Goal: Information Seeking & Learning: Learn about a topic

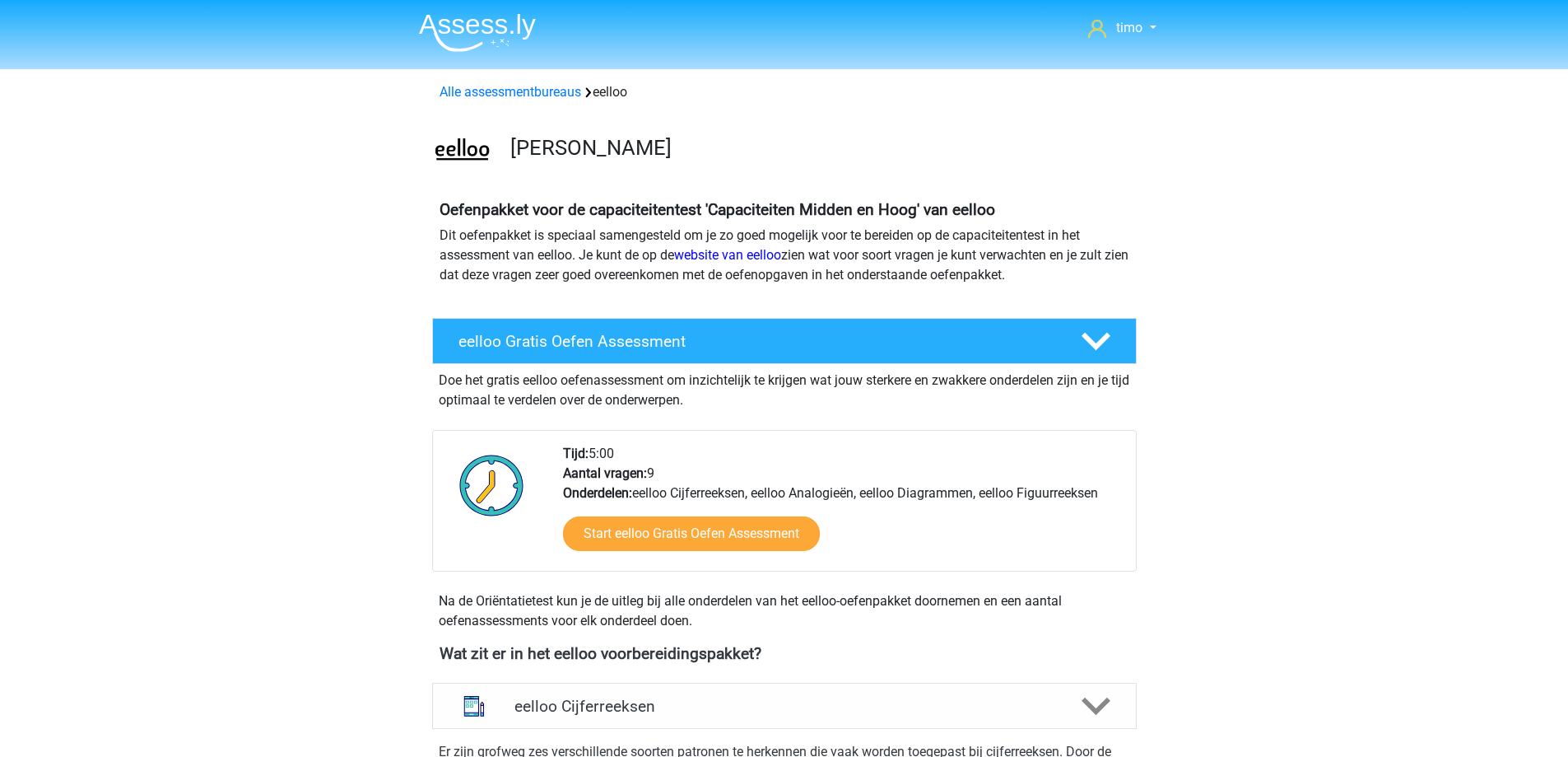
scroll to position [659, 0]
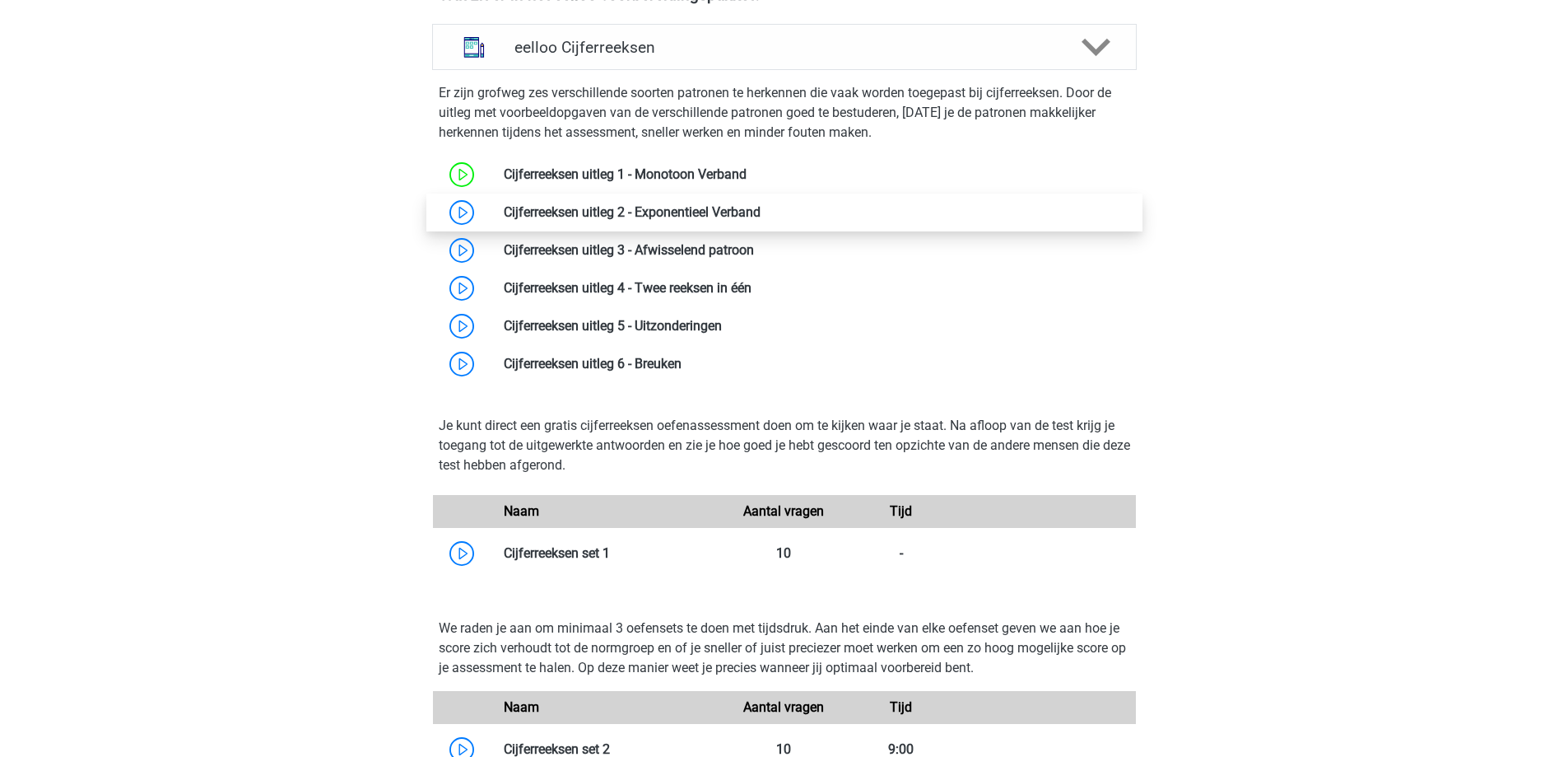
click at [760, 208] on link at bounding box center [760, 212] width 0 height 15
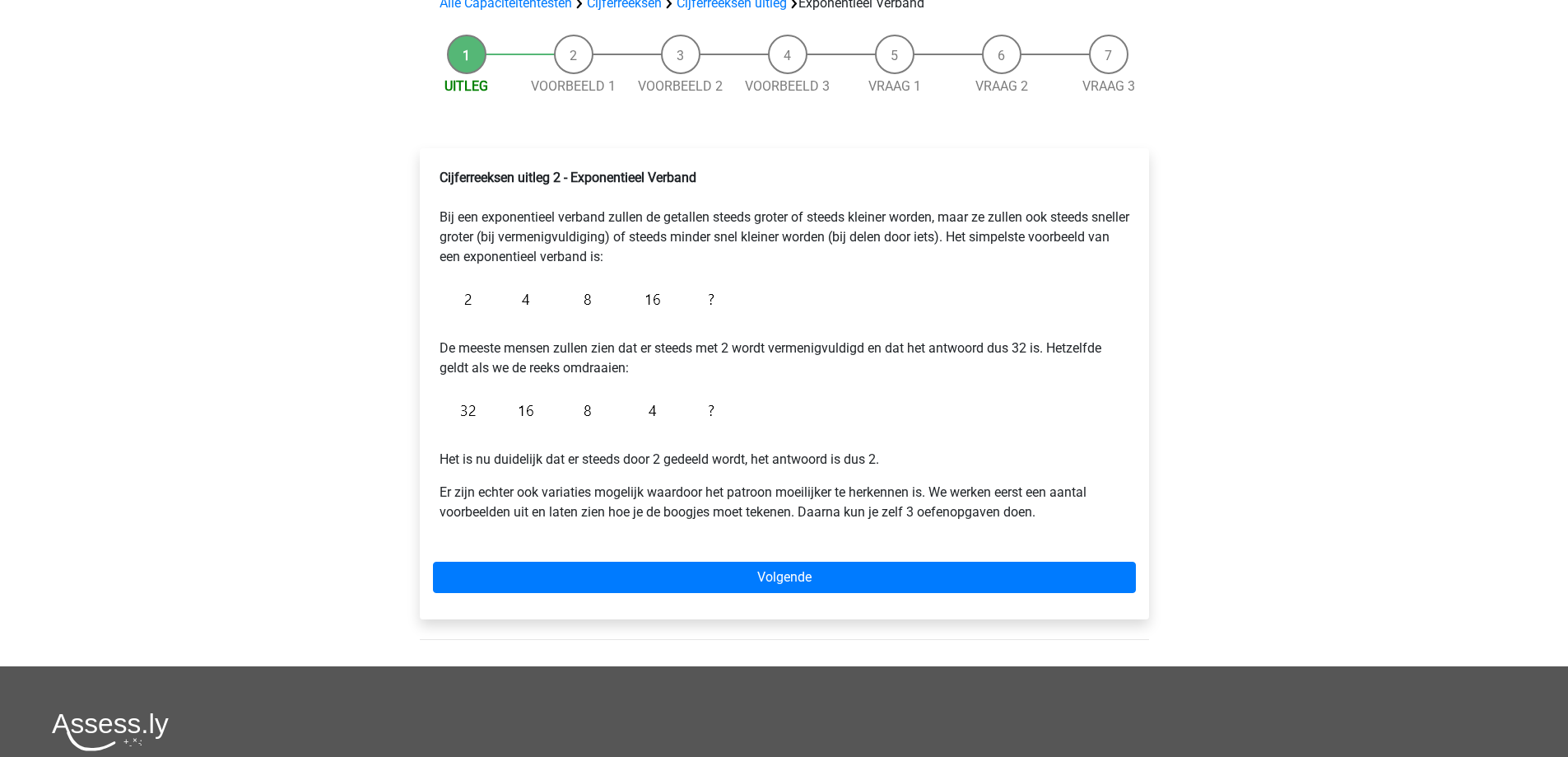
scroll to position [164, 0]
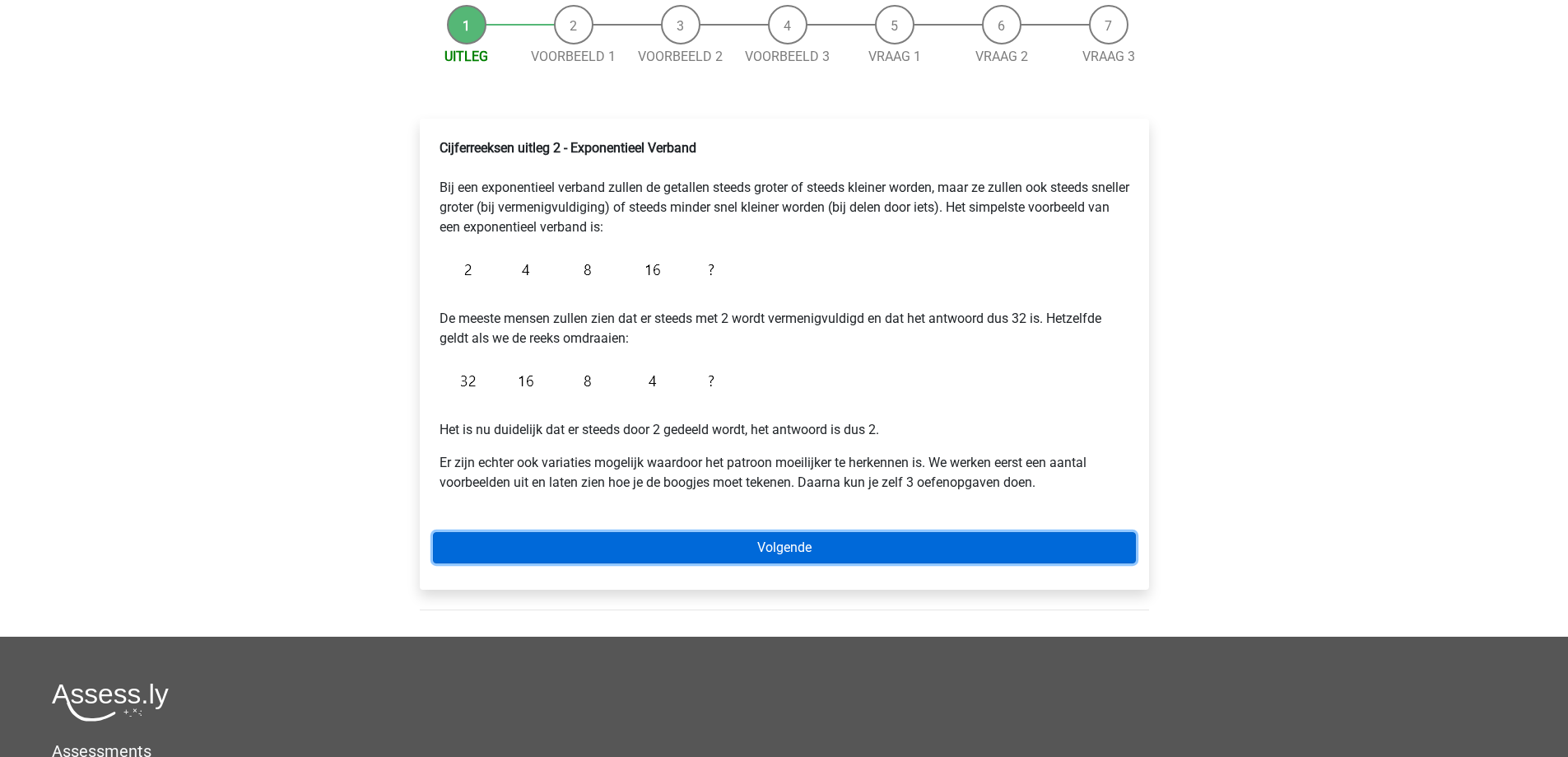
click at [674, 547] on link "Volgende" at bounding box center [784, 548] width 703 height 32
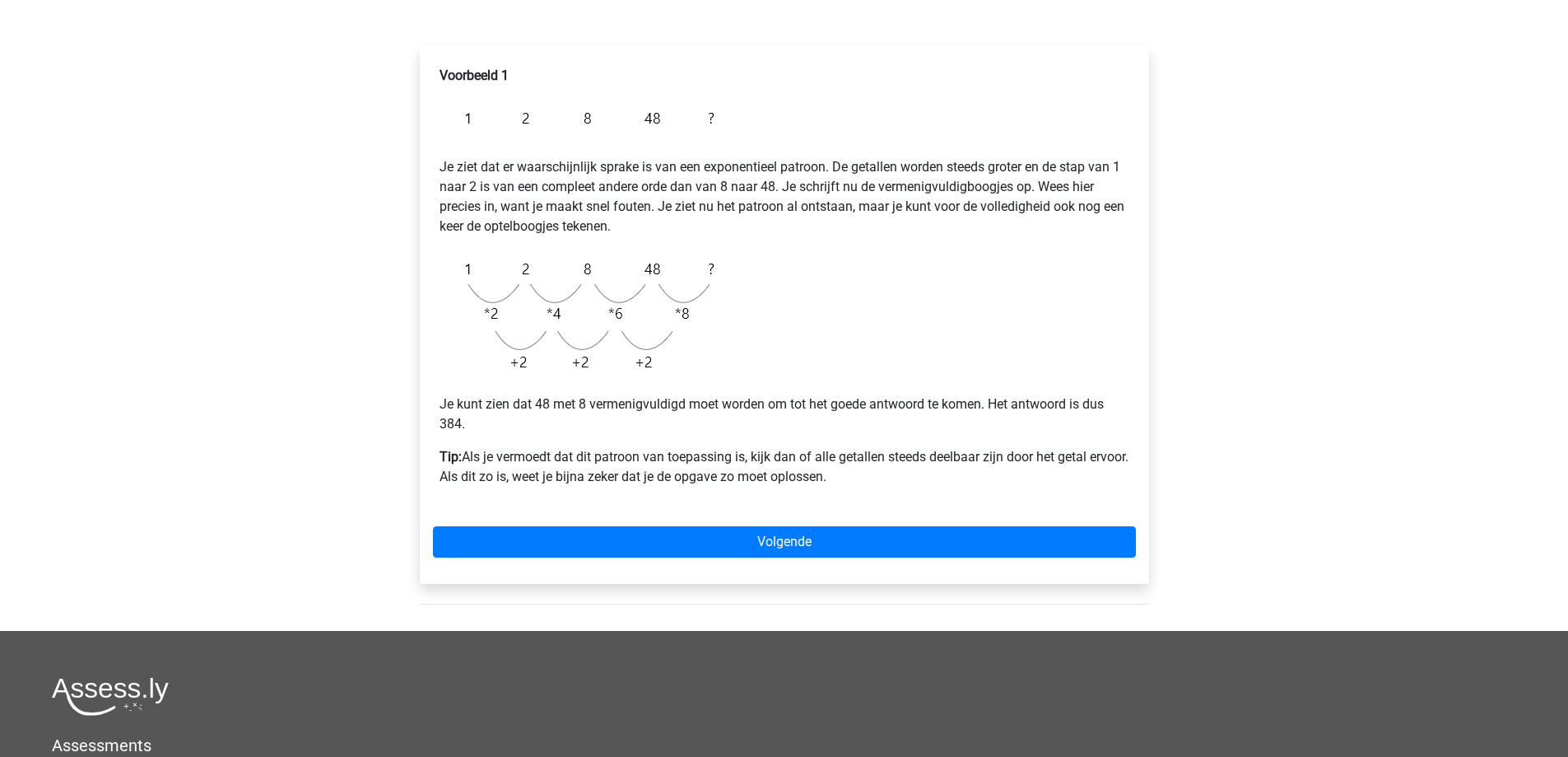
scroll to position [247, 0]
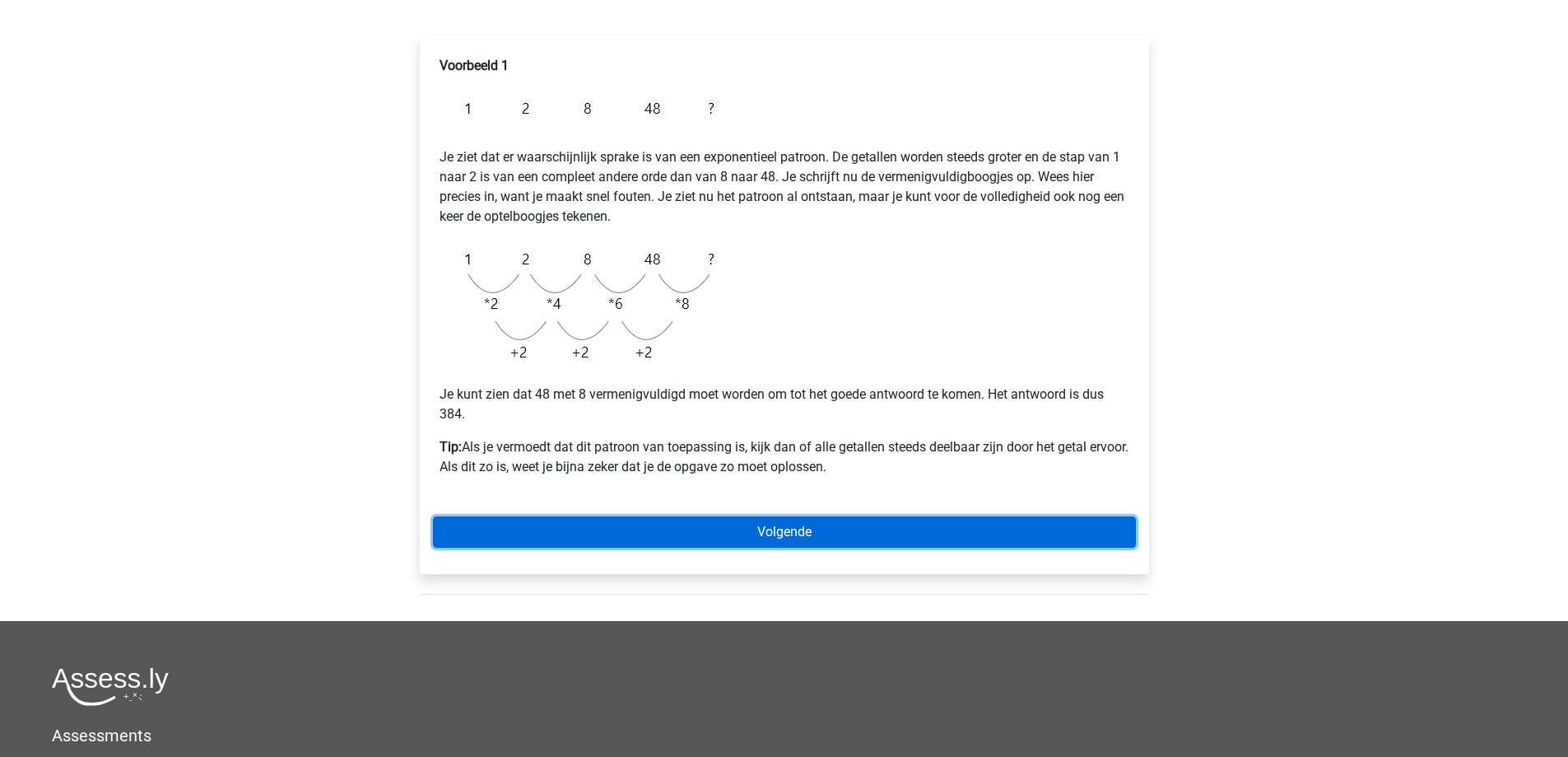
click at [671, 526] on link "Volgende" at bounding box center [784, 532] width 703 height 32
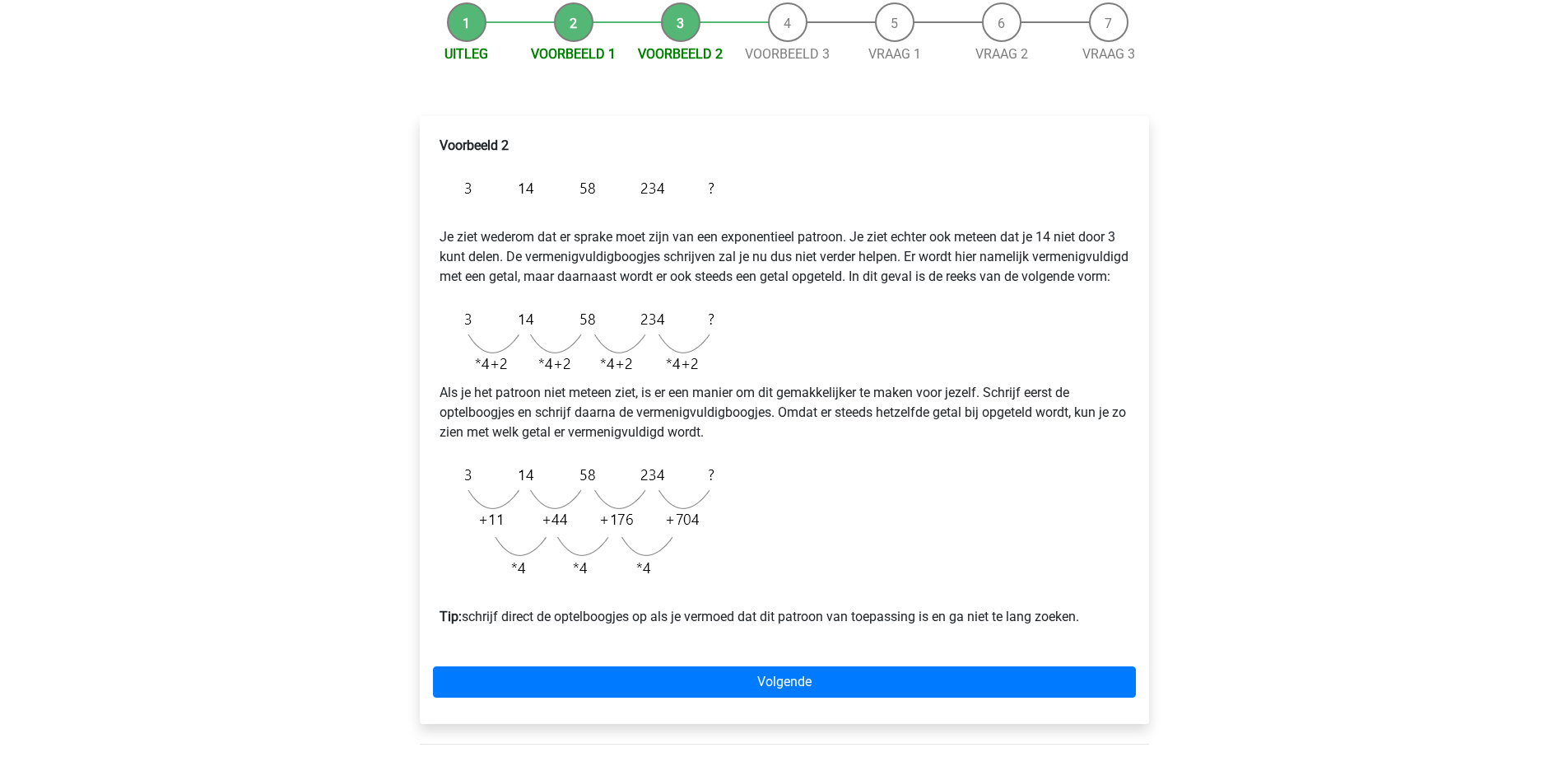
scroll to position [164, 0]
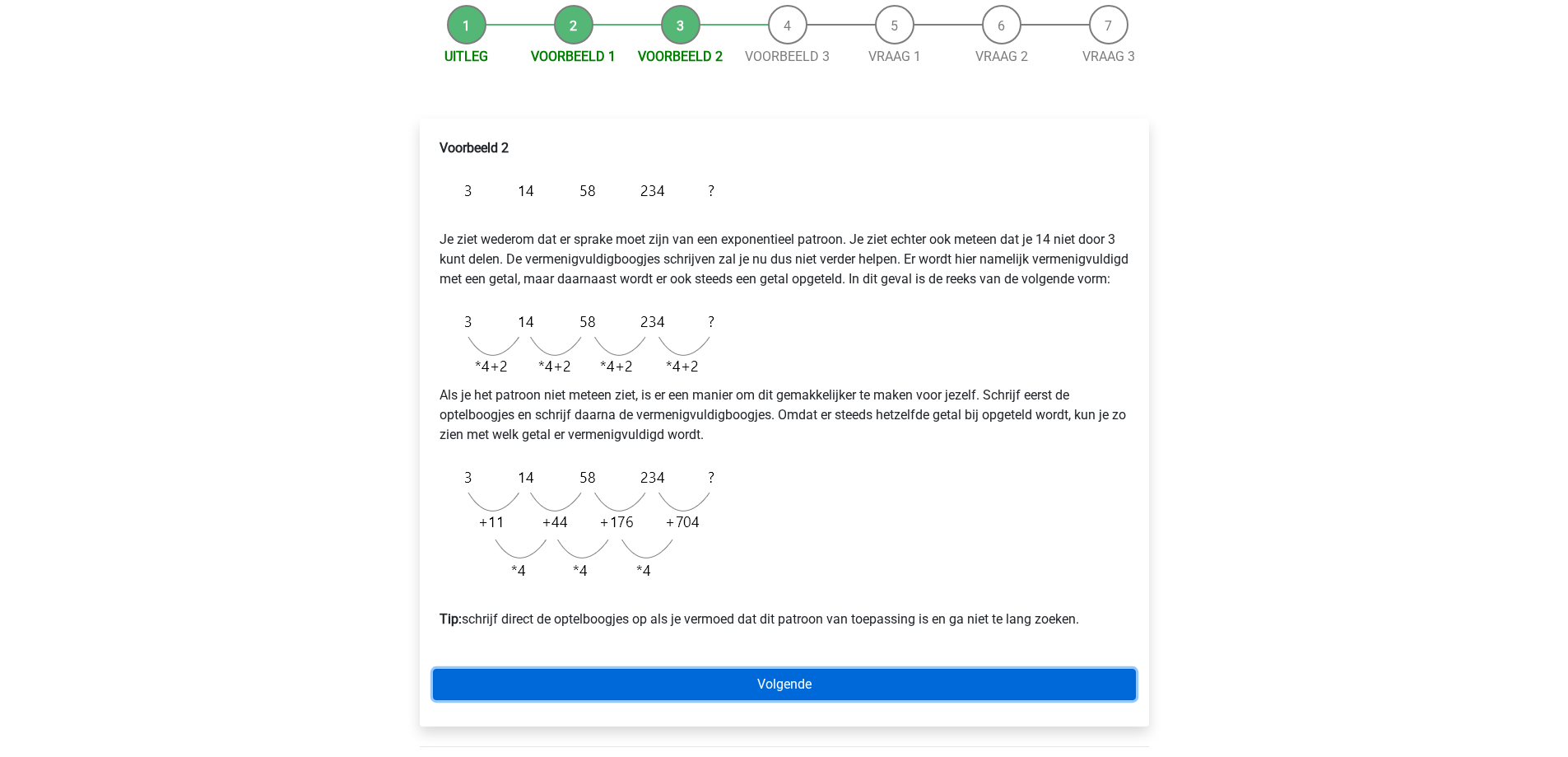
click at [609, 700] on link "Volgende" at bounding box center [784, 684] width 703 height 32
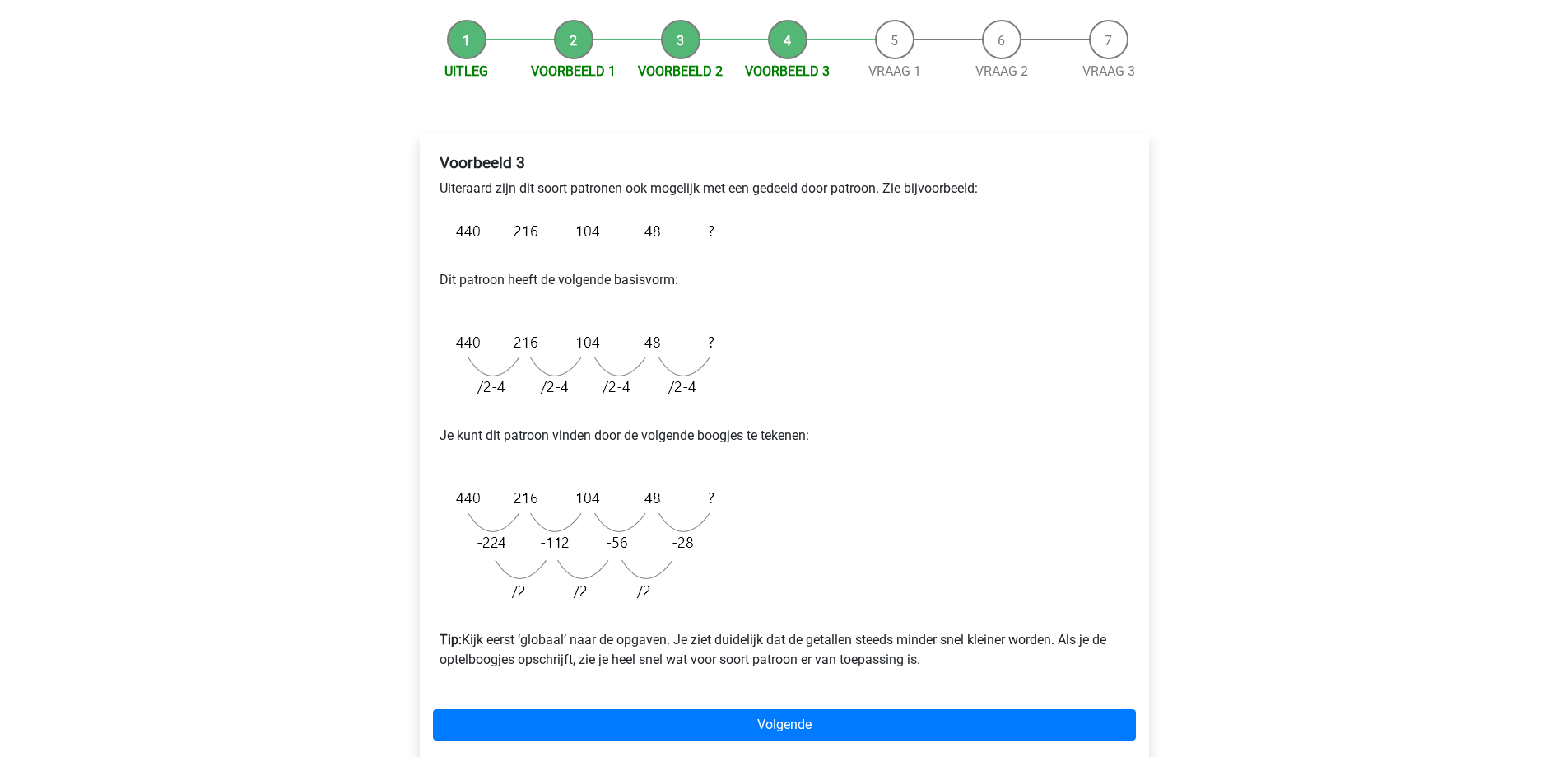
scroll to position [164, 0]
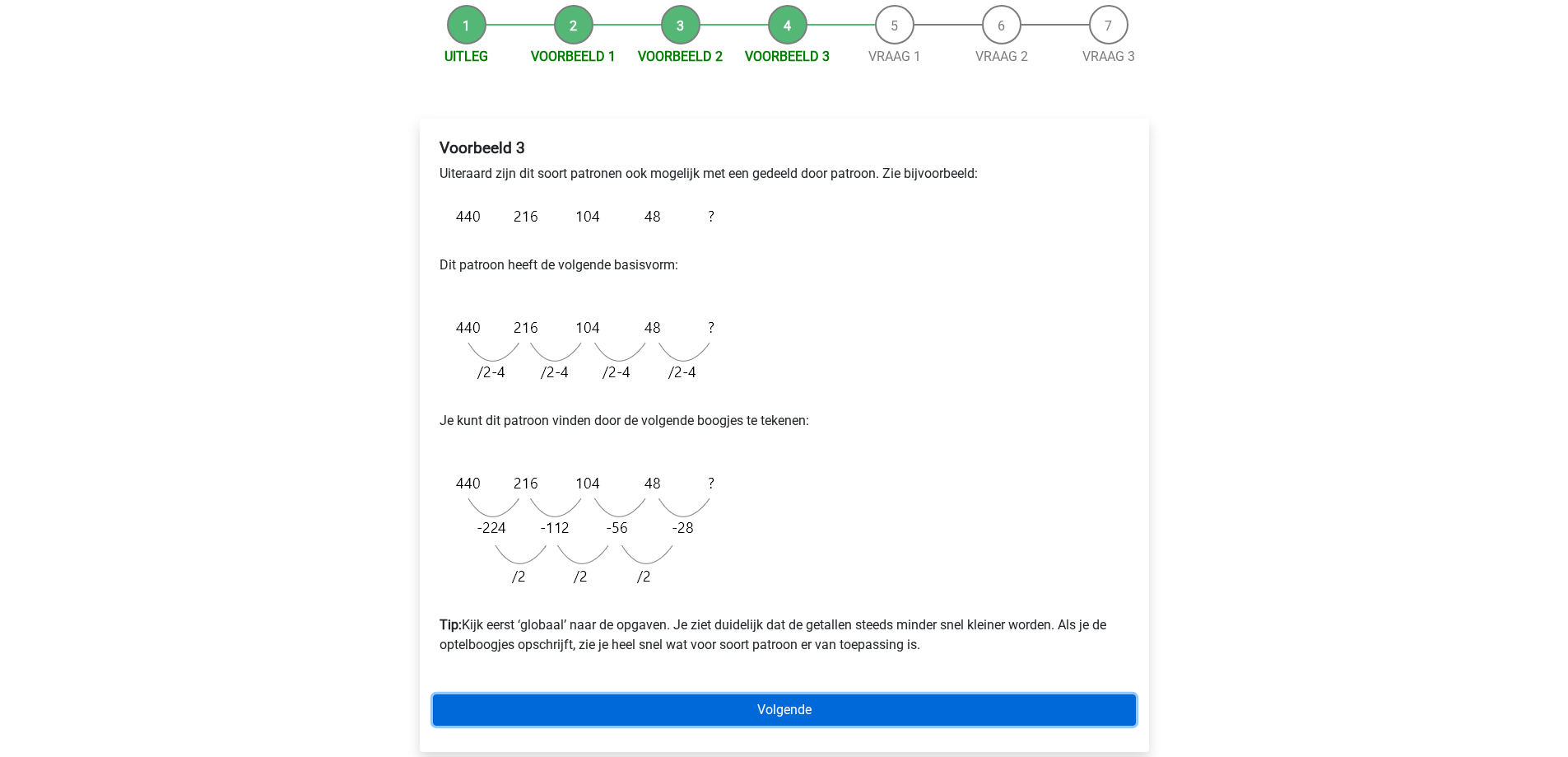
click at [775, 718] on link "Volgende" at bounding box center [784, 710] width 703 height 32
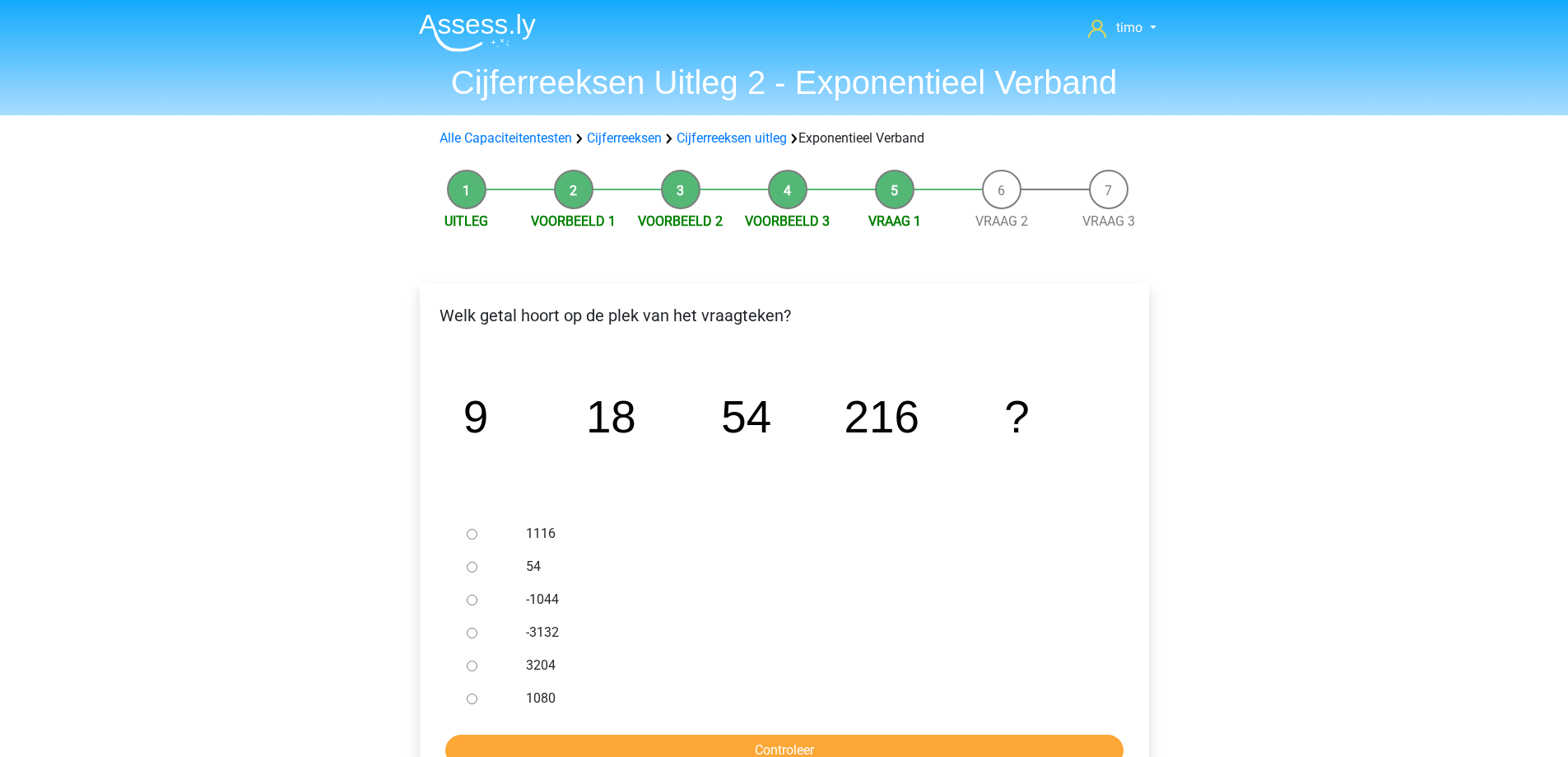
click at [519, 690] on div "1080" at bounding box center [810, 698] width 594 height 33
click at [470, 700] on input "1080" at bounding box center [471, 698] width 11 height 11
radio input "true"
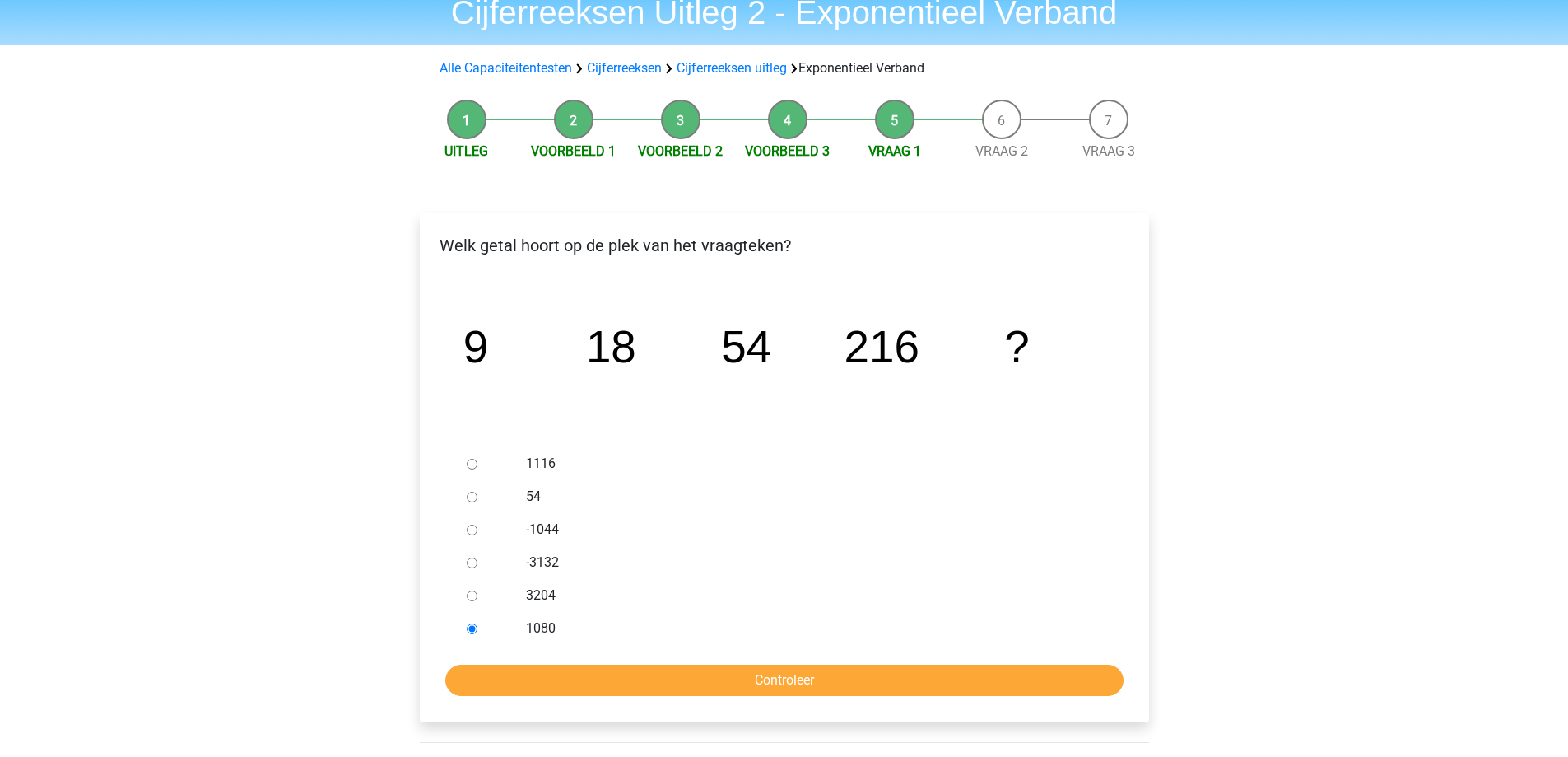
scroll to position [164, 0]
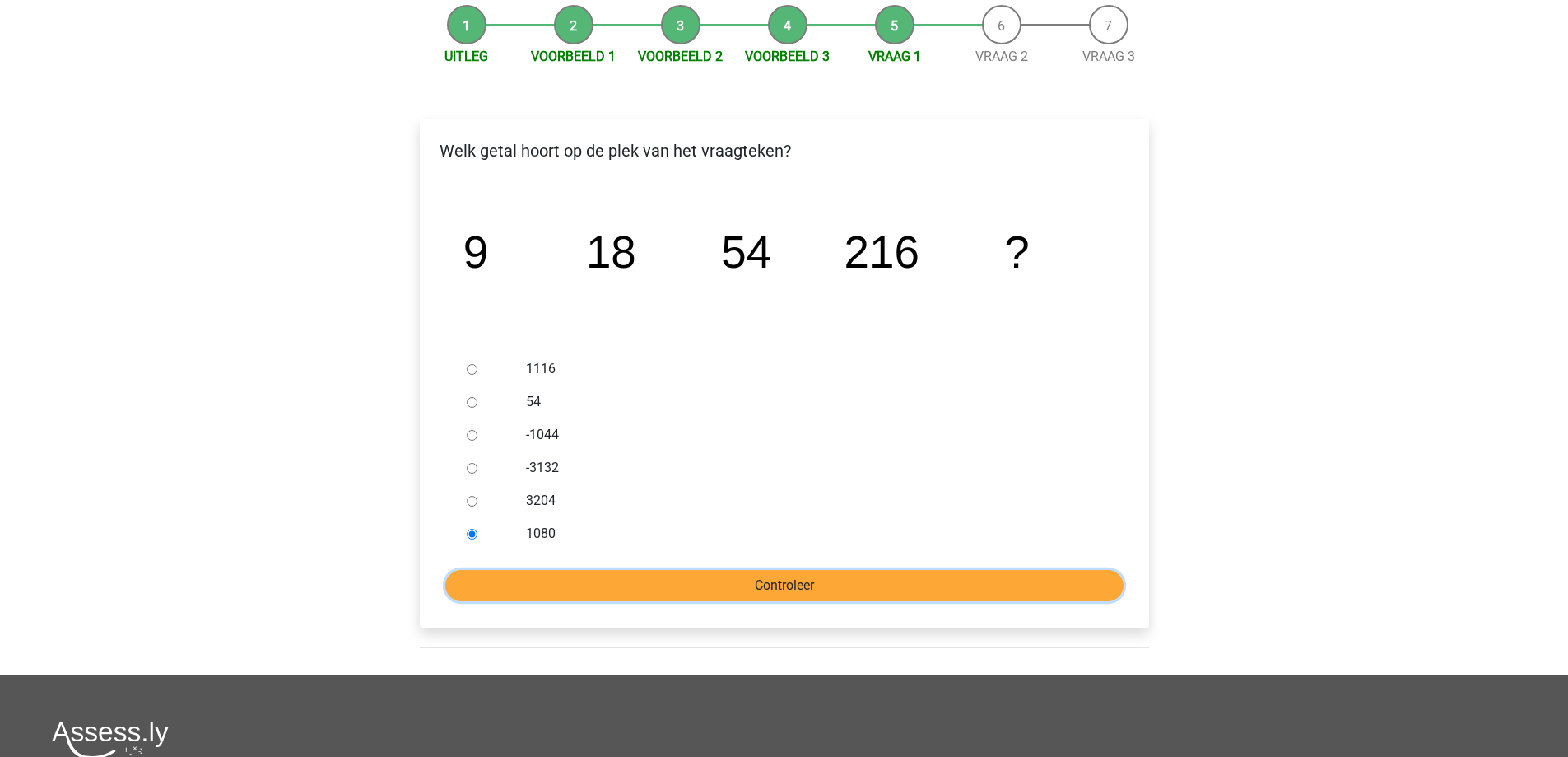
click at [664, 584] on input "Controleer" at bounding box center [784, 585] width 678 height 32
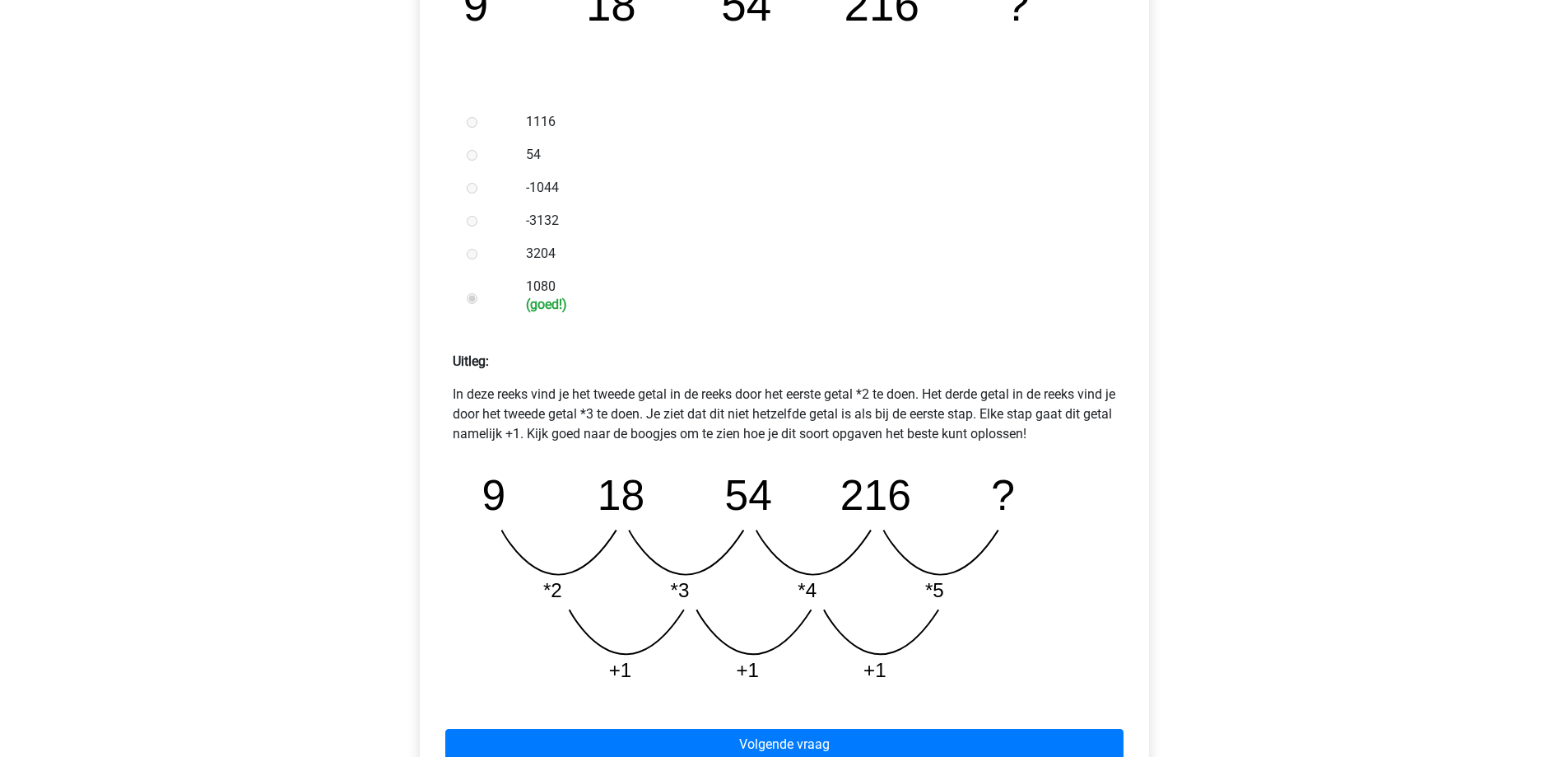
scroll to position [494, 0]
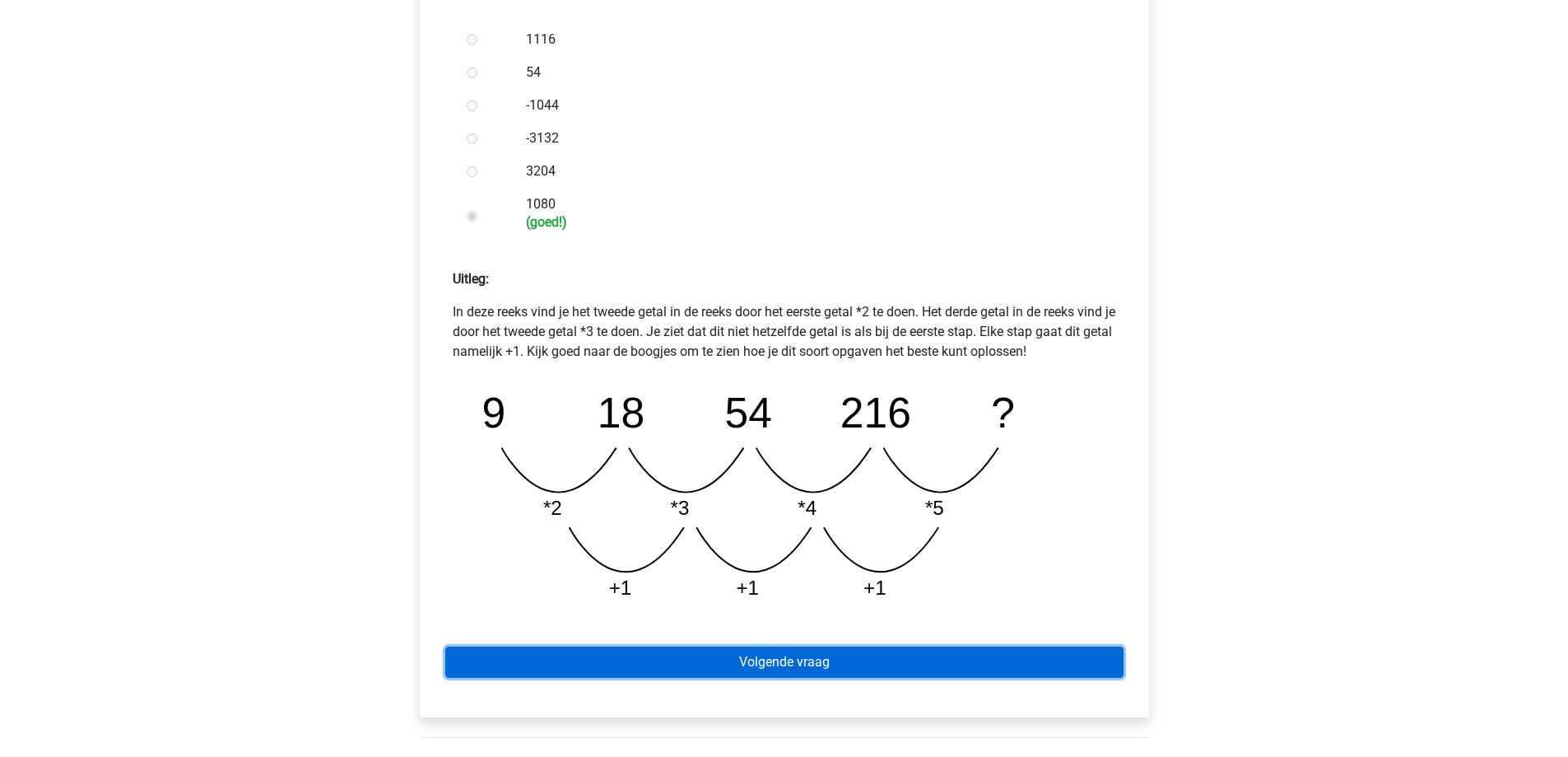
click at [742, 657] on link "Volgende vraag" at bounding box center [784, 662] width 678 height 32
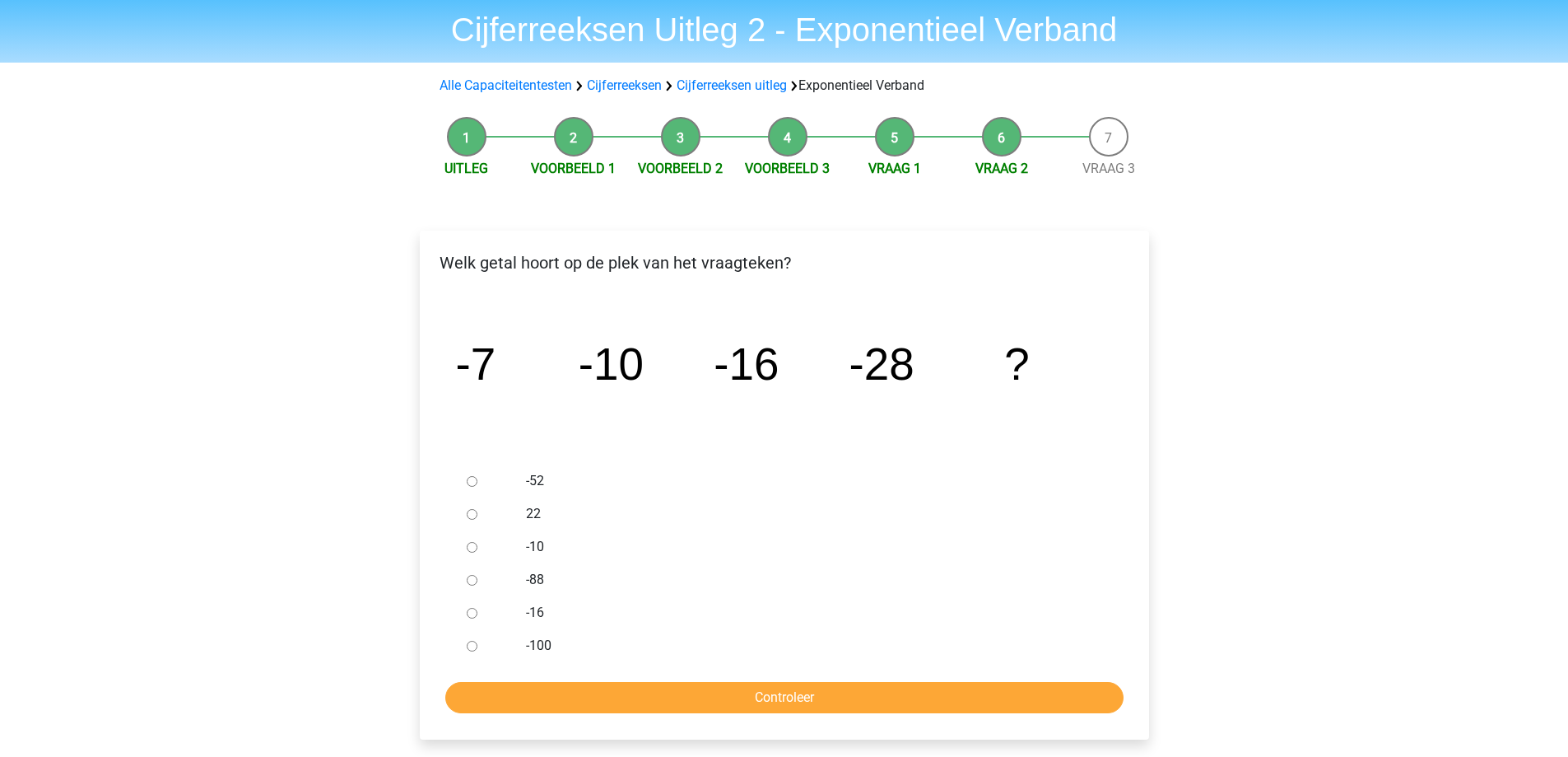
scroll to position [83, 0]
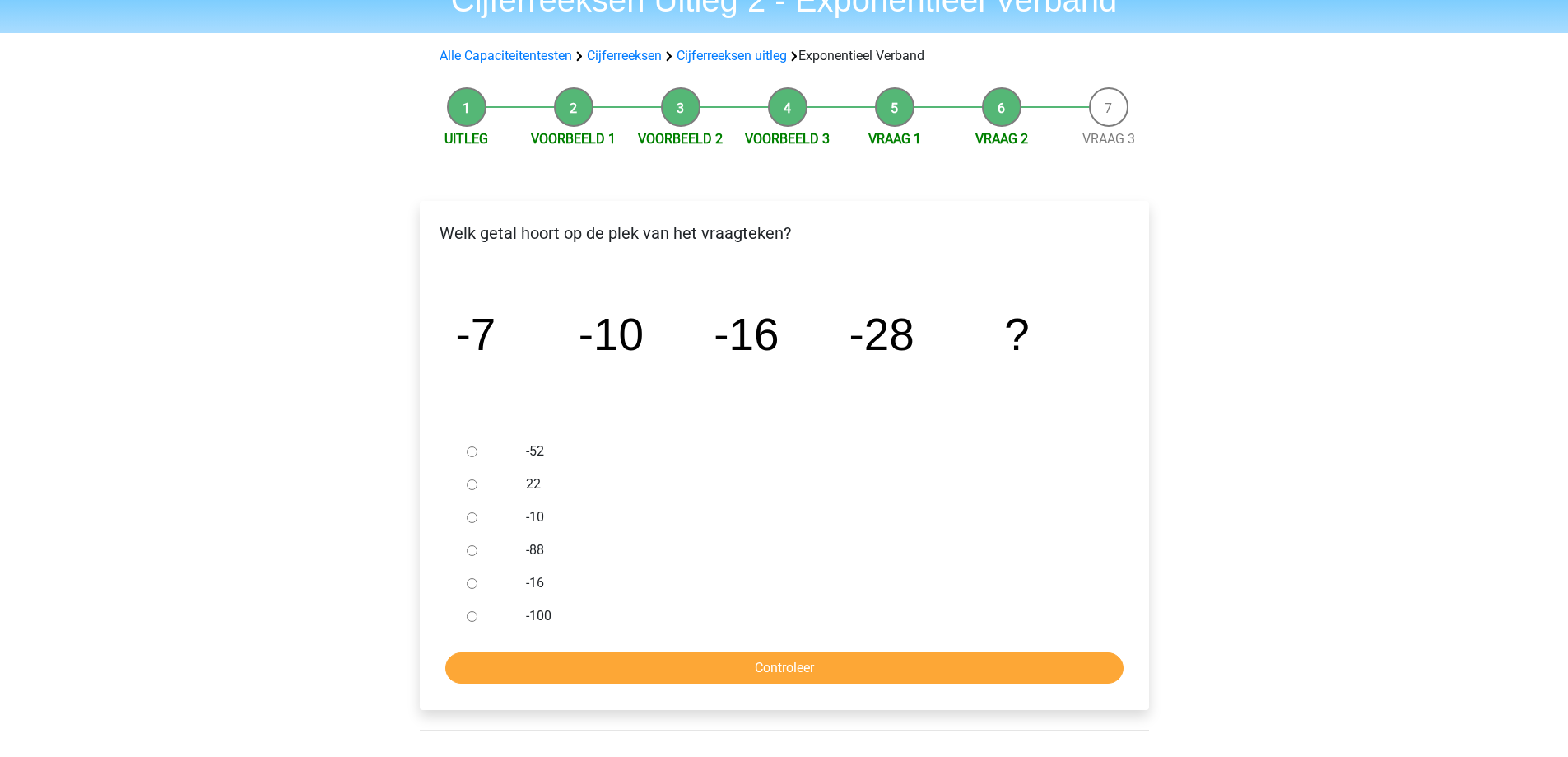
click at [470, 448] on input "-52" at bounding box center [471, 452] width 11 height 11
radio input "true"
click at [574, 650] on form "-52 22 -10 -88 -16 -100 Controleer" at bounding box center [784, 559] width 703 height 249
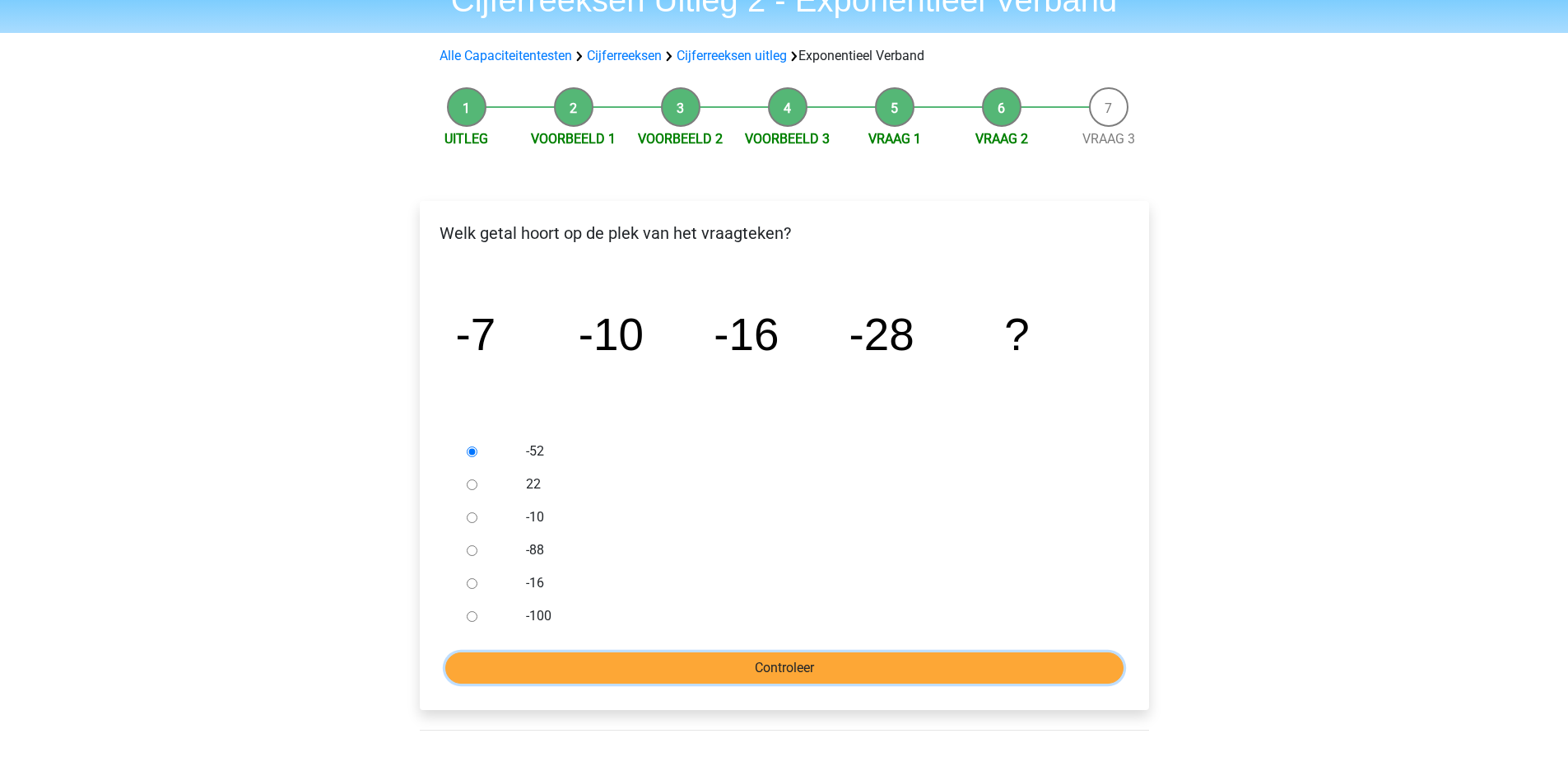
click at [581, 661] on input "Controleer" at bounding box center [784, 668] width 678 height 32
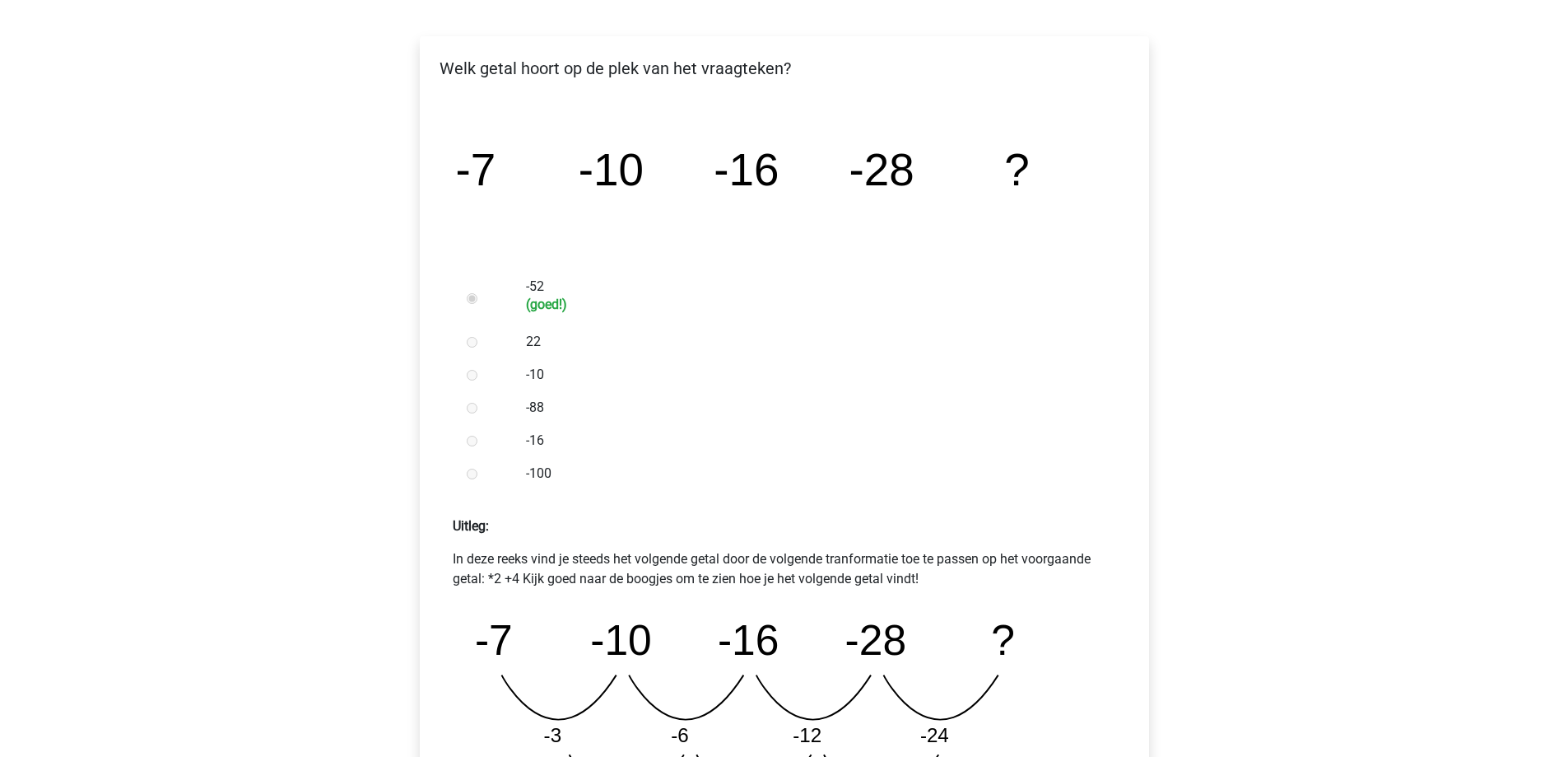
scroll to position [742, 0]
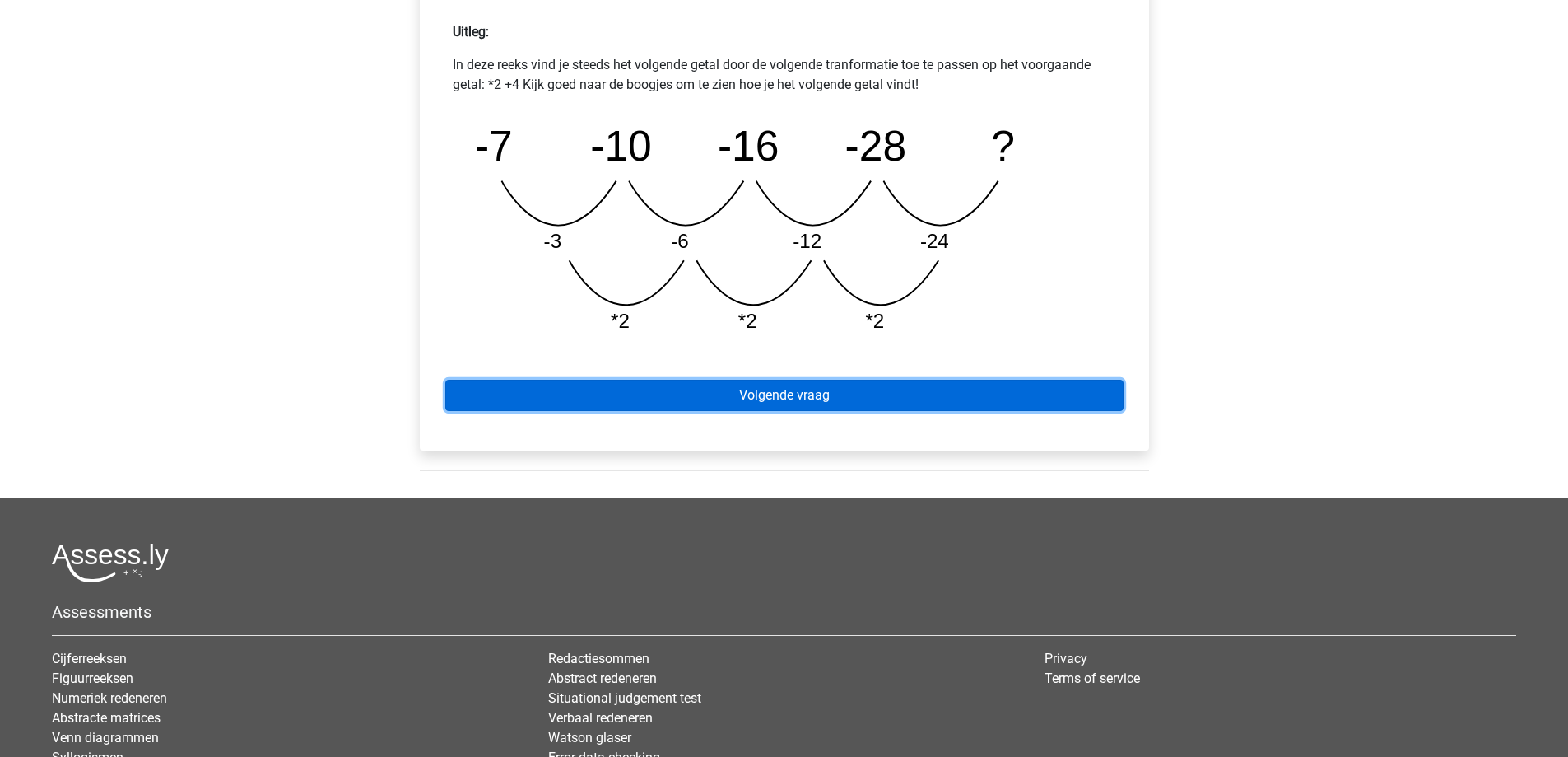
click at [770, 385] on link "Volgende vraag" at bounding box center [784, 395] width 678 height 32
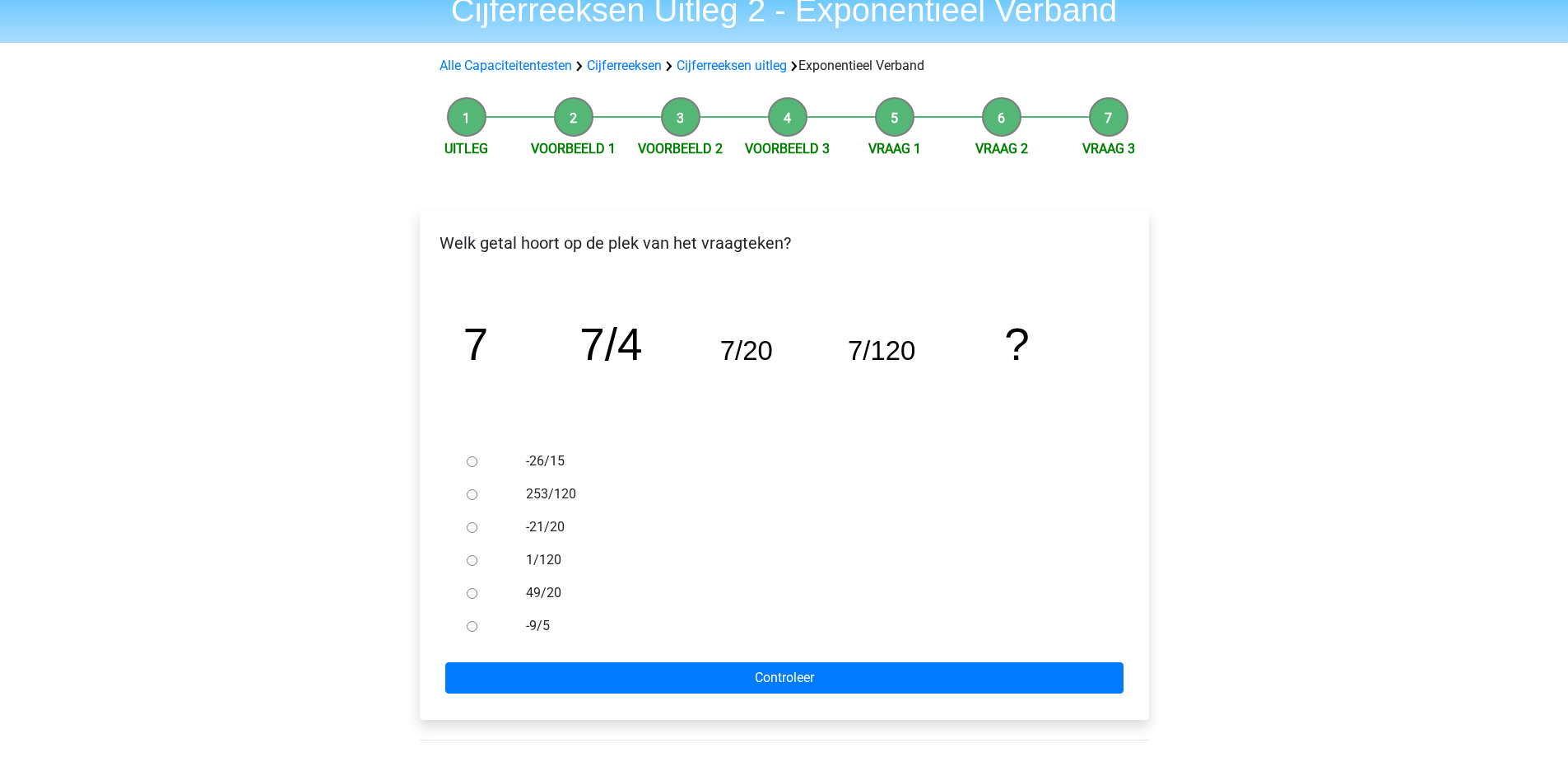
scroll to position [83, 0]
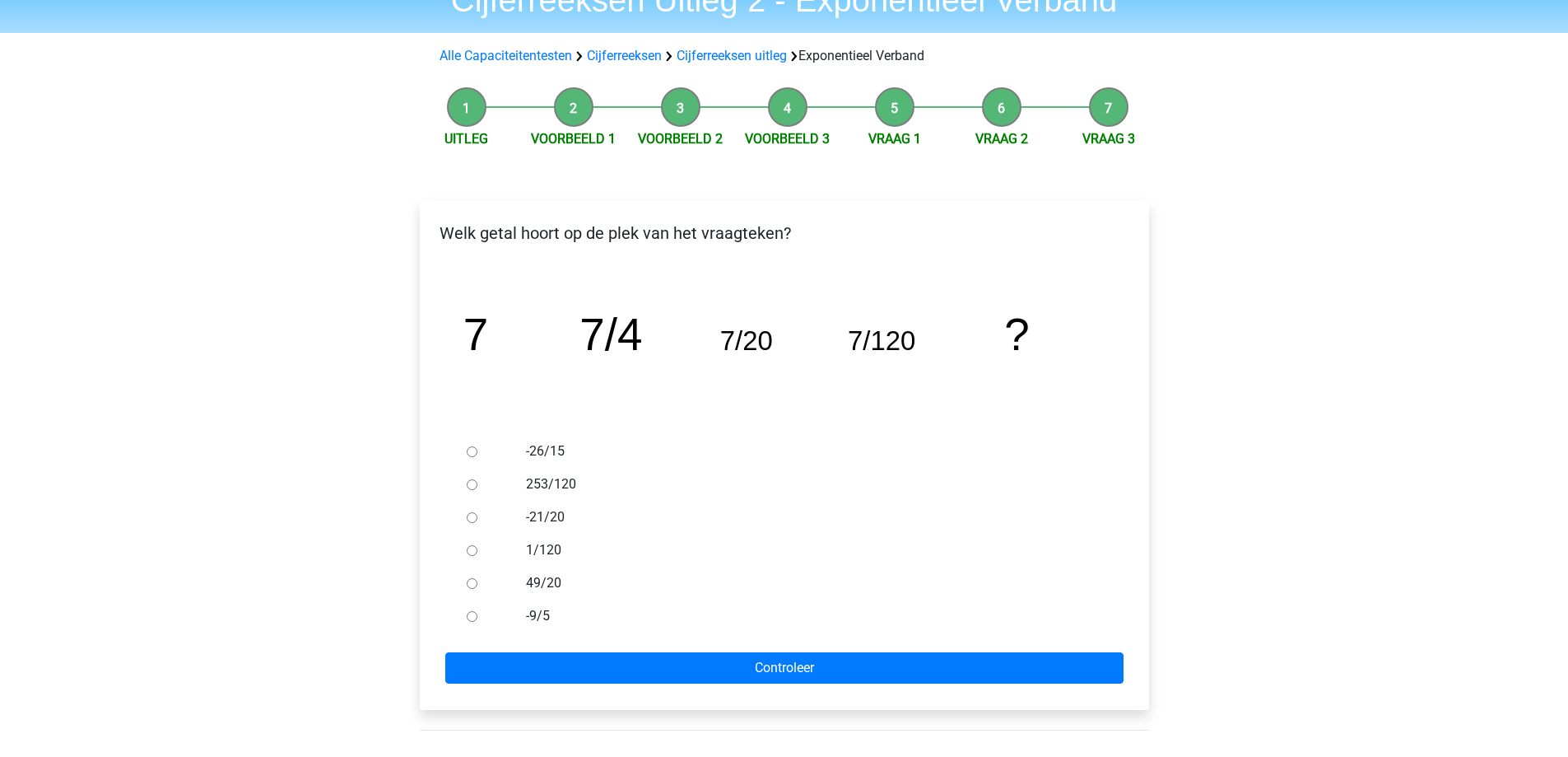
click at [540, 616] on label "-9/5" at bounding box center [810, 616] width 569 height 20
click at [477, 616] on input "-9/5" at bounding box center [471, 616] width 11 height 11
radio input "true"
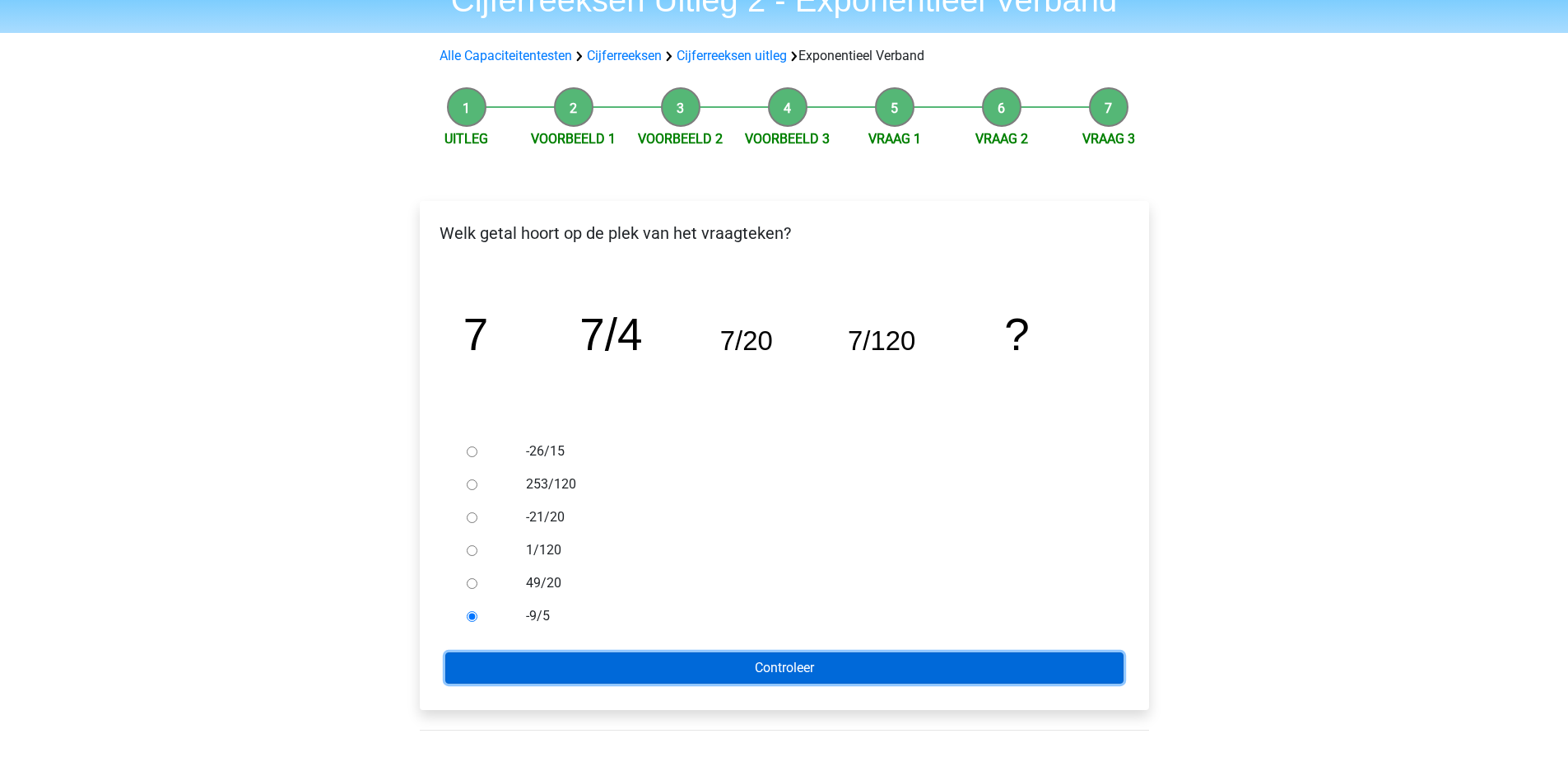
click at [572, 661] on input "Controleer" at bounding box center [784, 668] width 678 height 32
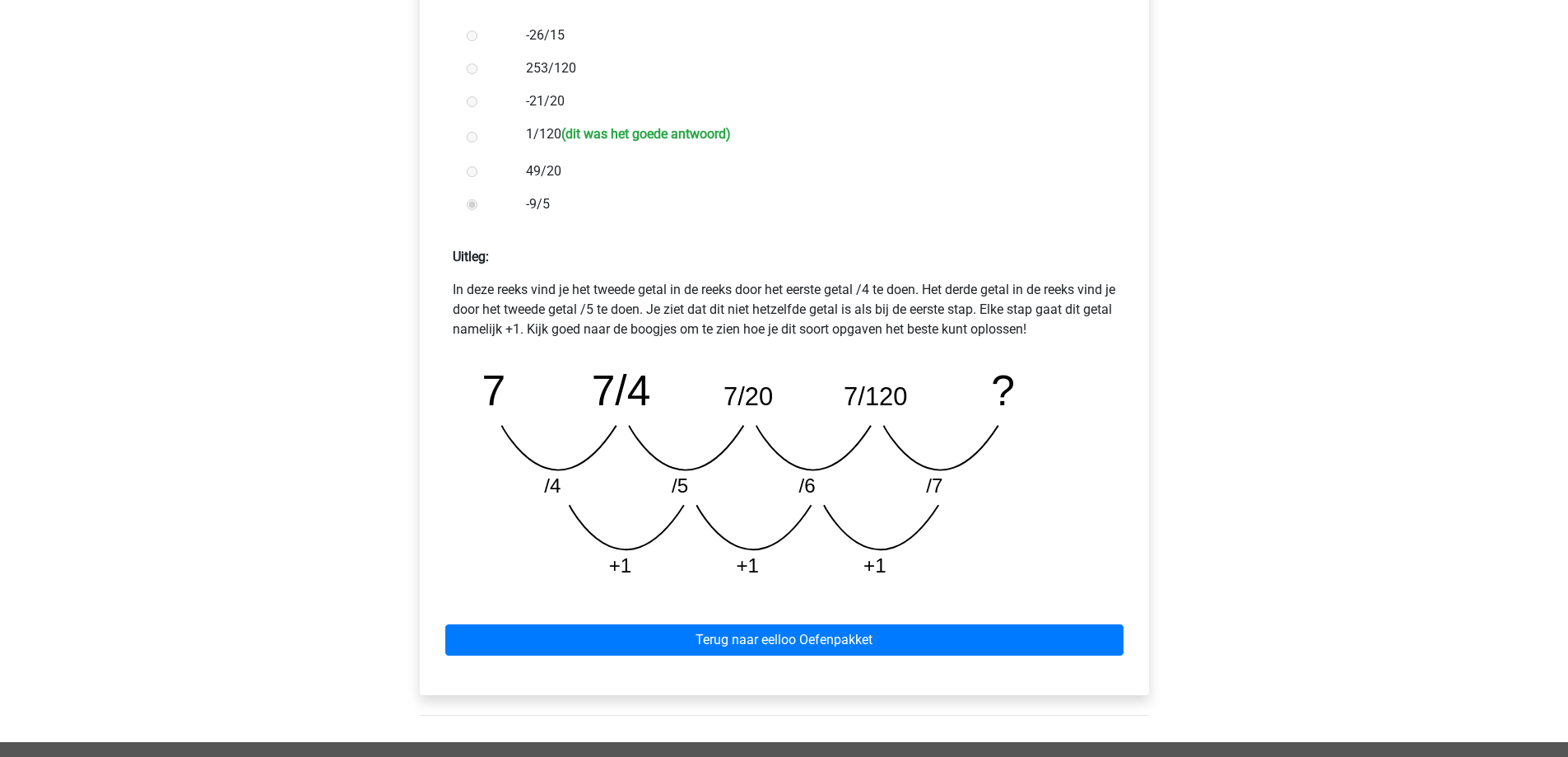
scroll to position [576, 0]
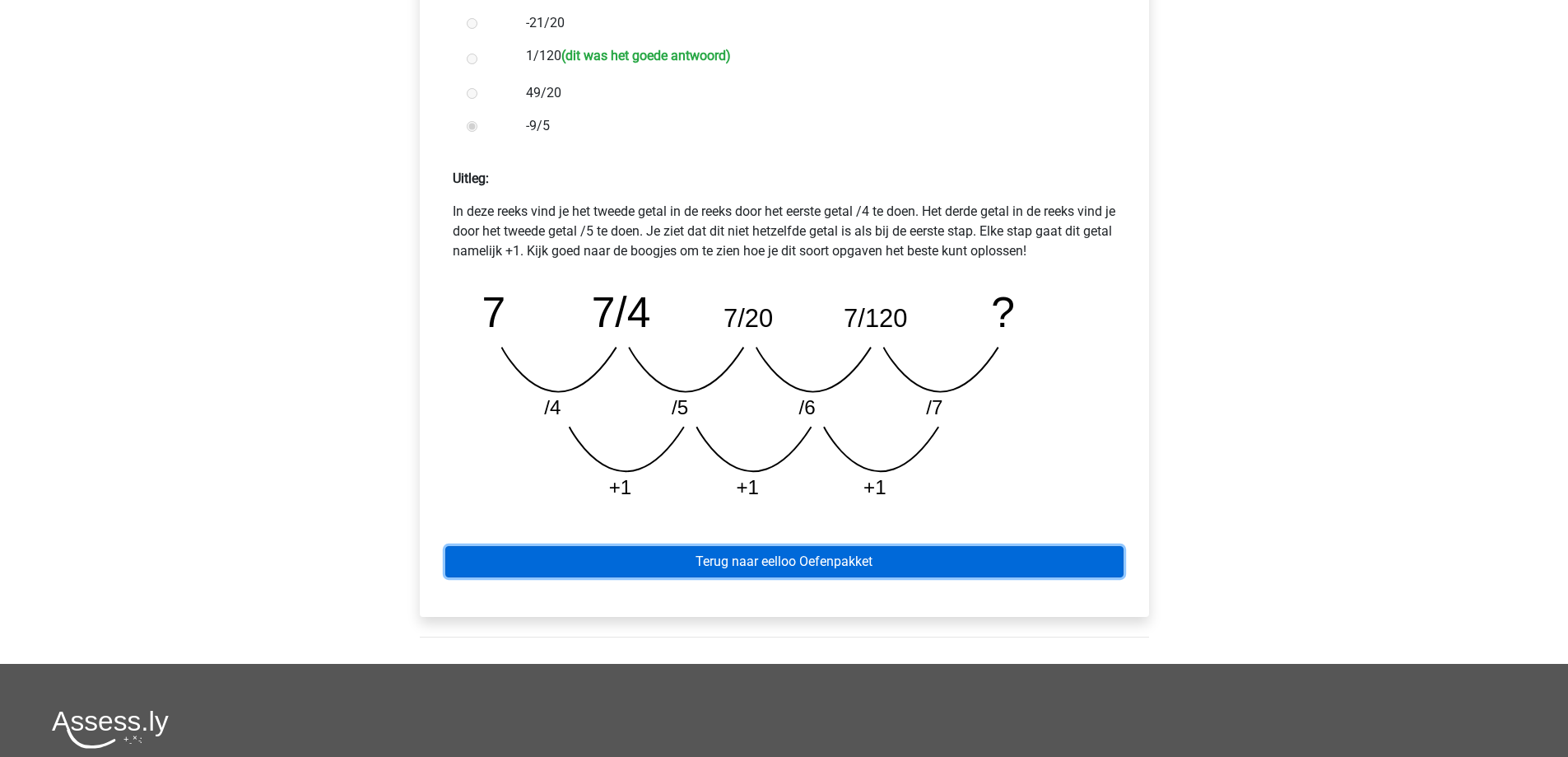
click at [710, 554] on link "Terug naar eelloo Oefenpakket" at bounding box center [784, 561] width 678 height 32
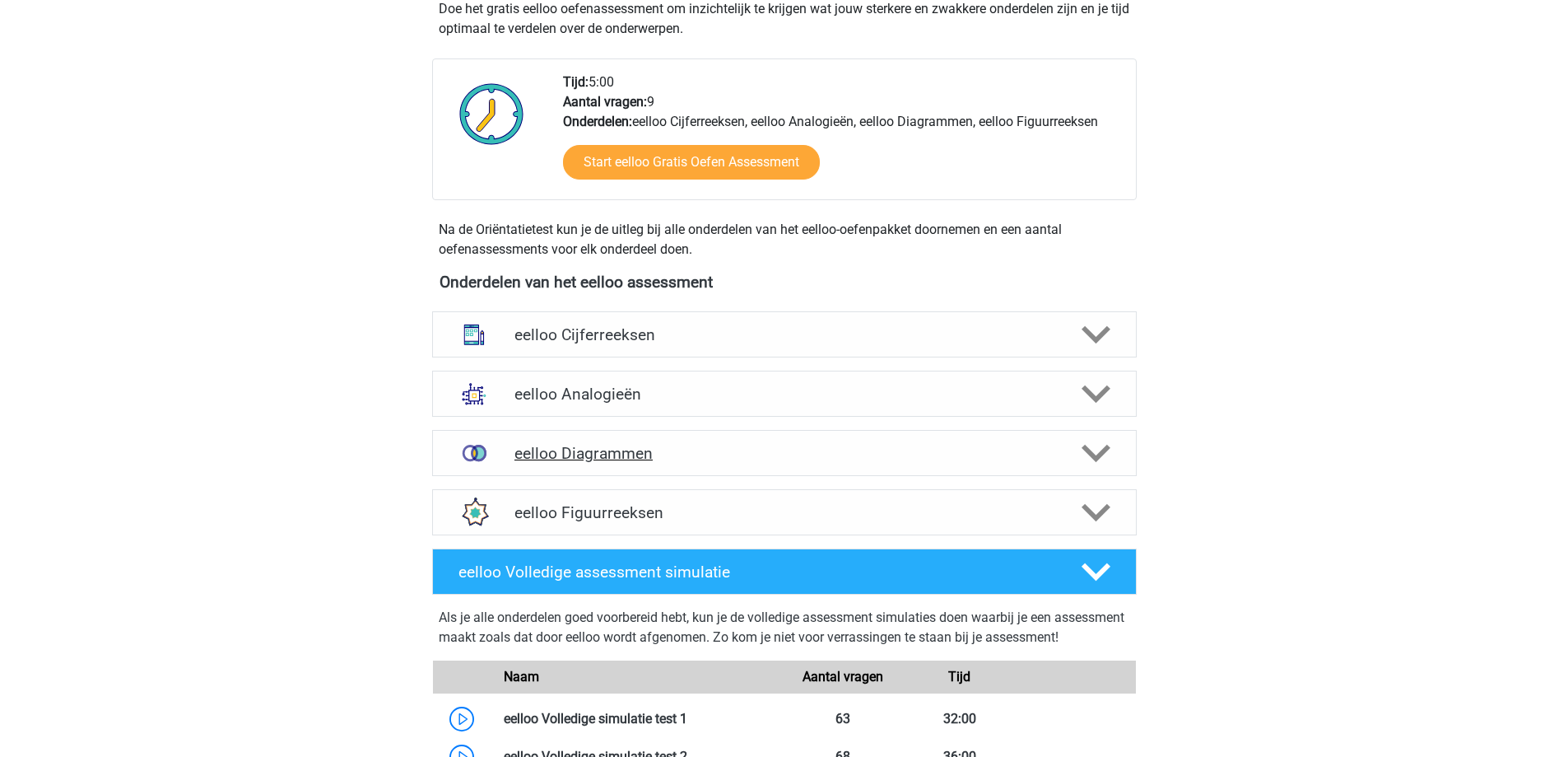
scroll to position [412, 0]
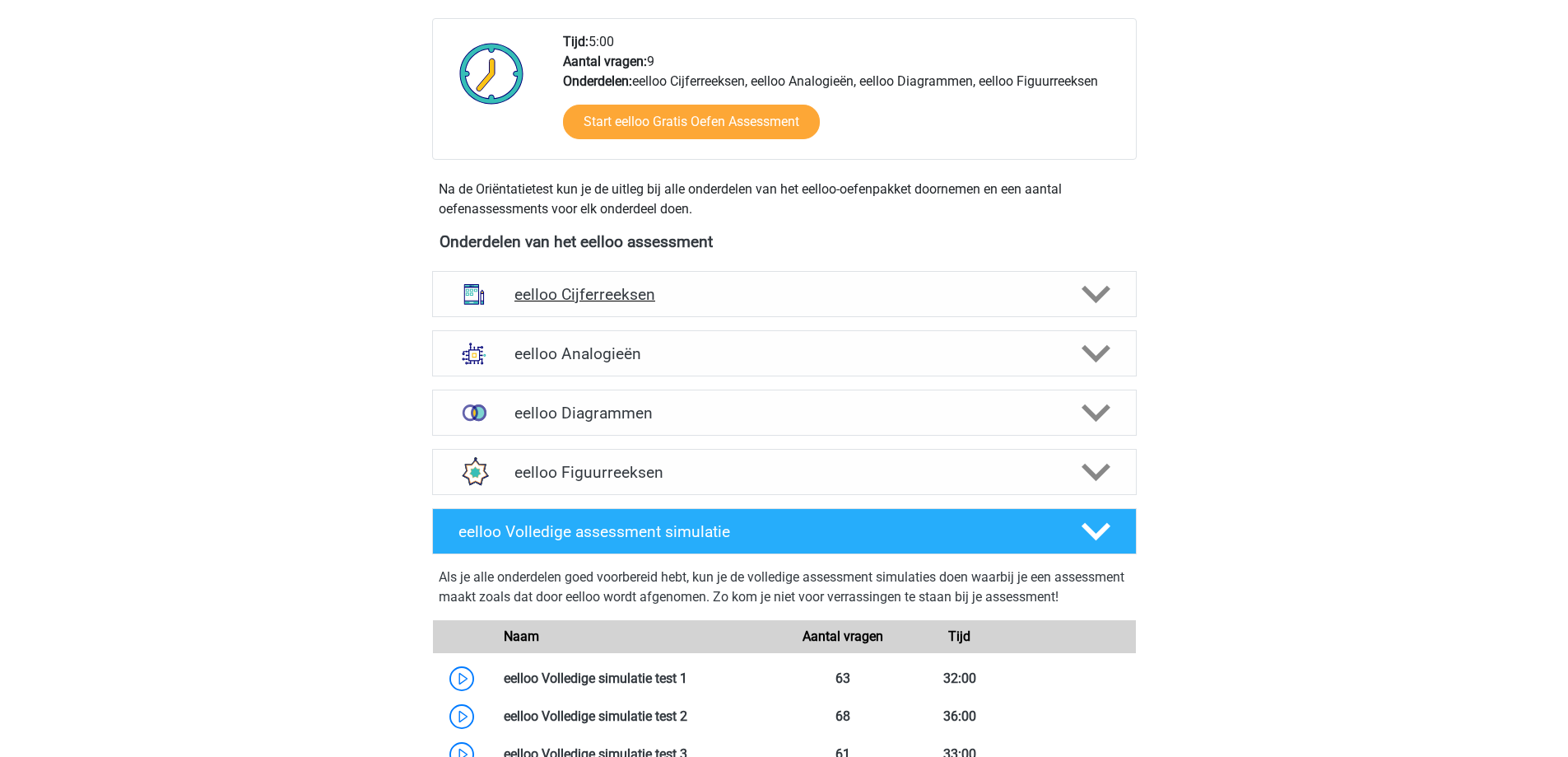
click at [779, 292] on h4 "eelloo Cijferreeksen" at bounding box center [784, 295] width 540 height 19
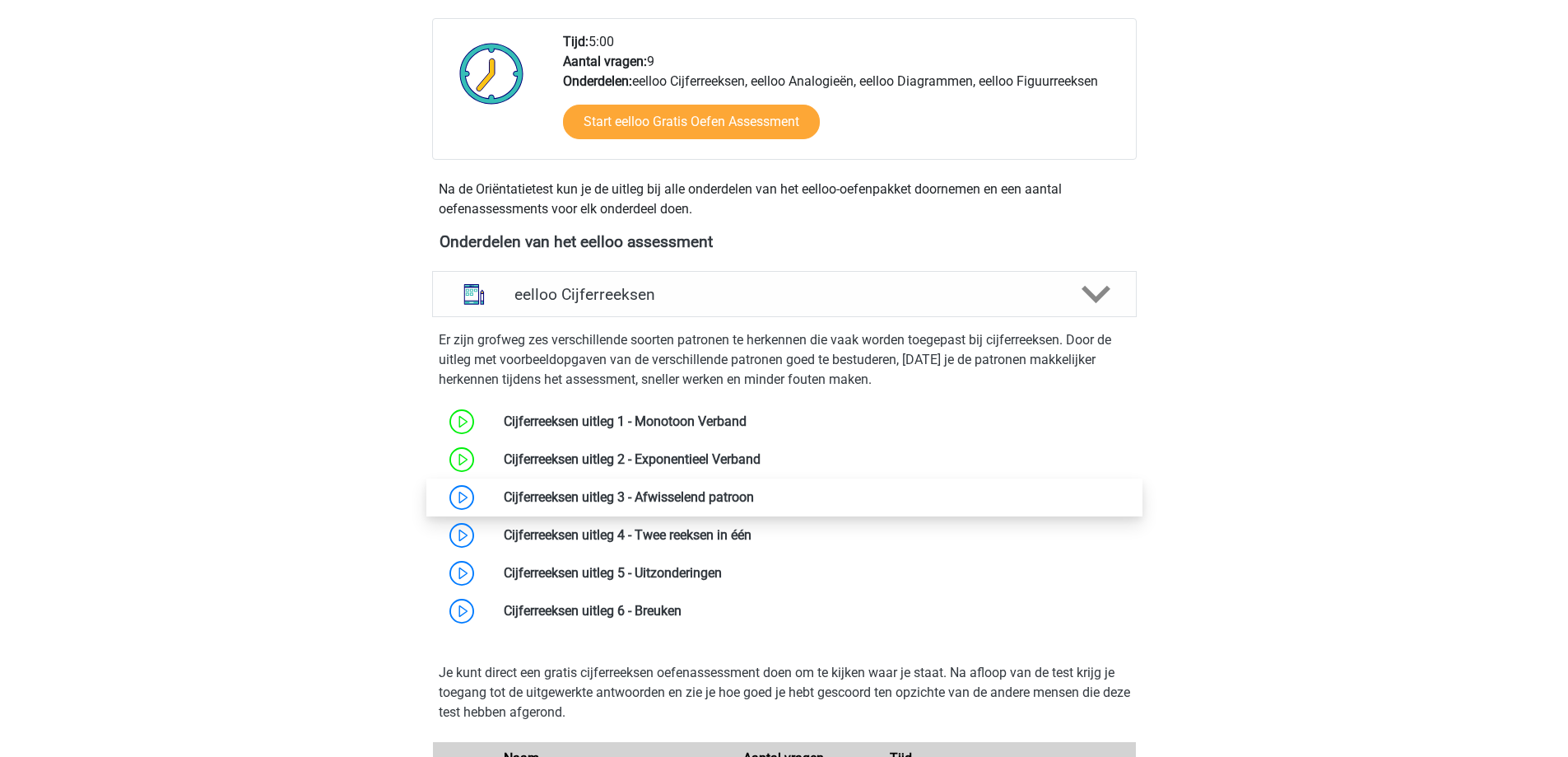
click at [754, 490] on link at bounding box center [754, 497] width 0 height 15
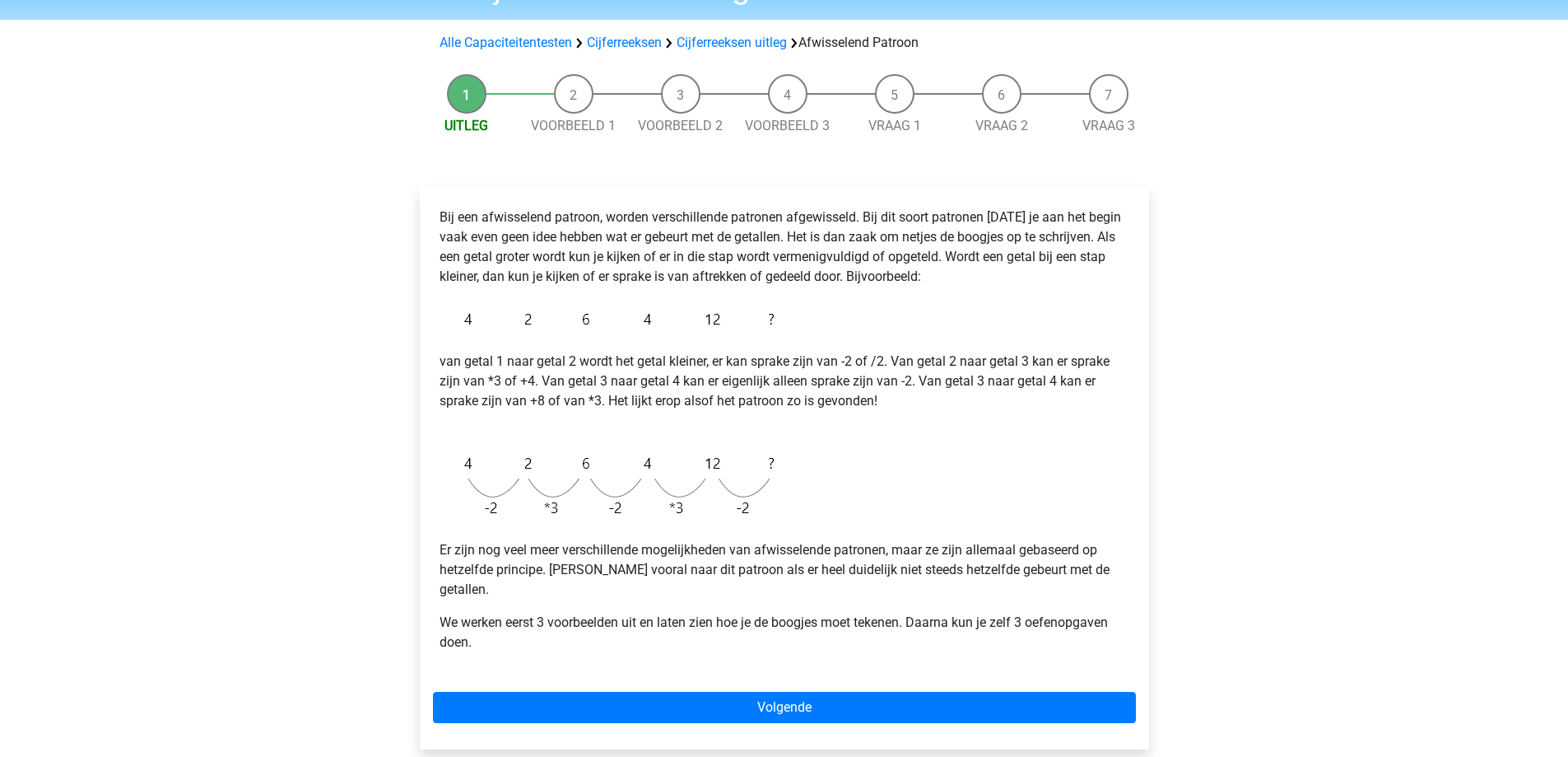
scroll to position [83, 0]
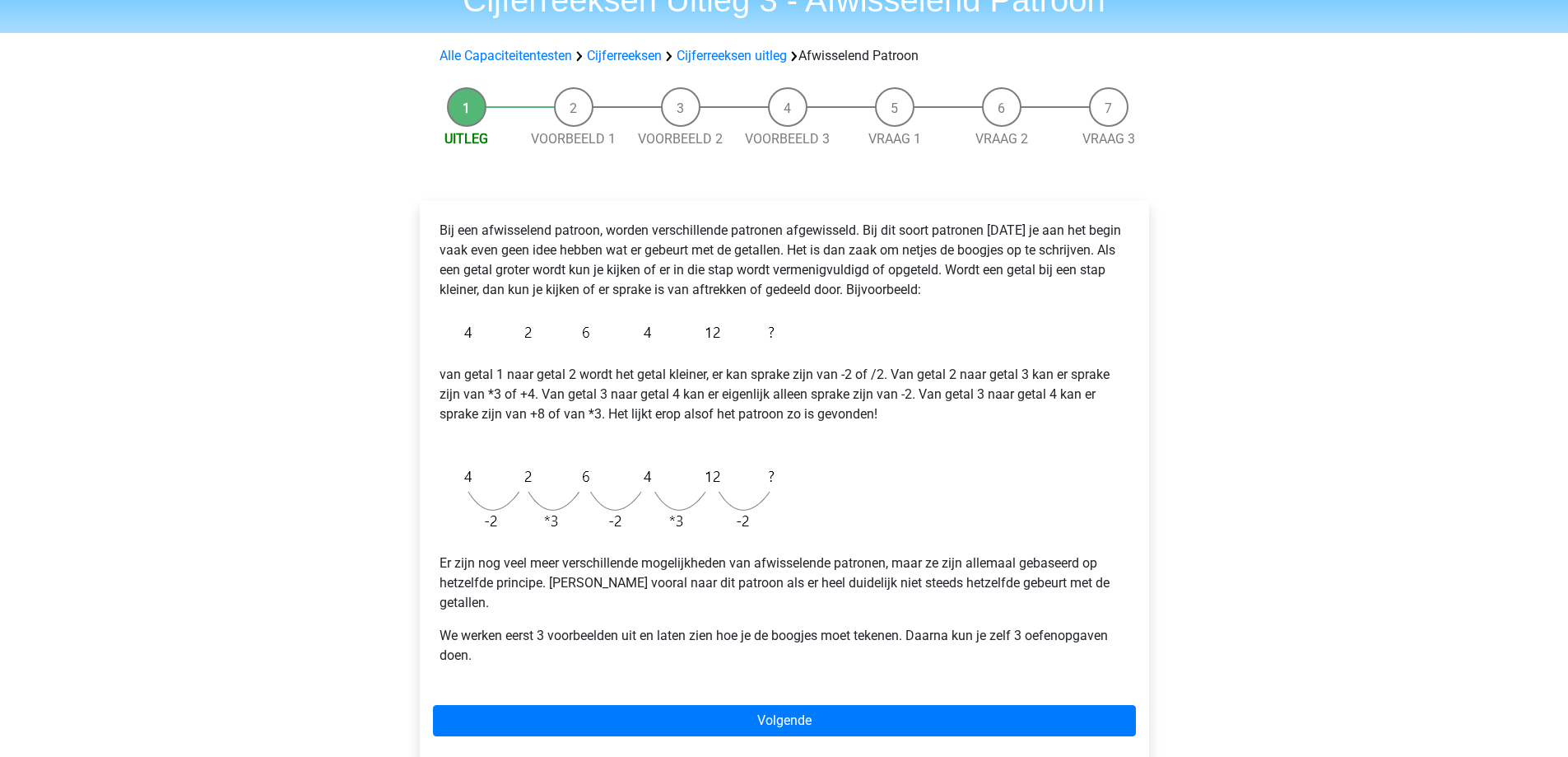
drag, startPoint x: 684, startPoint y: 501, endPoint x: 817, endPoint y: 436, distance: 148.0
click at [817, 436] on p "van getal 1 naar getal 2 wordt het getal kleiner, er kan sprake zijn van -2 of …" at bounding box center [784, 404] width 689 height 79
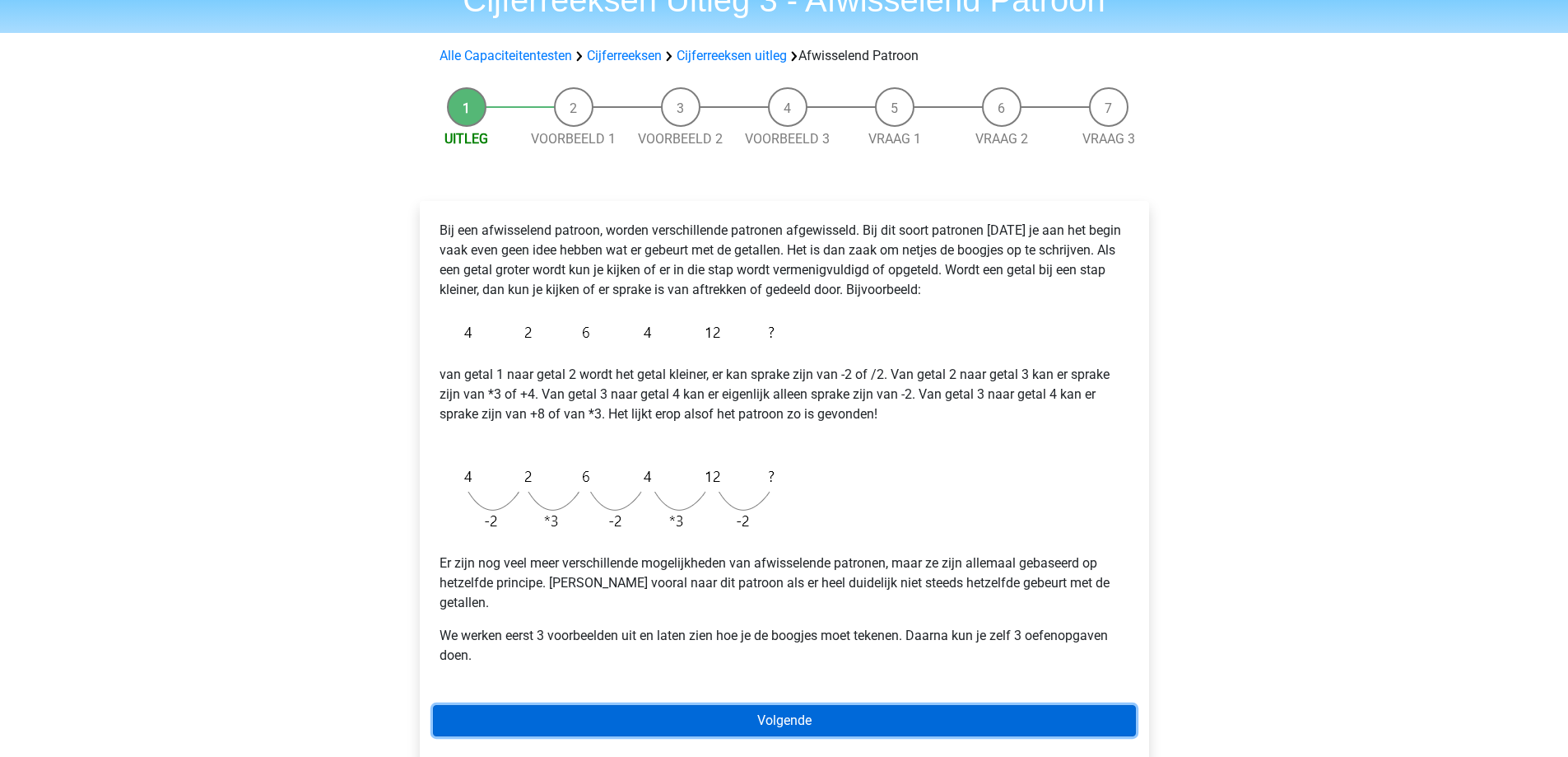
click at [783, 705] on link "Volgende" at bounding box center [784, 720] width 703 height 32
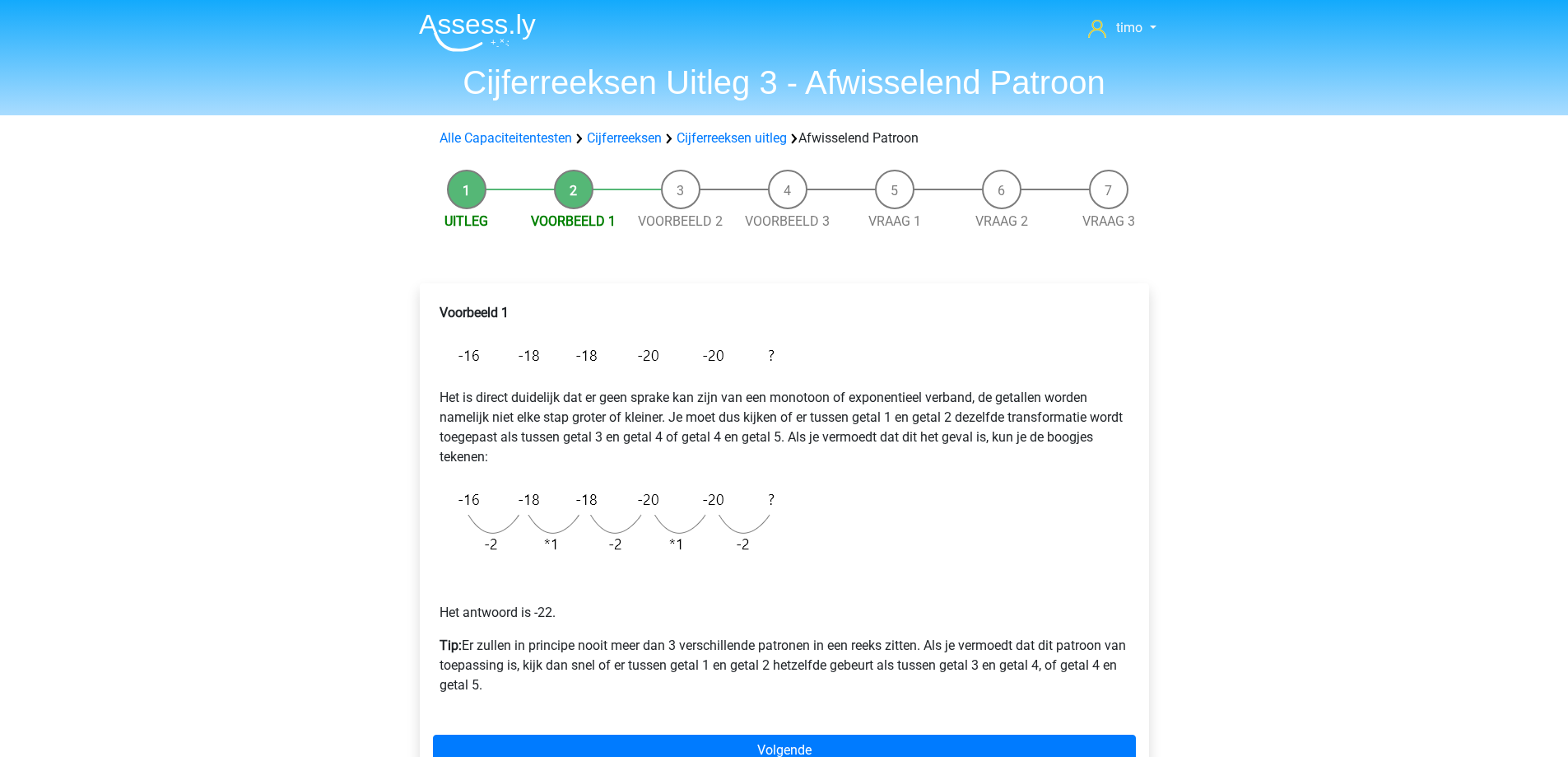
scroll to position [83, 0]
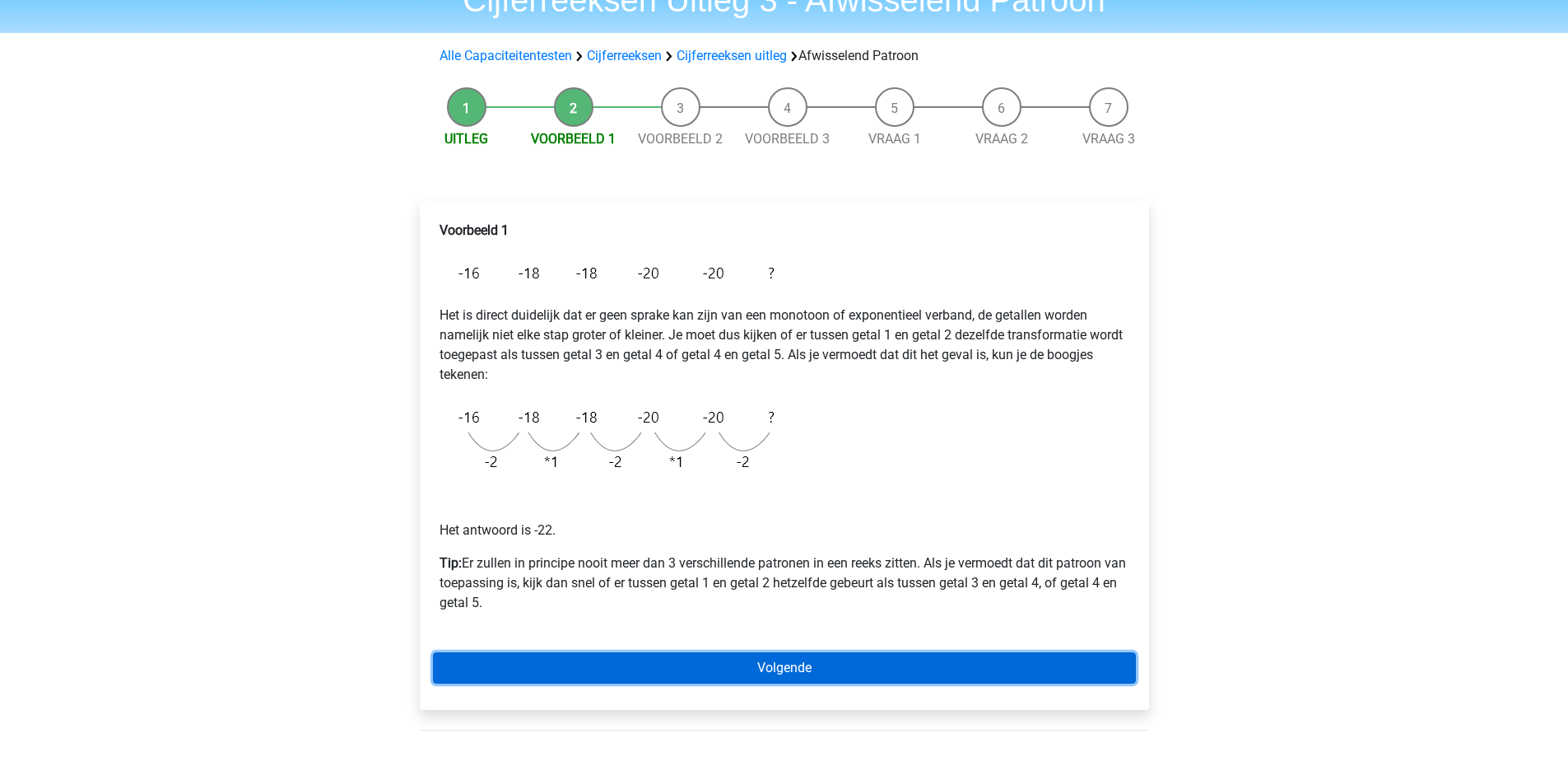
click at [707, 672] on link "Volgende" at bounding box center [784, 668] width 703 height 32
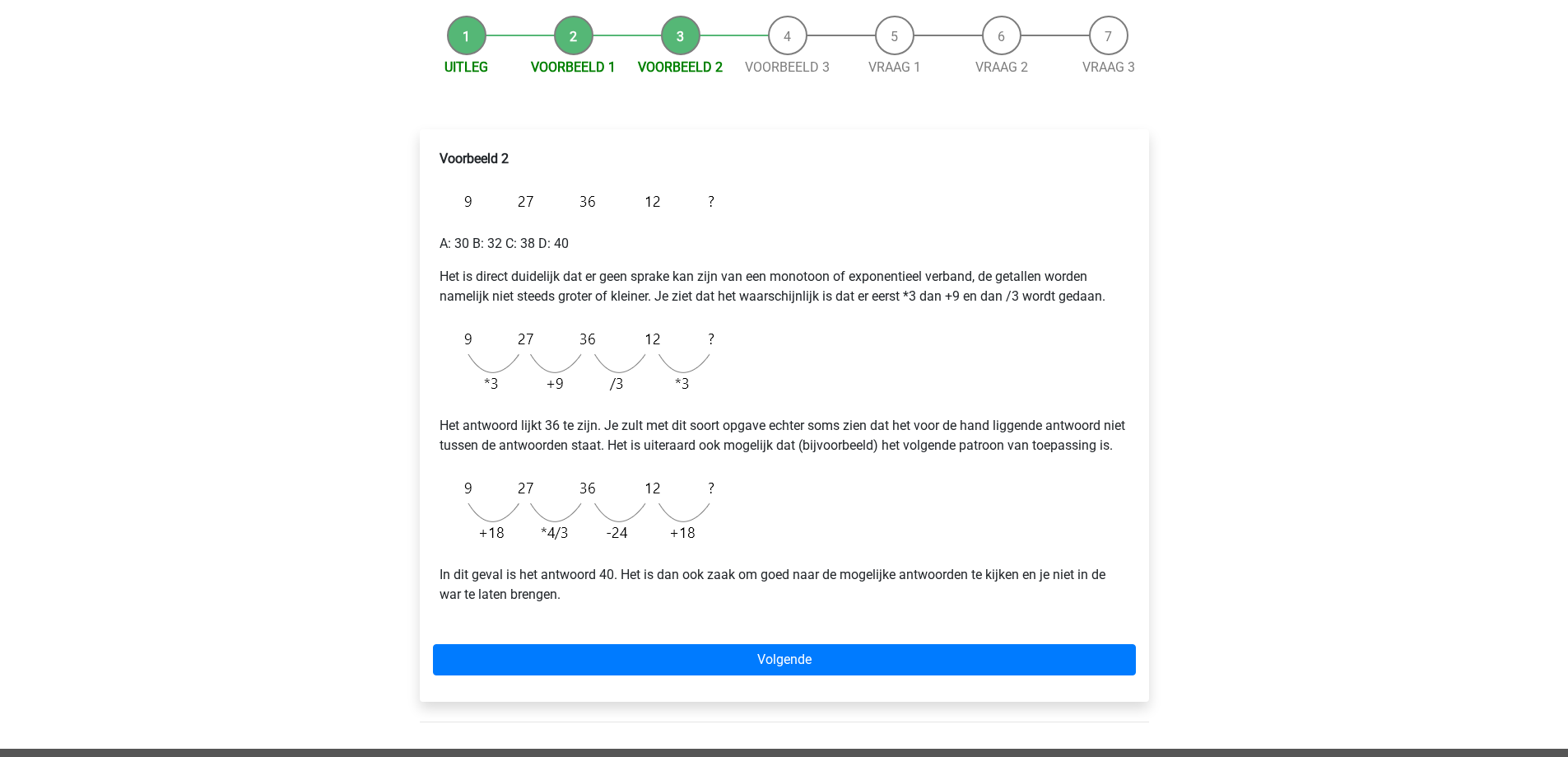
scroll to position [164, 0]
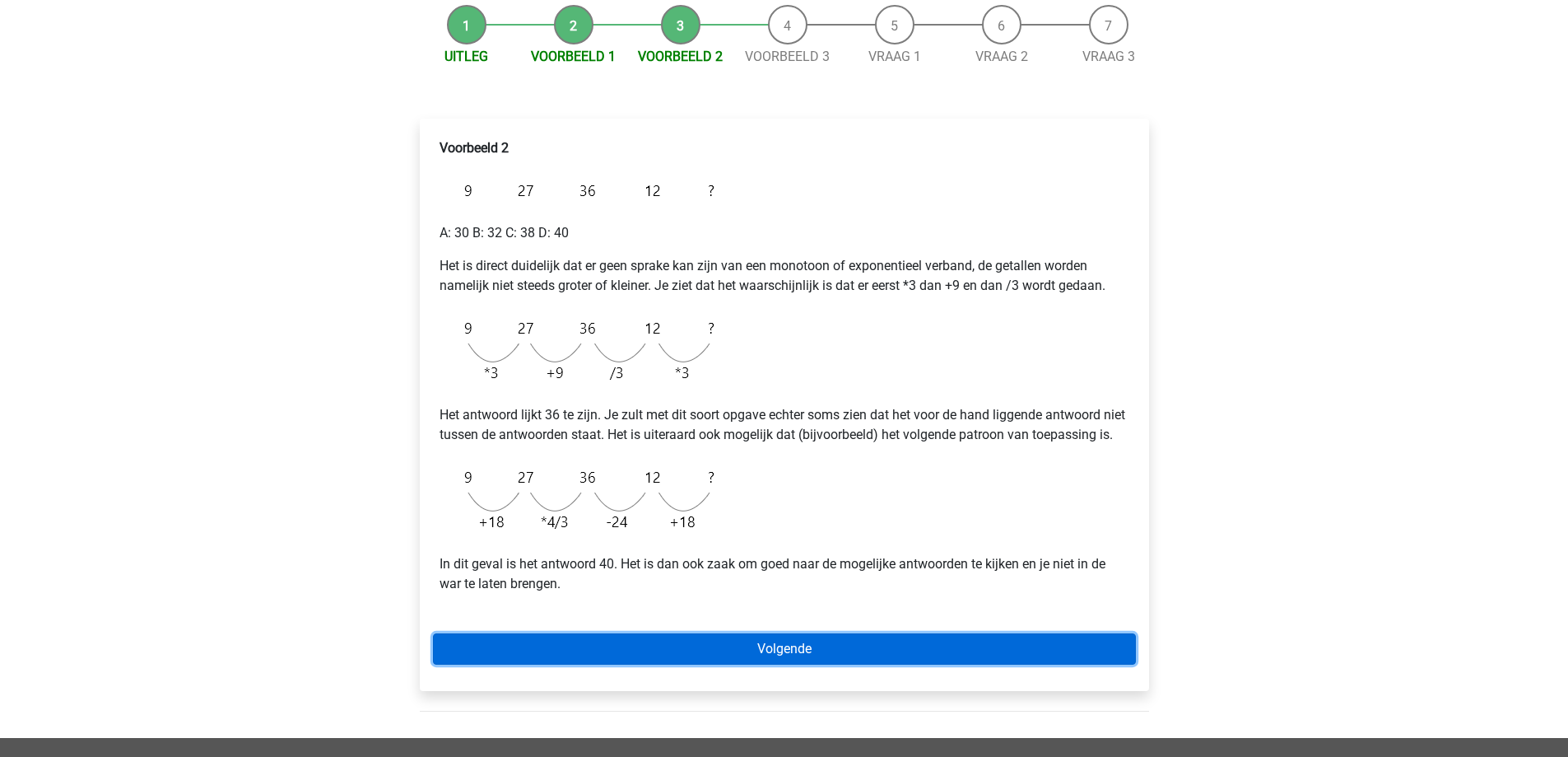
click at [730, 659] on link "Volgende" at bounding box center [784, 648] width 703 height 32
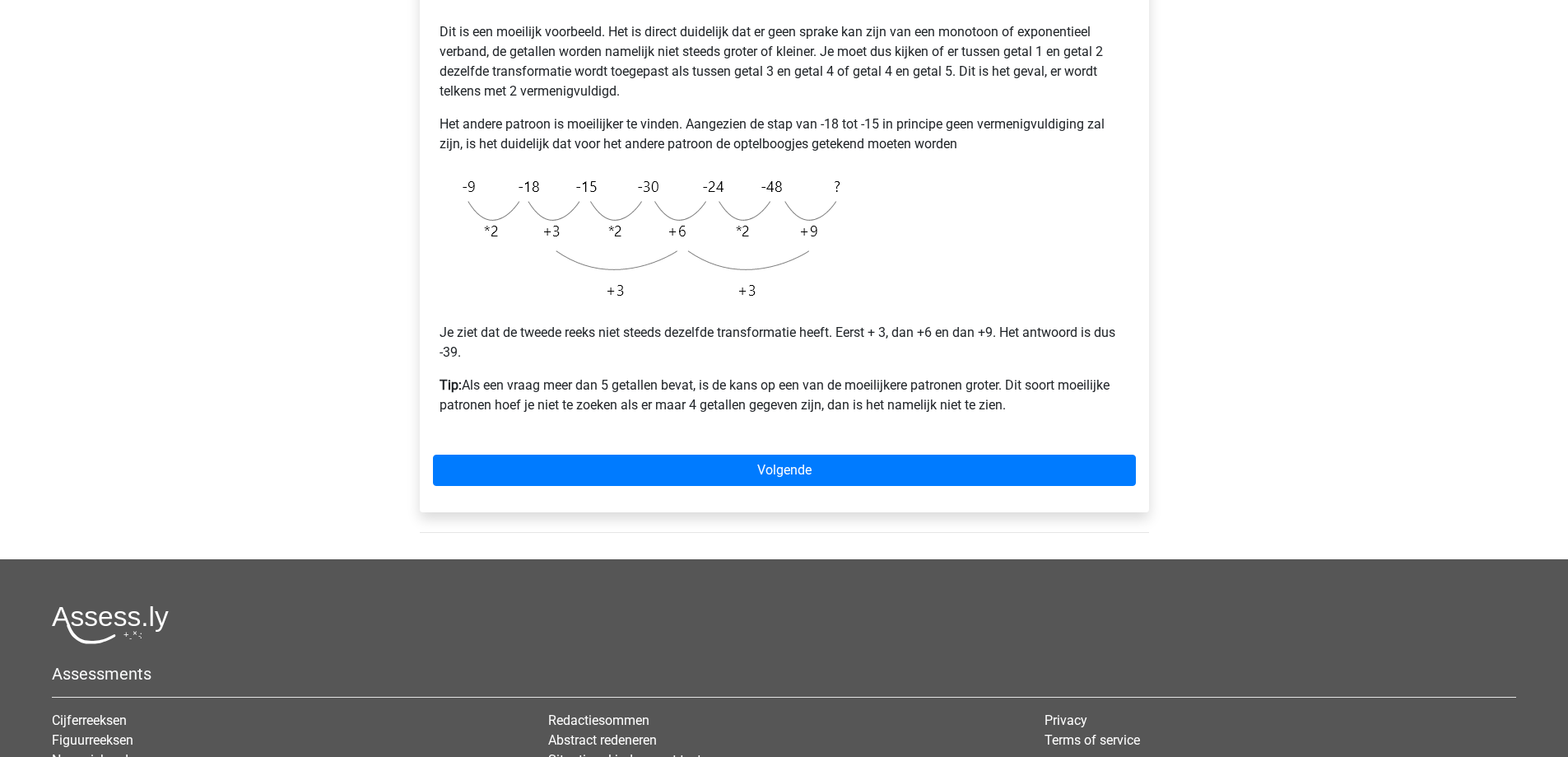
scroll to position [330, 0]
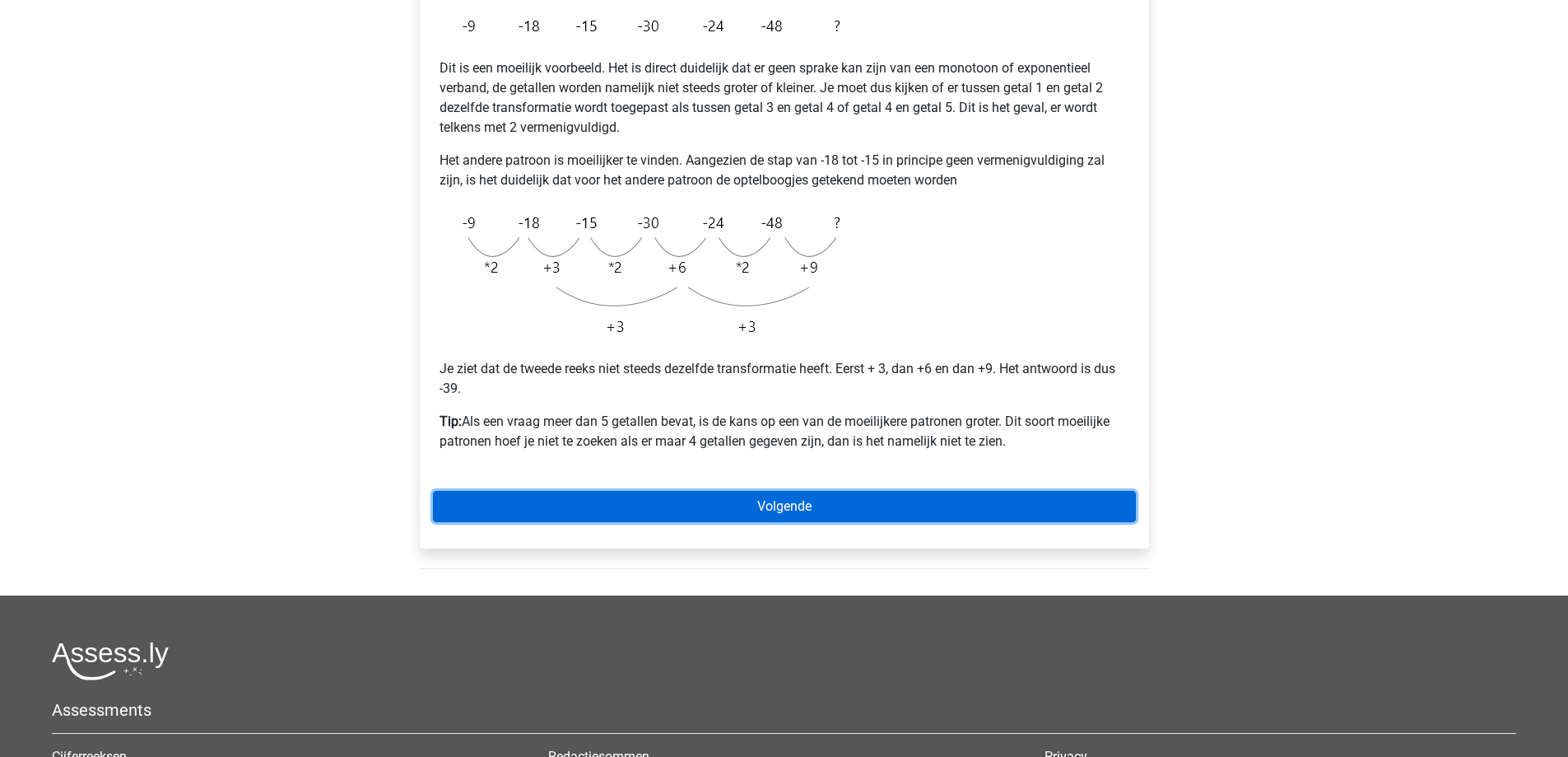
click at [695, 501] on link "Volgende" at bounding box center [784, 506] width 703 height 32
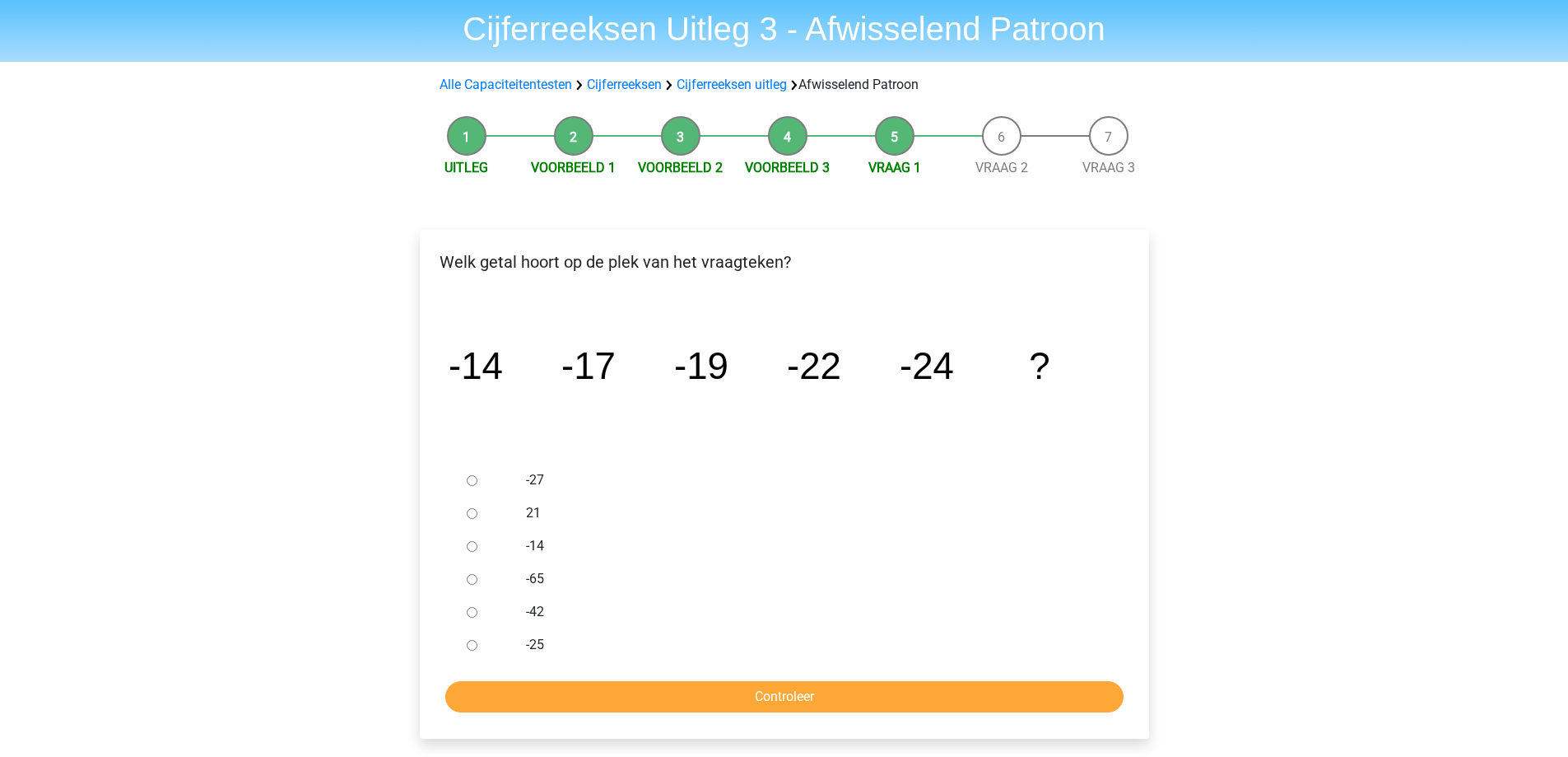
scroll to position [83, 0]
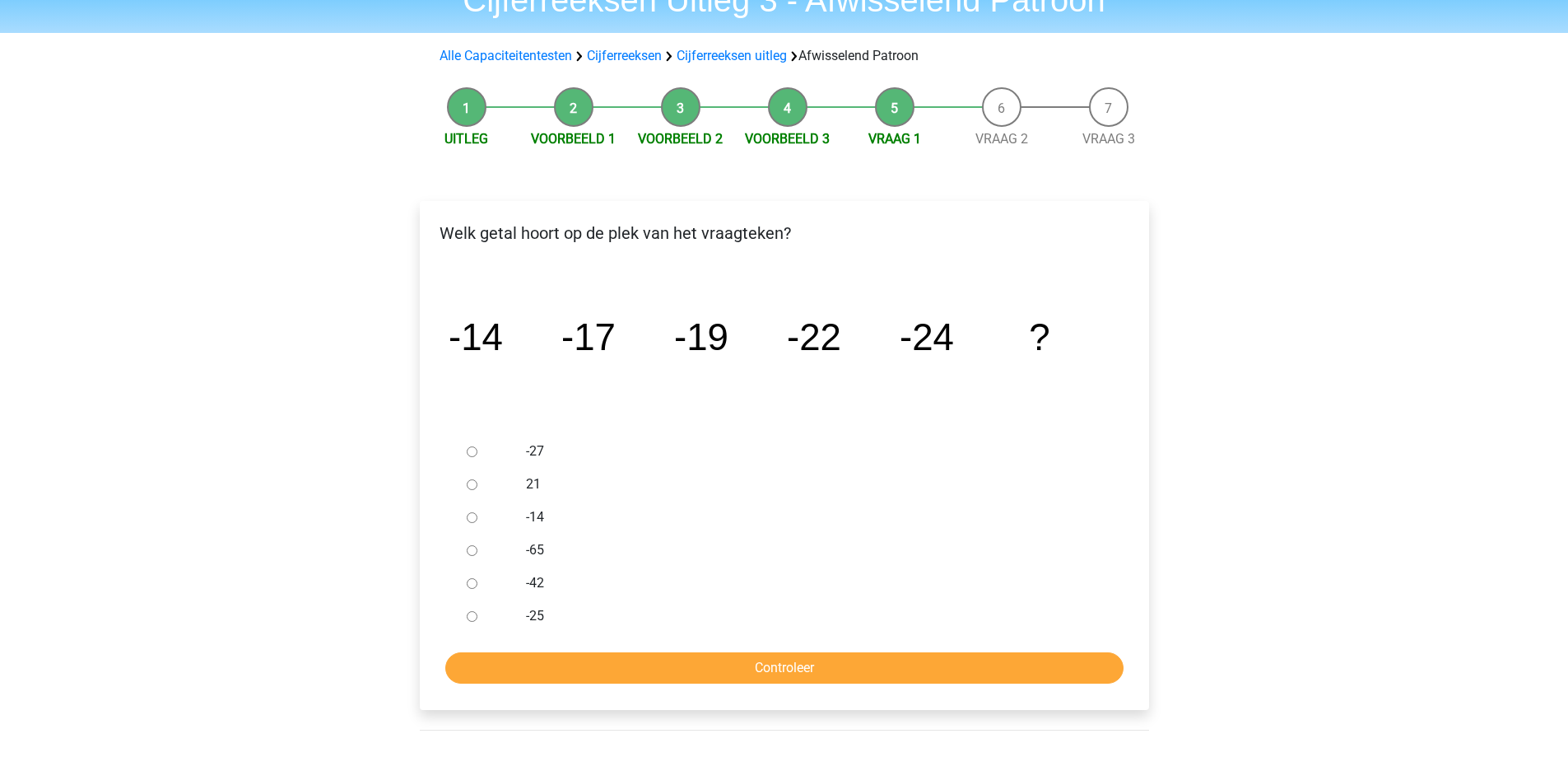
click at [476, 452] on input "-27" at bounding box center [471, 452] width 11 height 11
radio input "true"
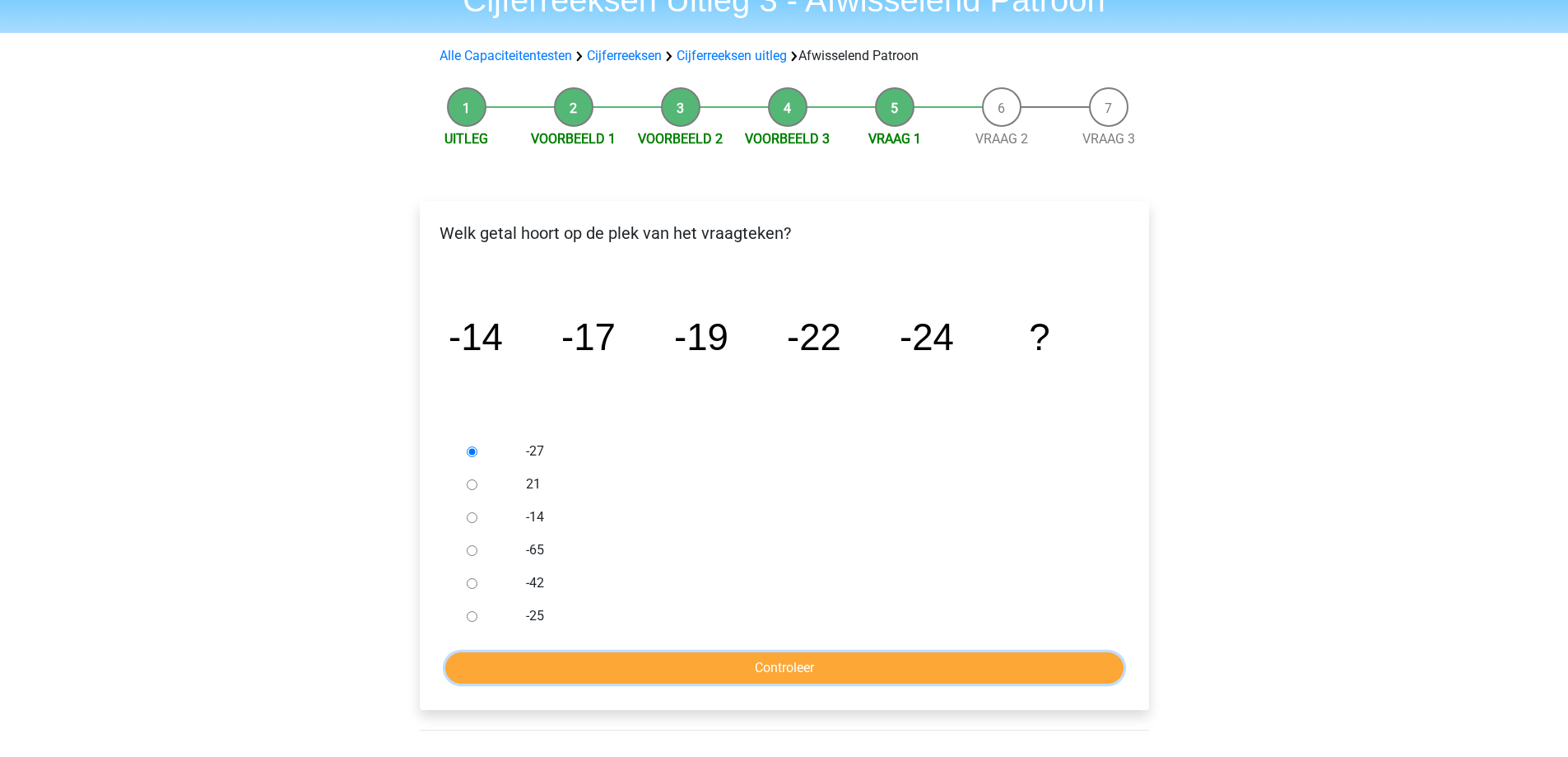
drag, startPoint x: 652, startPoint y: 652, endPoint x: 659, endPoint y: 646, distance: 9.2
click at [657, 648] on form "-27 21 -14 -65 -42 -25 Controleer" at bounding box center [784, 559] width 703 height 249
click at [697, 666] on input "Controleer" at bounding box center [784, 668] width 678 height 32
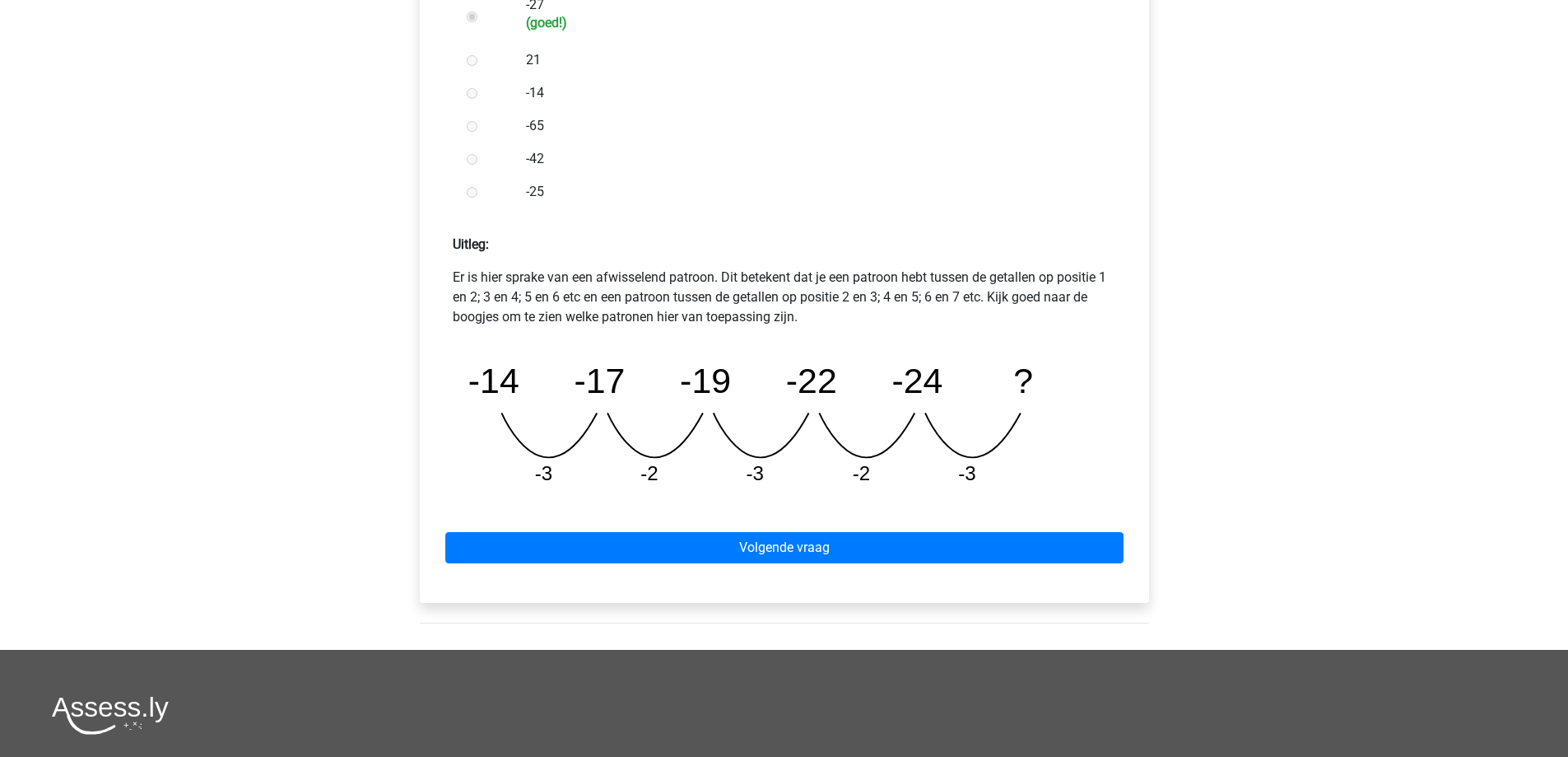
scroll to position [576, 0]
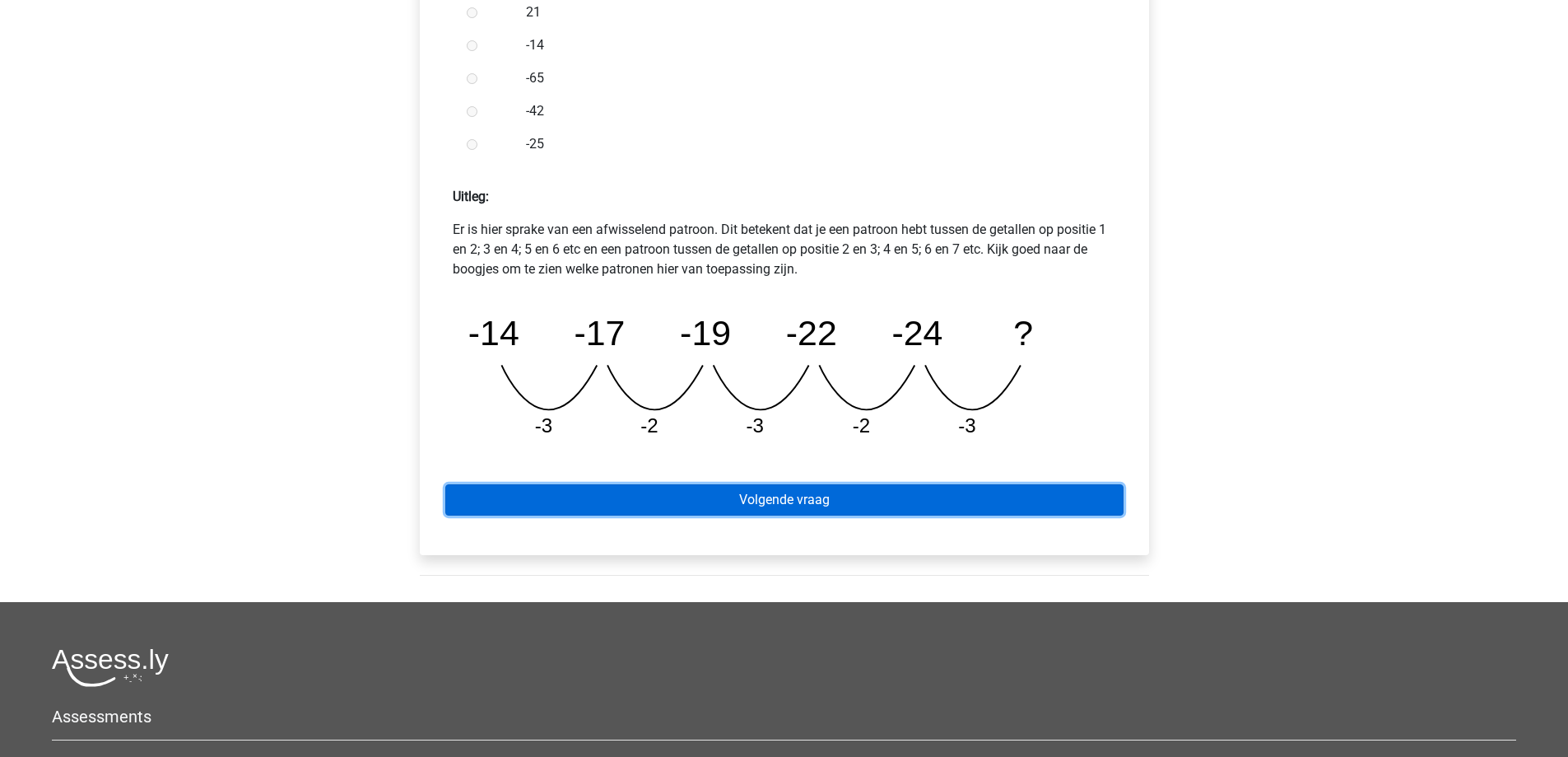
click at [786, 500] on link "Volgende vraag" at bounding box center [784, 500] width 678 height 32
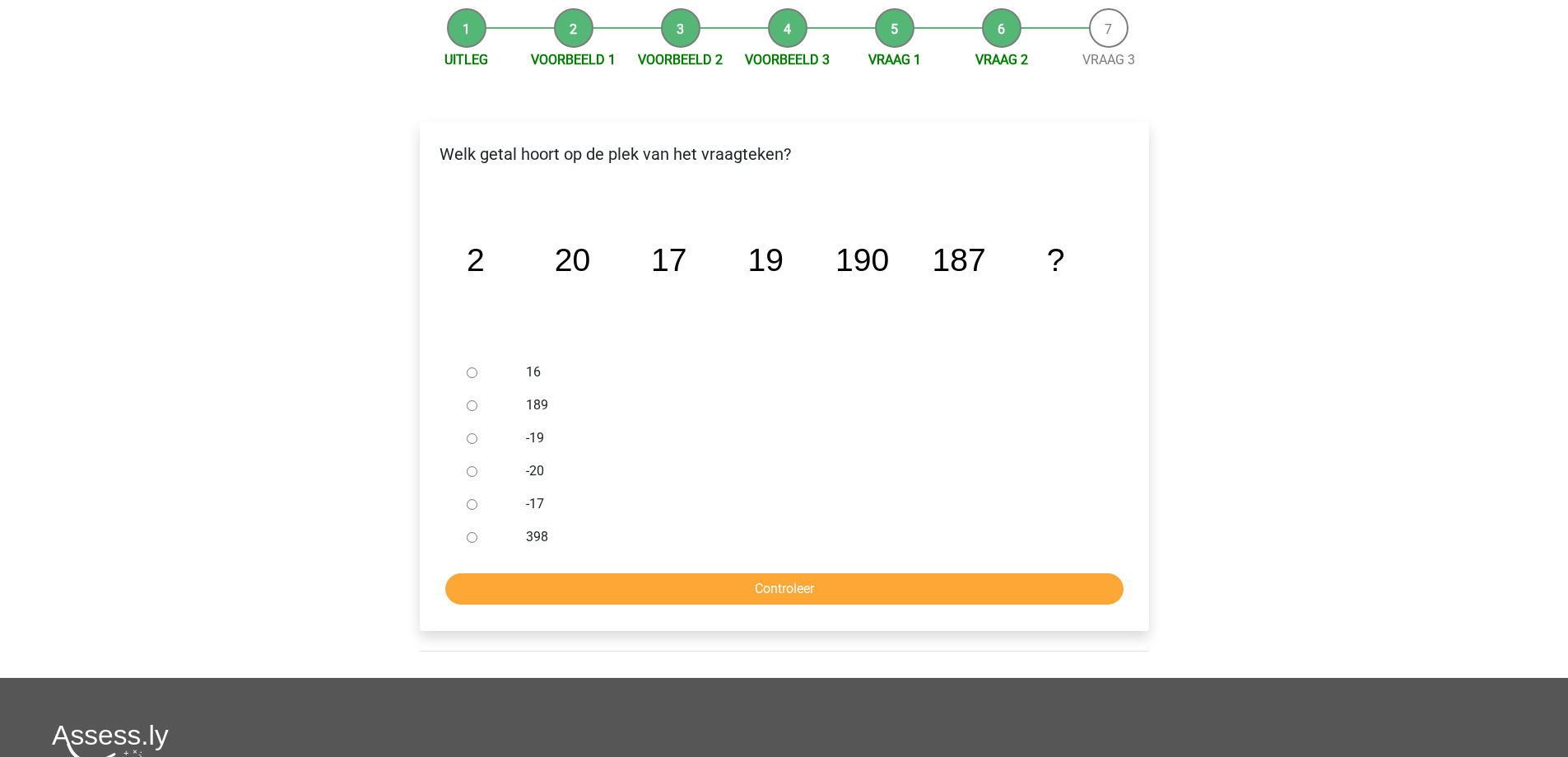
scroll to position [164, 0]
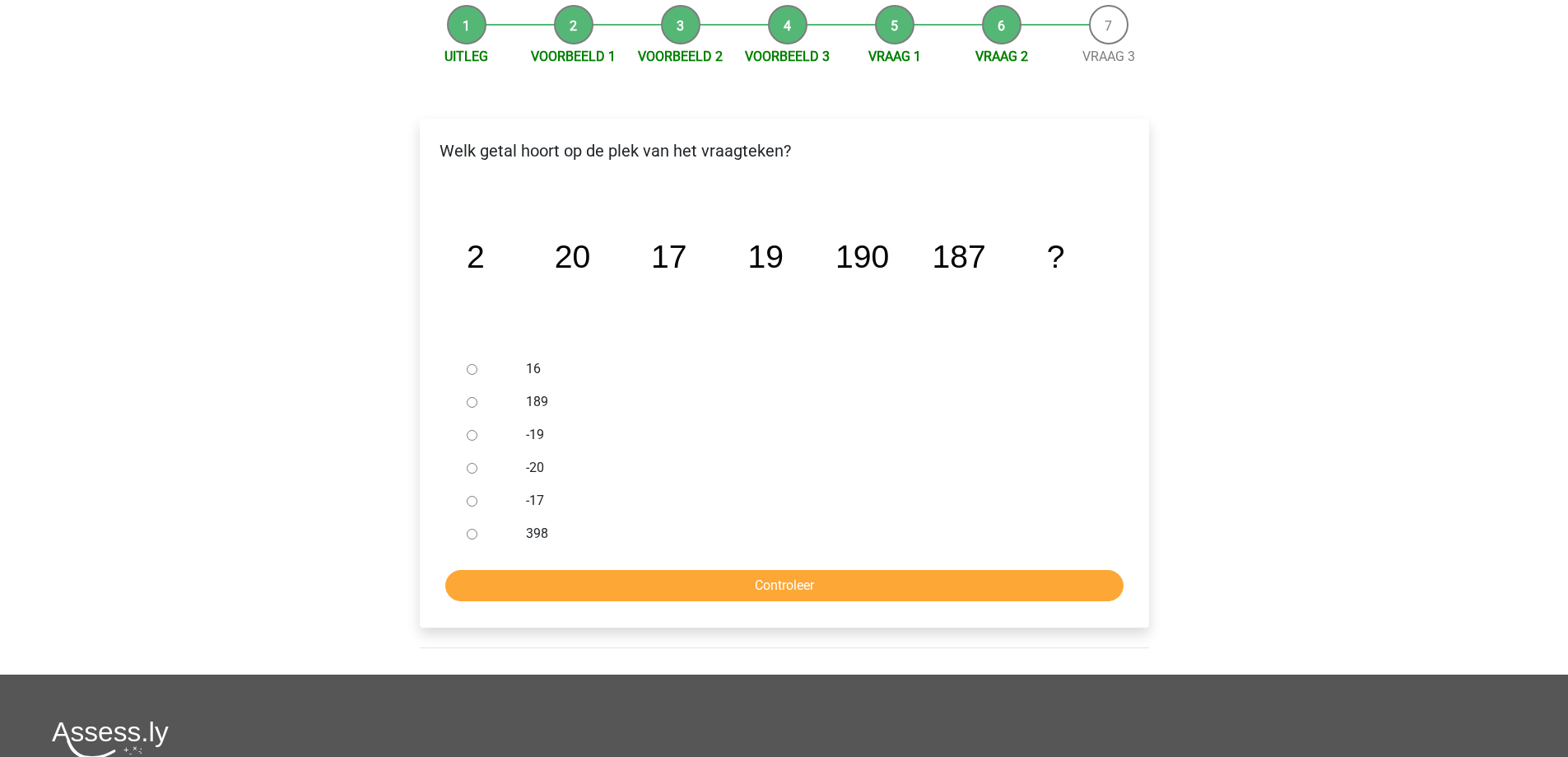
click at [473, 407] on div at bounding box center [487, 402] width 55 height 33
click at [470, 401] on input "189" at bounding box center [471, 402] width 11 height 11
radio input "true"
drag, startPoint x: 538, startPoint y: 570, endPoint x: 539, endPoint y: 578, distance: 8.1
click at [539, 578] on input "Controleer" at bounding box center [784, 585] width 678 height 32
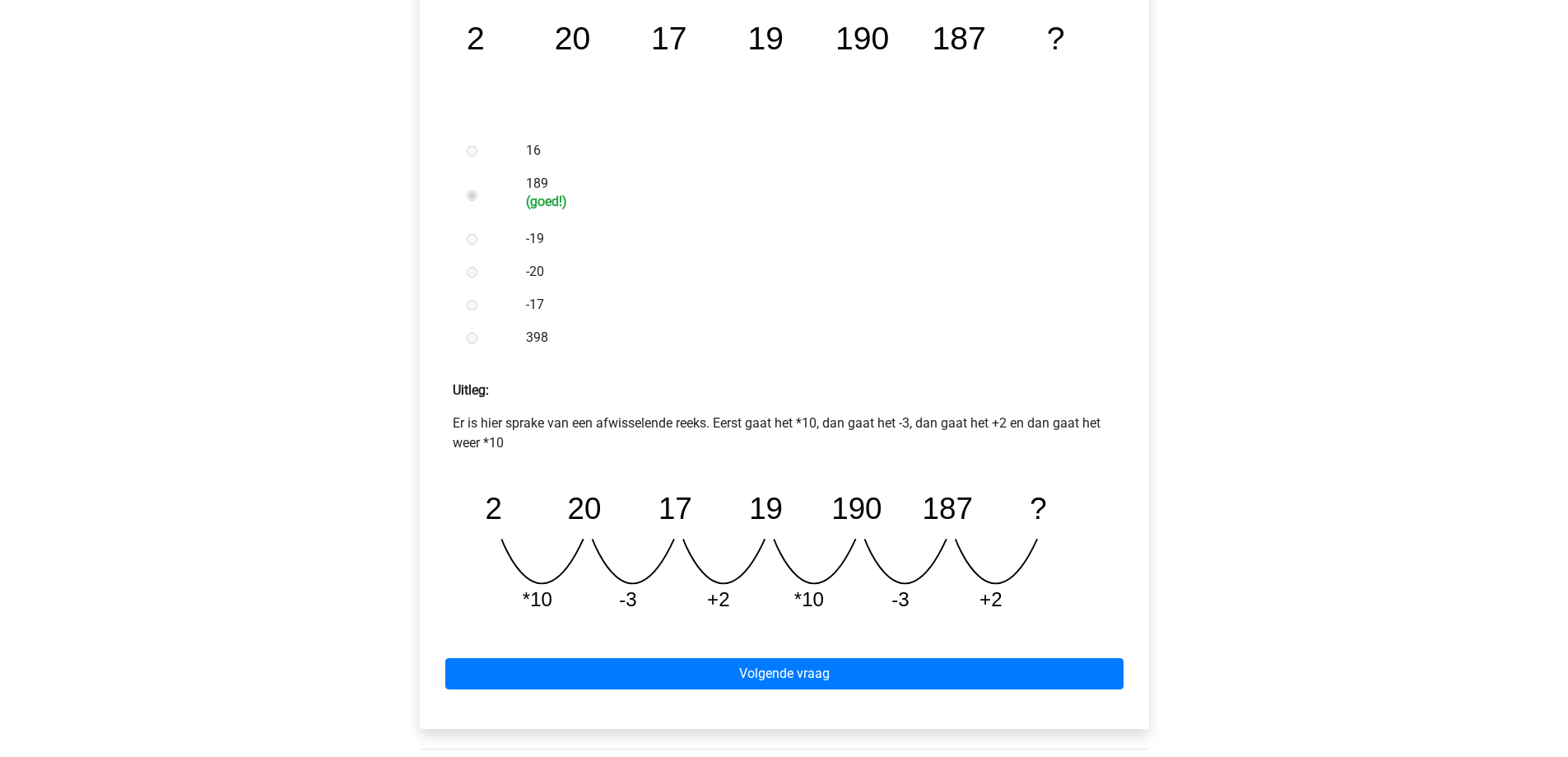
scroll to position [412, 0]
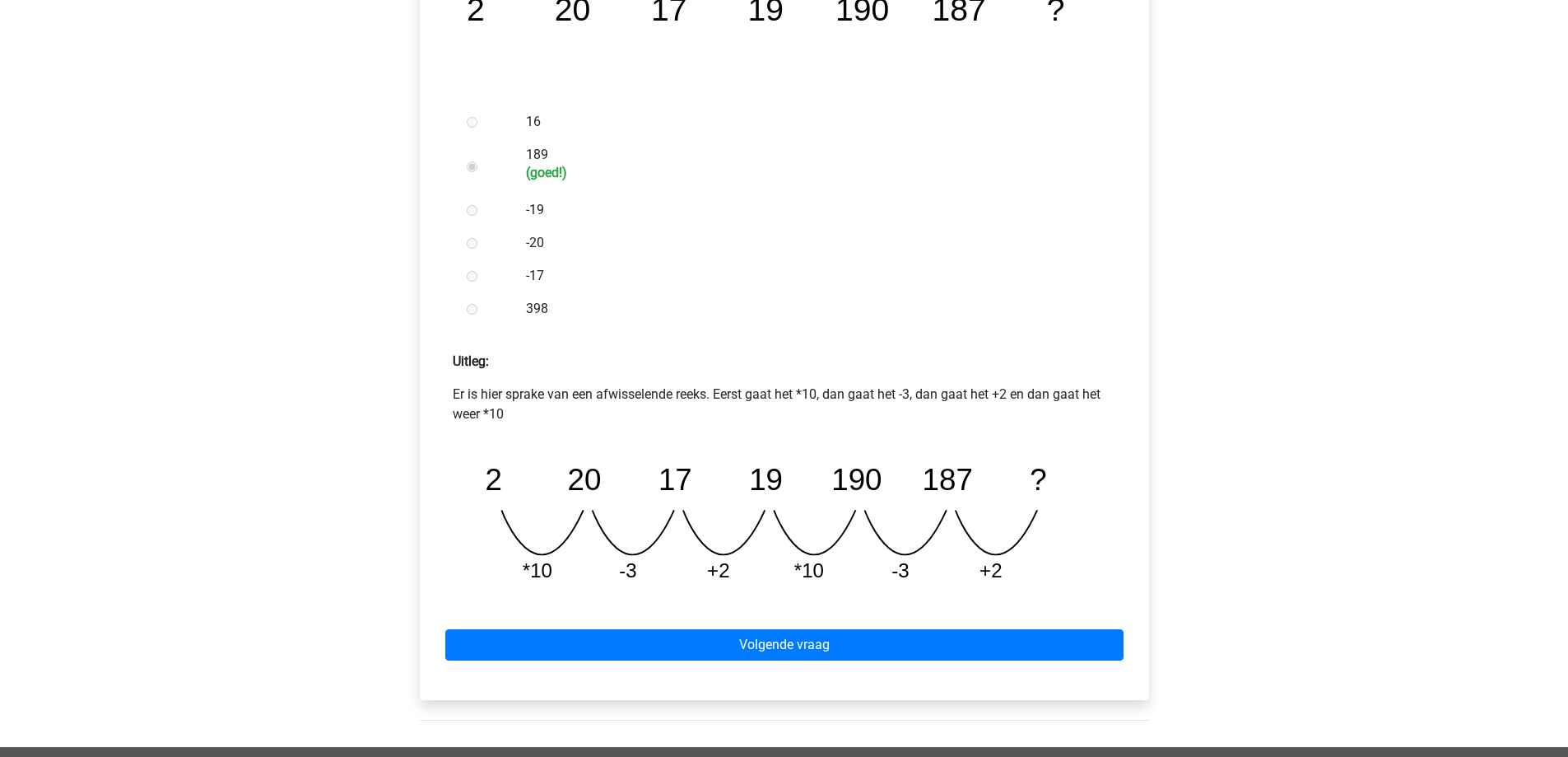
click at [696, 626] on div "Volgende vraag" at bounding box center [784, 642] width 703 height 90
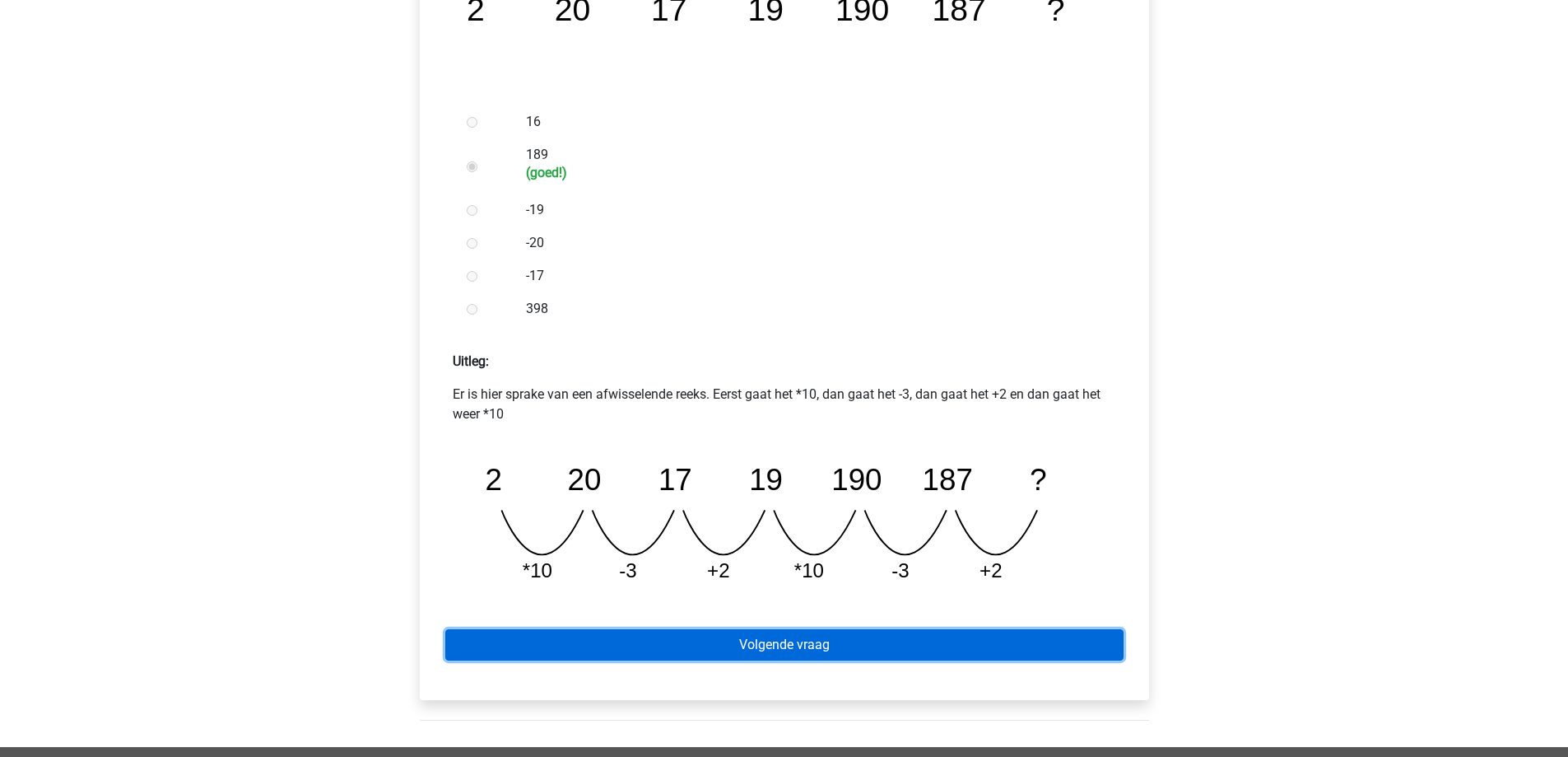
click at [712, 646] on link "Volgende vraag" at bounding box center [784, 645] width 678 height 32
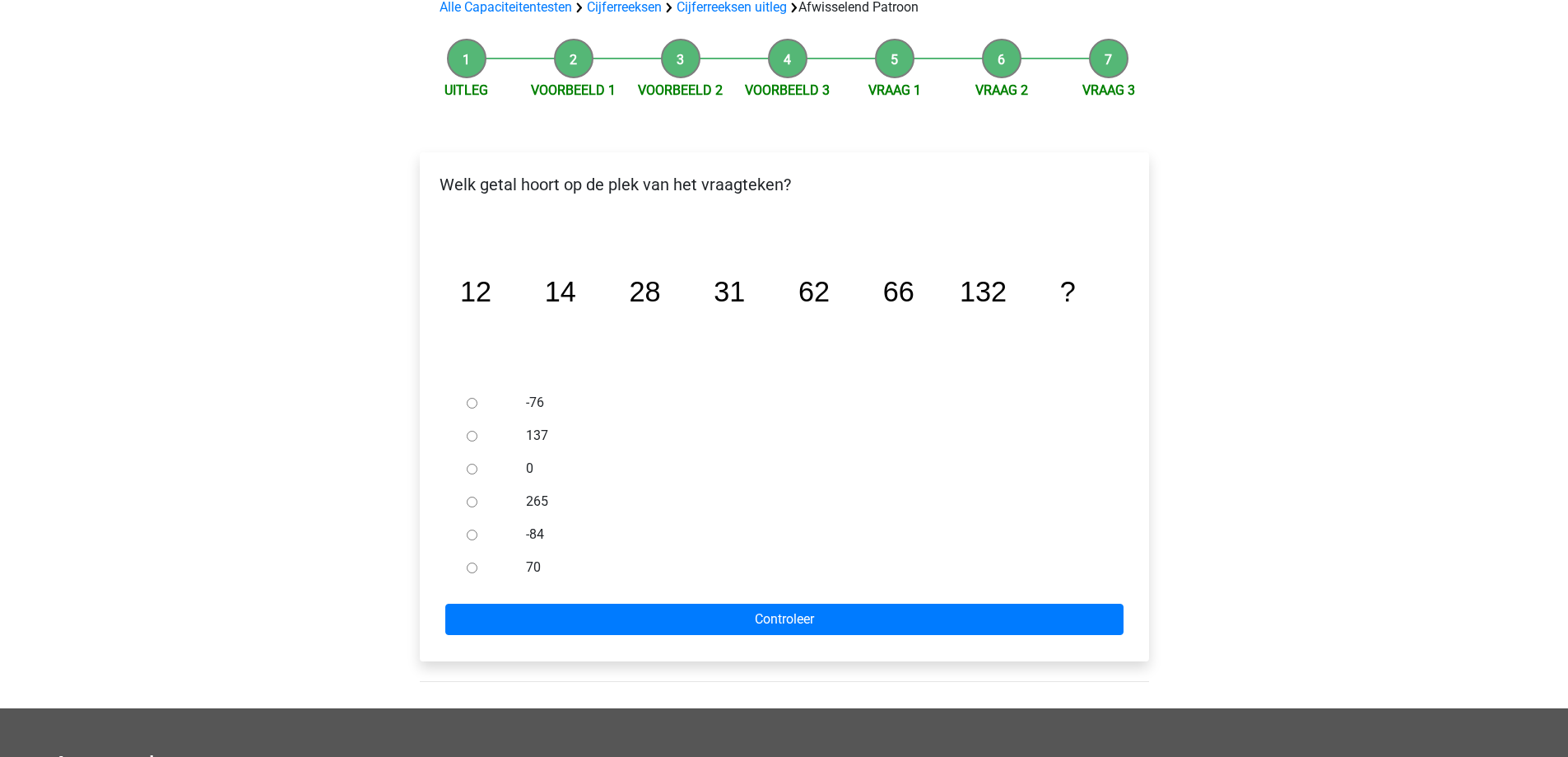
scroll to position [164, 0]
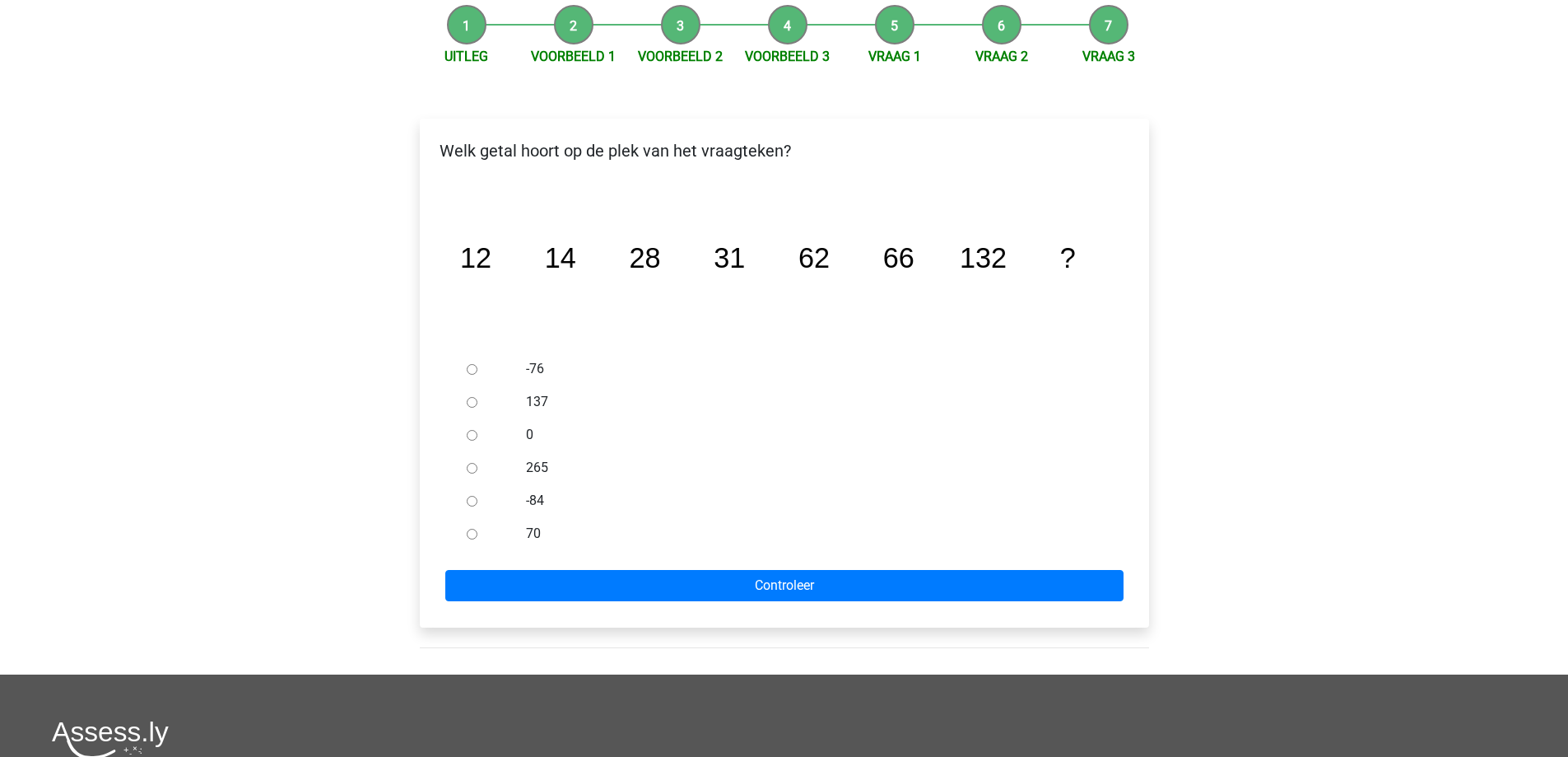
click at [492, 411] on div at bounding box center [487, 402] width 55 height 33
drag, startPoint x: 466, startPoint y: 404, endPoint x: 472, endPoint y: 415, distance: 12.5
click at [468, 403] on input "137" at bounding box center [471, 402] width 11 height 11
radio input "true"
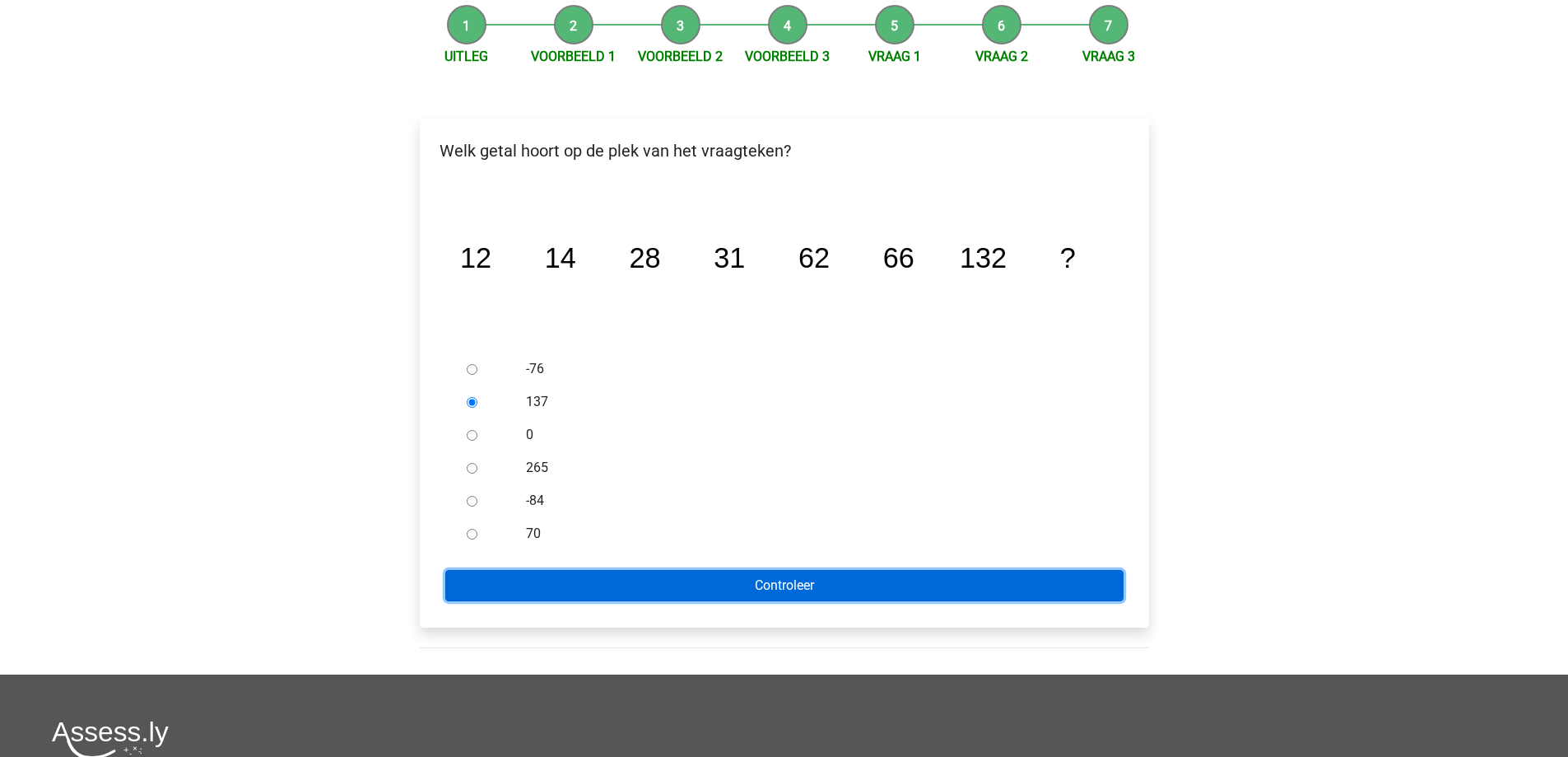
click at [520, 587] on input "Controleer" at bounding box center [784, 585] width 678 height 32
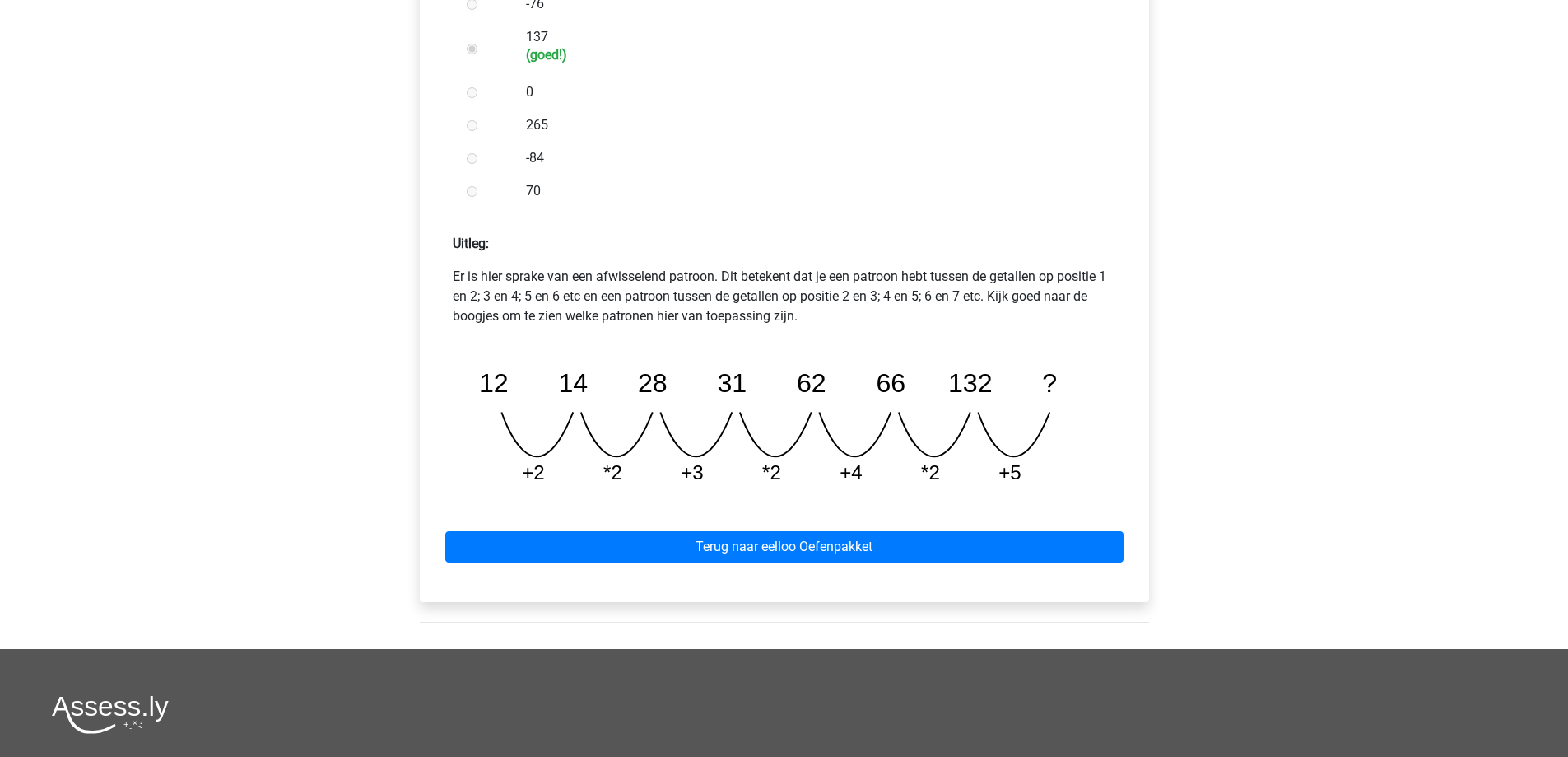
scroll to position [576, 0]
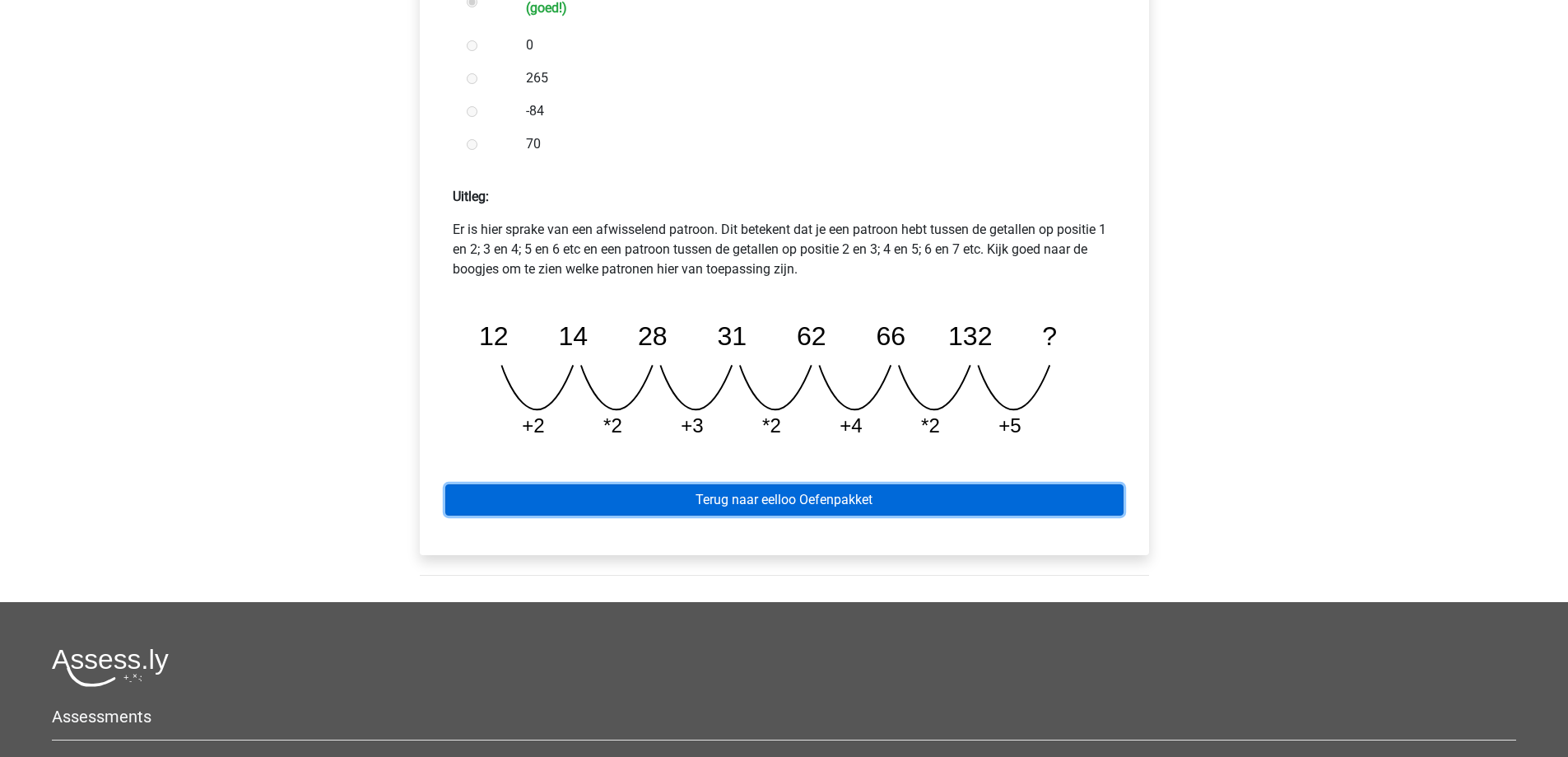
click at [648, 502] on link "Terug naar eelloo Oefenpakket" at bounding box center [784, 500] width 678 height 32
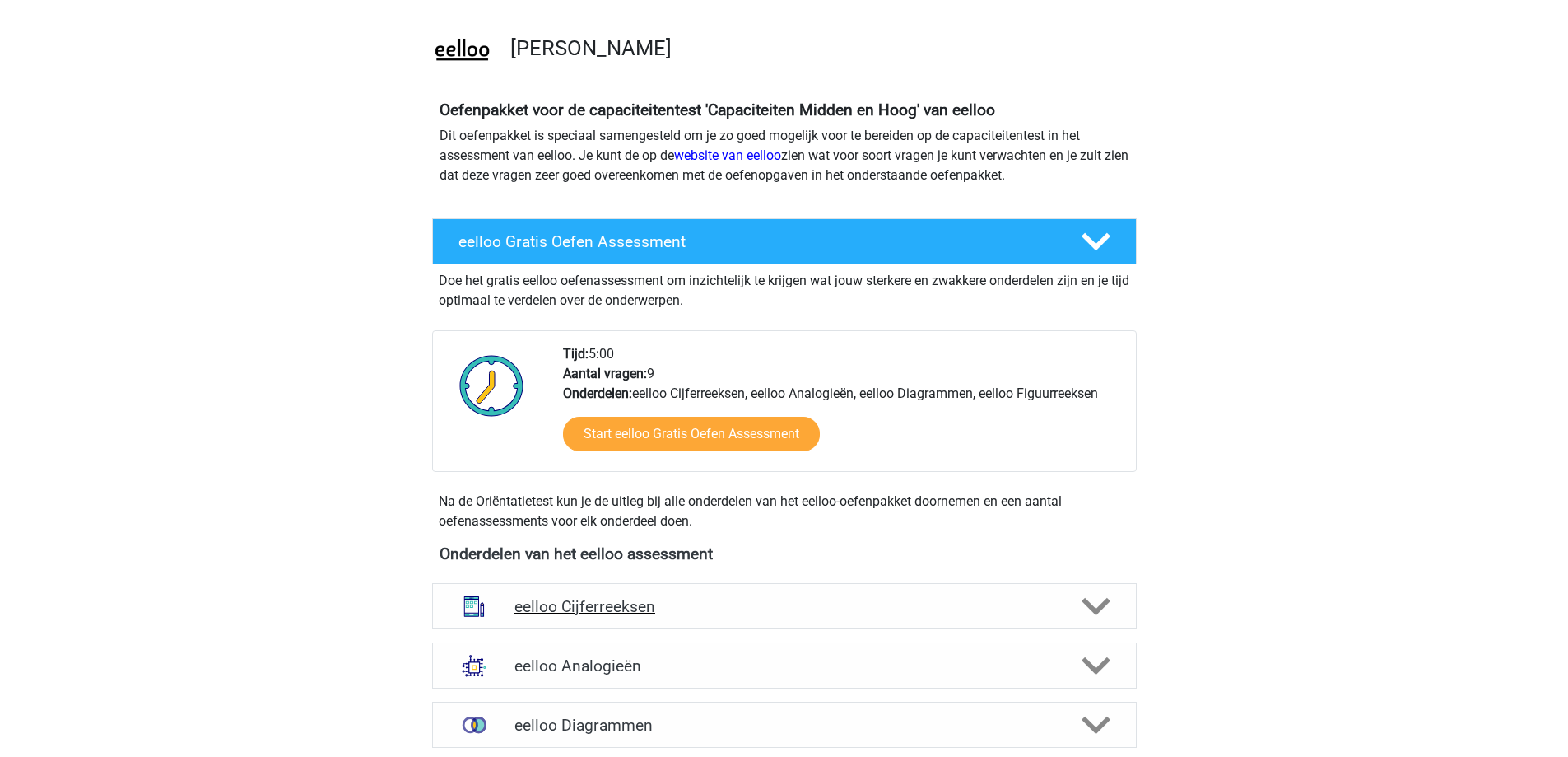
scroll to position [247, 0]
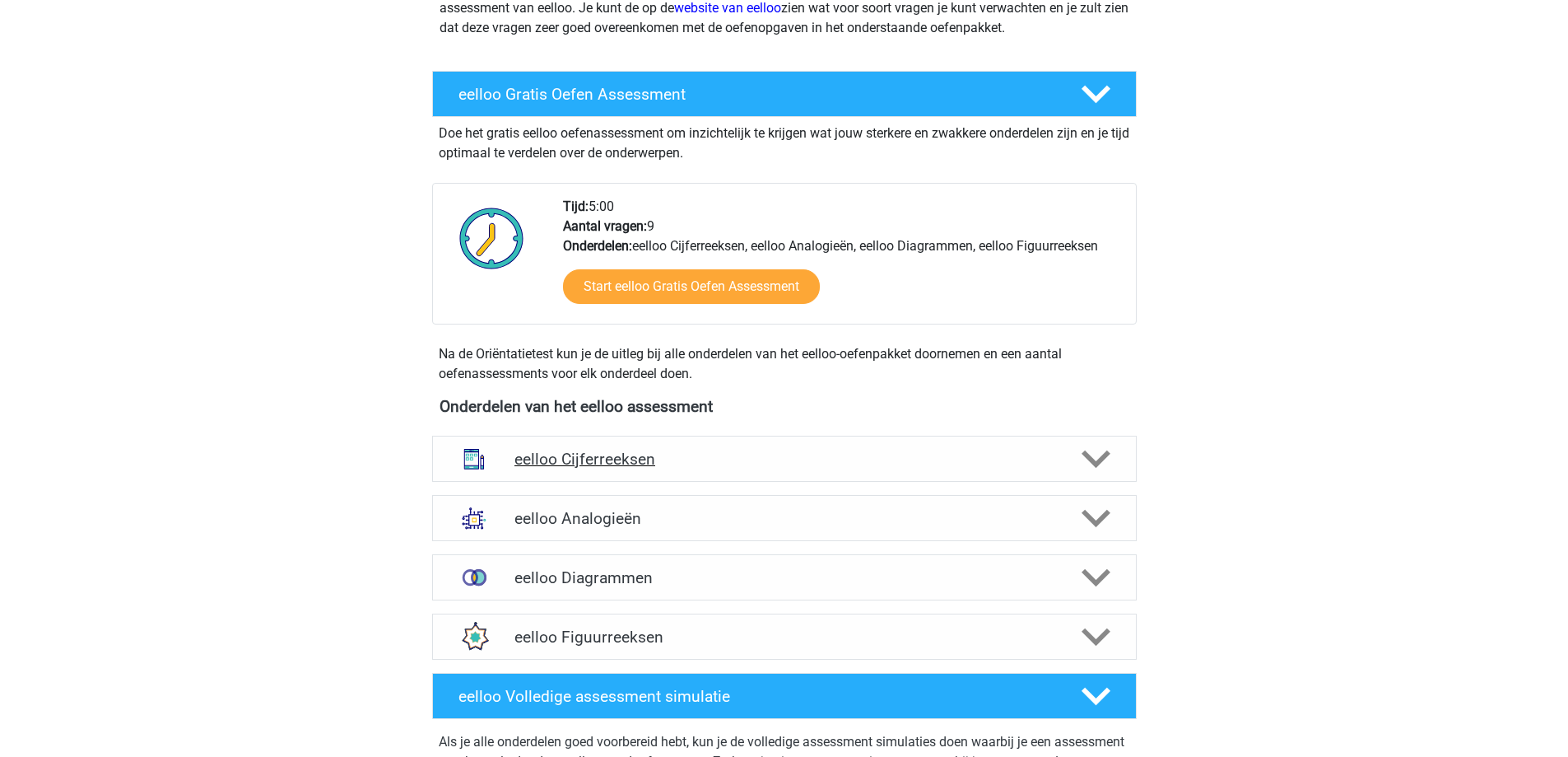
click at [656, 452] on h4 "eelloo Cijferreeksen" at bounding box center [784, 459] width 540 height 19
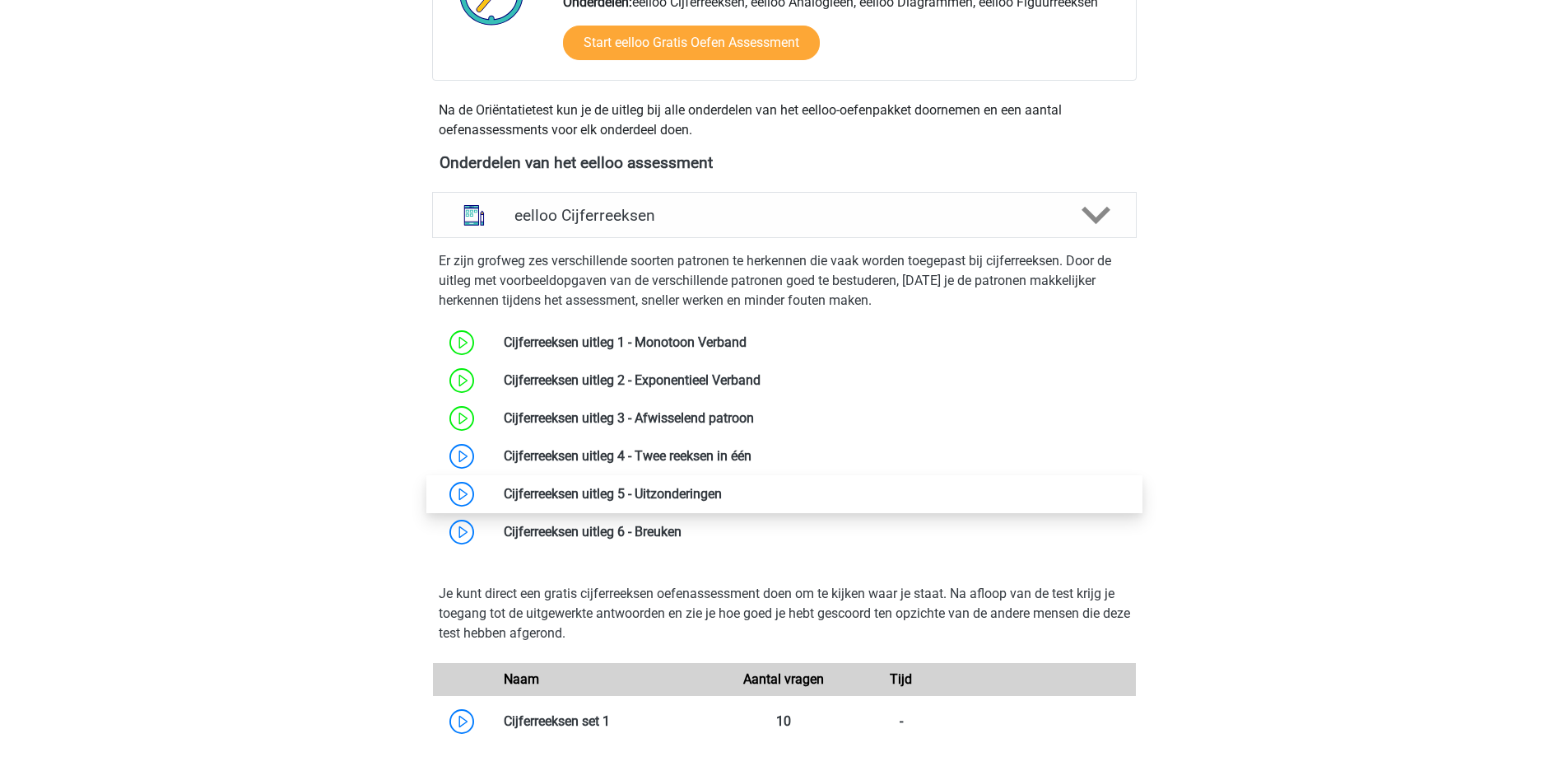
scroll to position [494, 0]
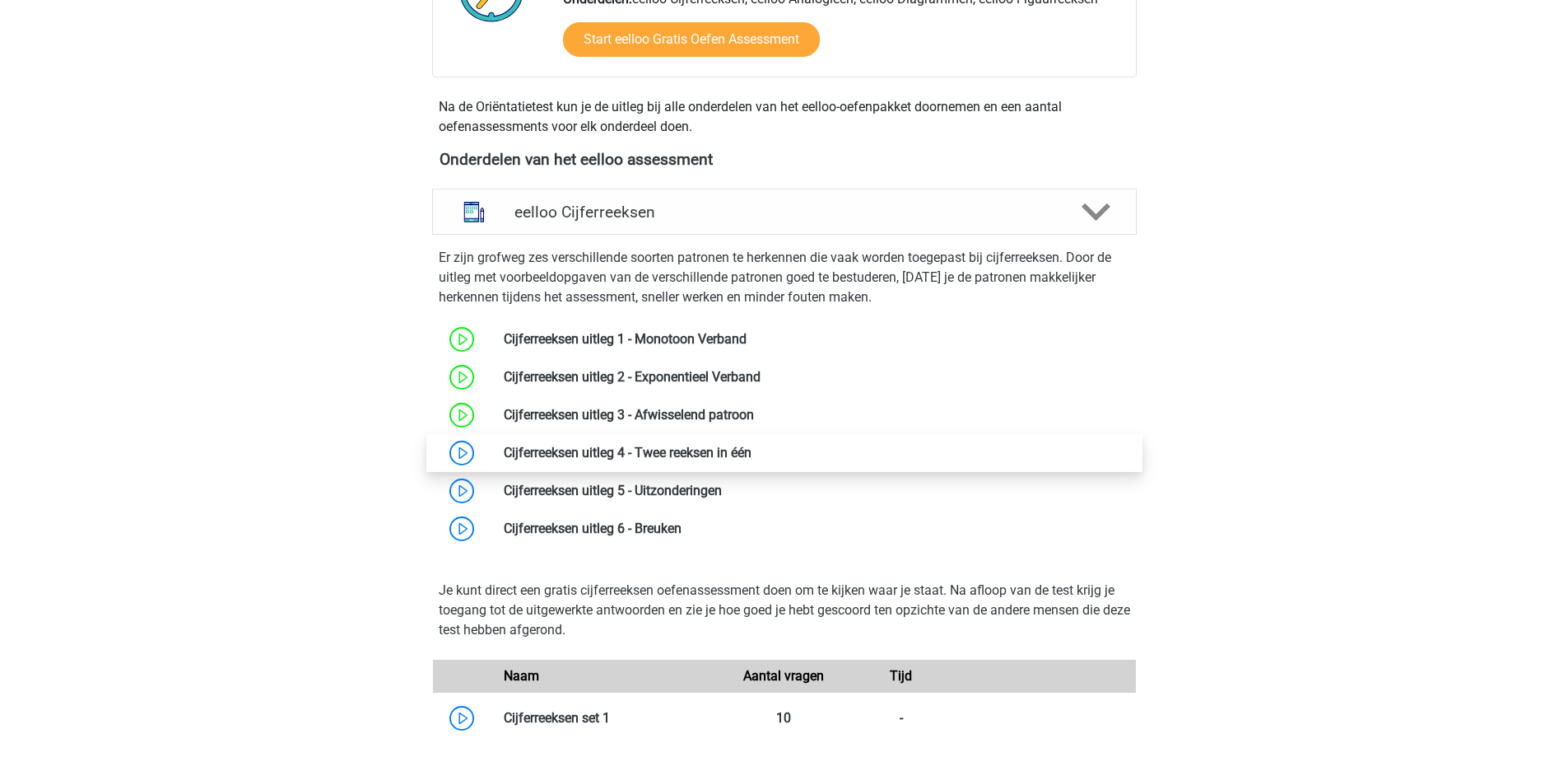
click at [752, 458] on link at bounding box center [752, 452] width 0 height 15
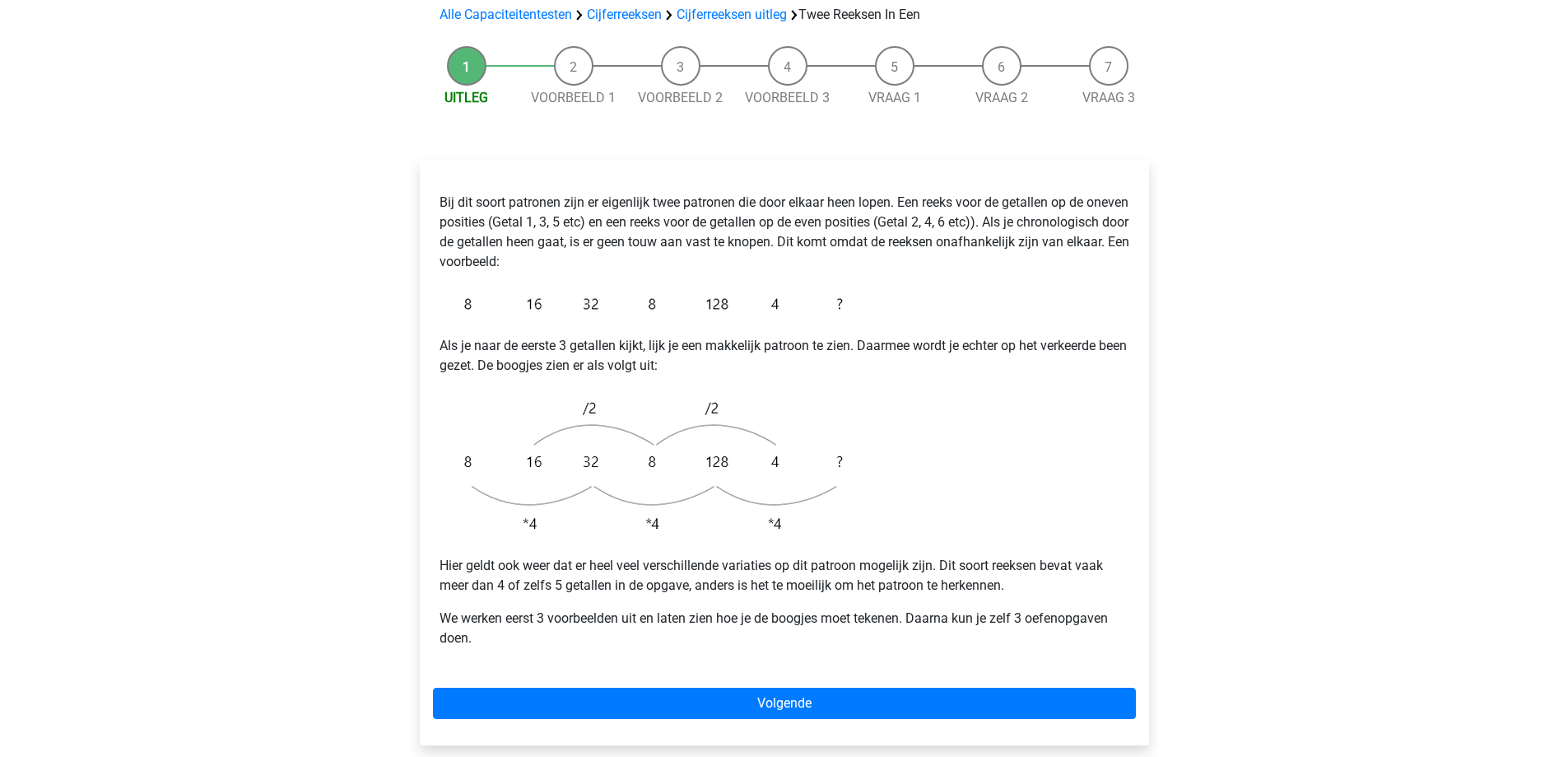
scroll to position [164, 0]
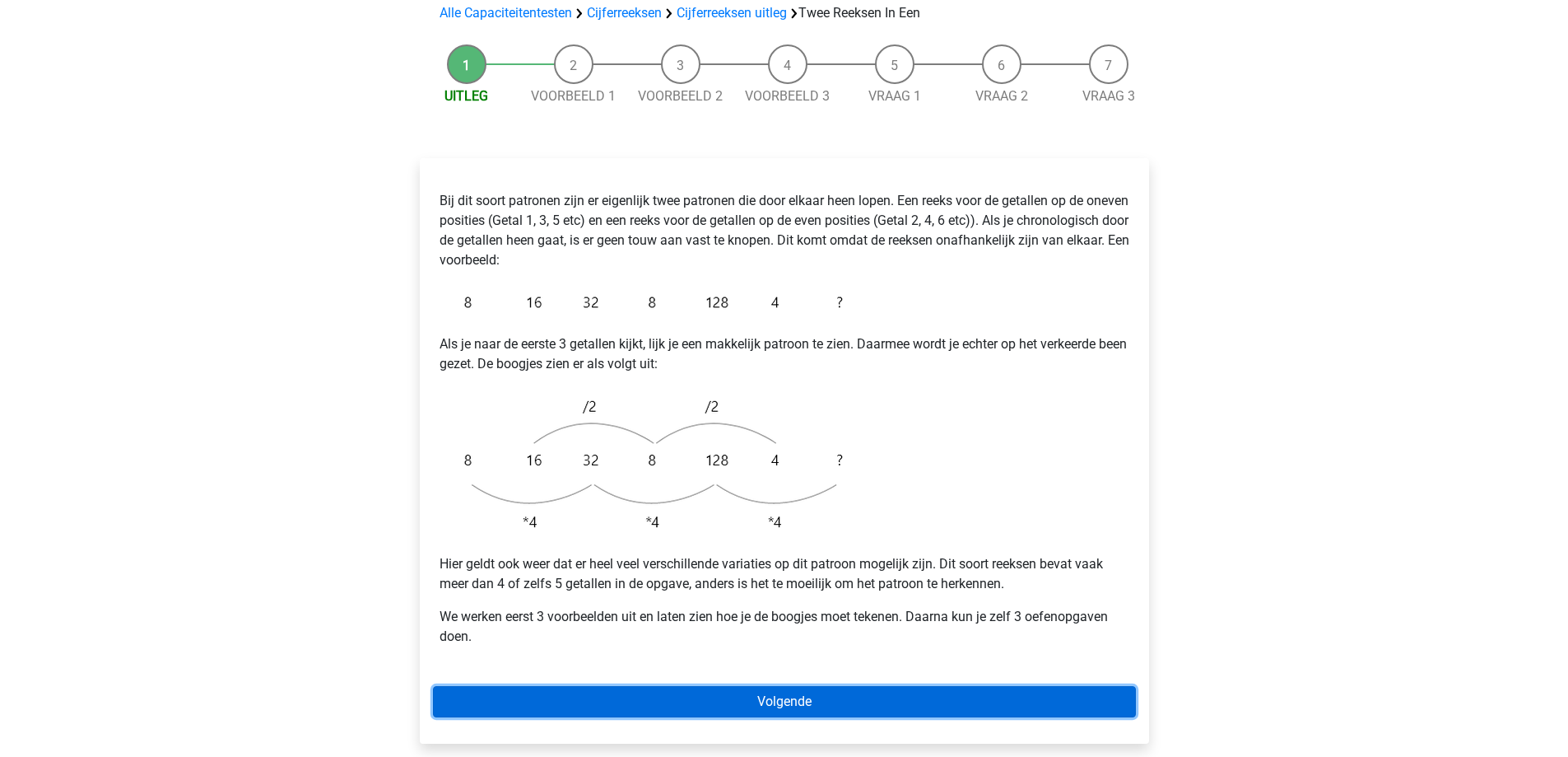
click at [594, 686] on link "Volgende" at bounding box center [784, 701] width 703 height 32
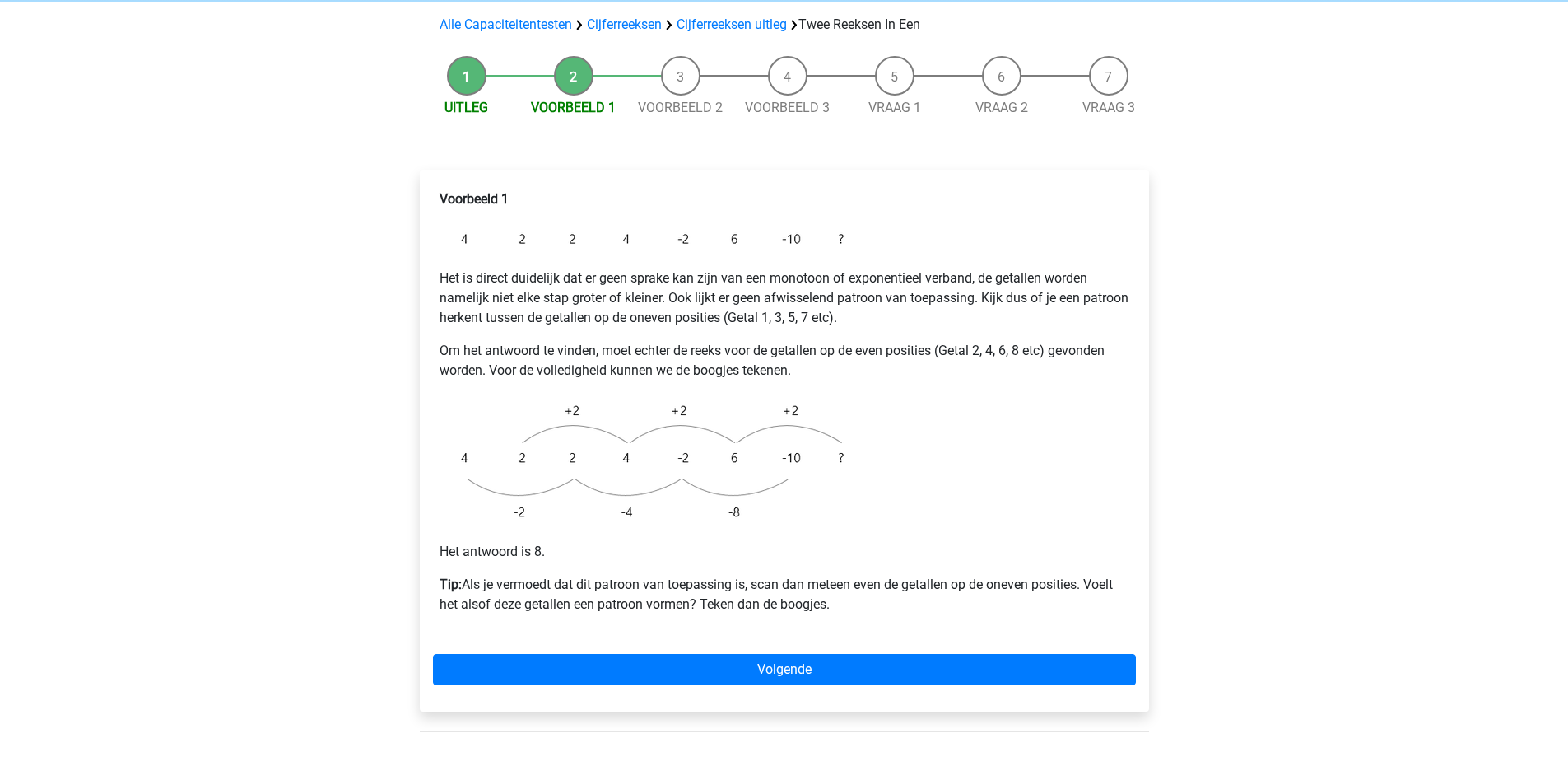
scroll to position [164, 0]
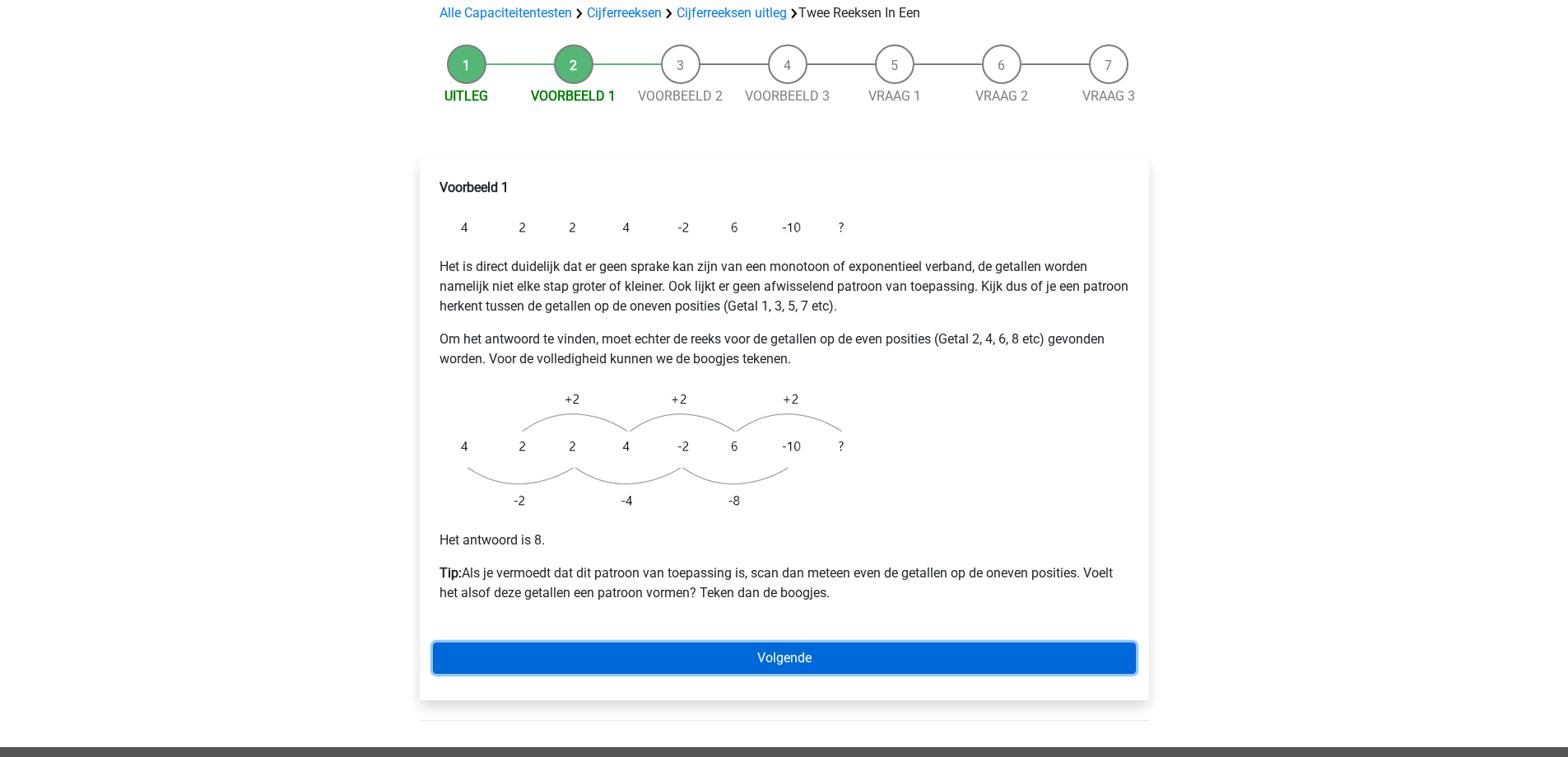
click at [697, 643] on link "Volgende" at bounding box center [784, 658] width 703 height 32
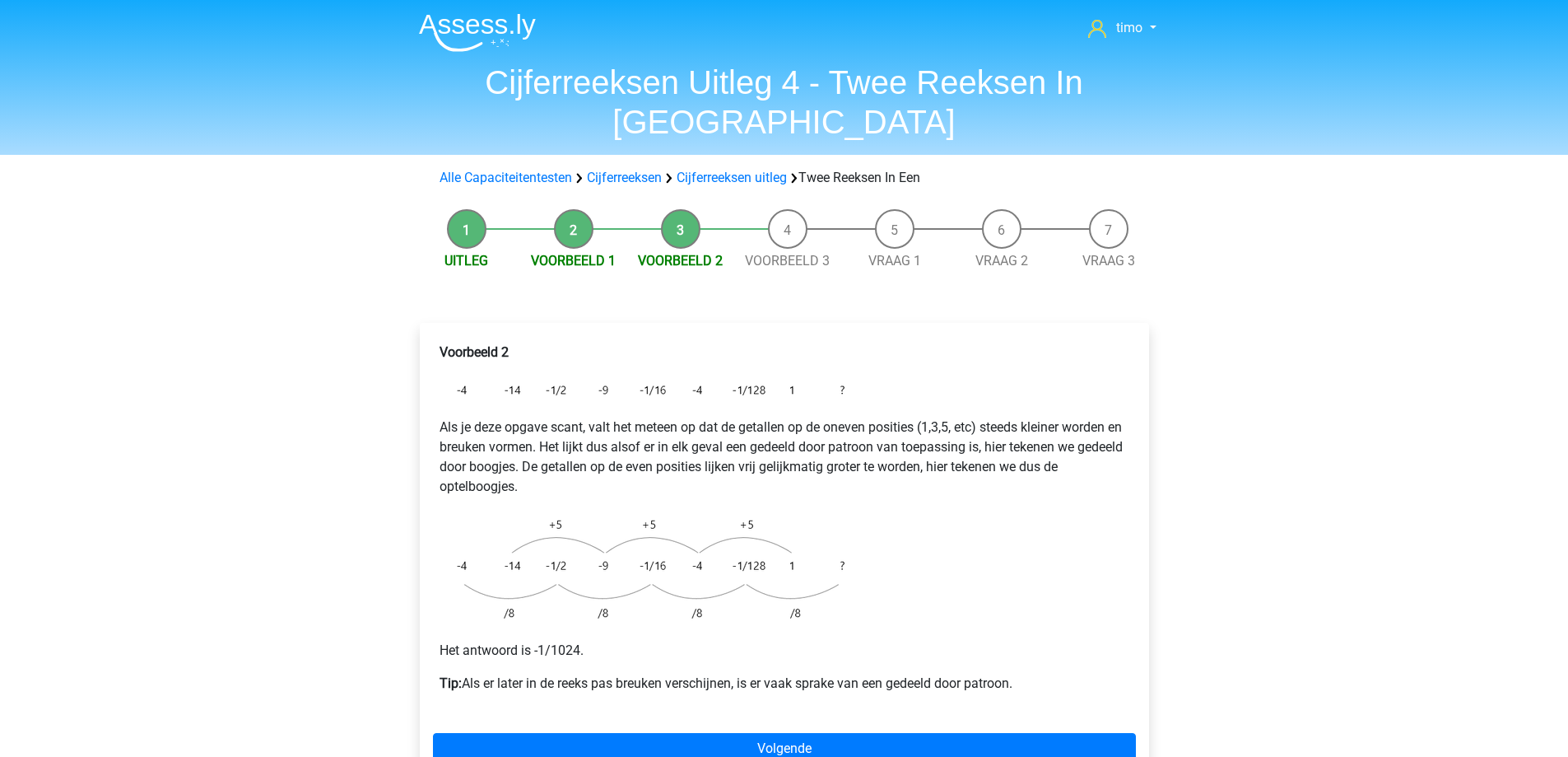
click at [583, 690] on div "Voorbeeld 2 Als je deze opgave scant, valt het meteen op dat de getallen op de …" at bounding box center [784, 556] width 730 height 468
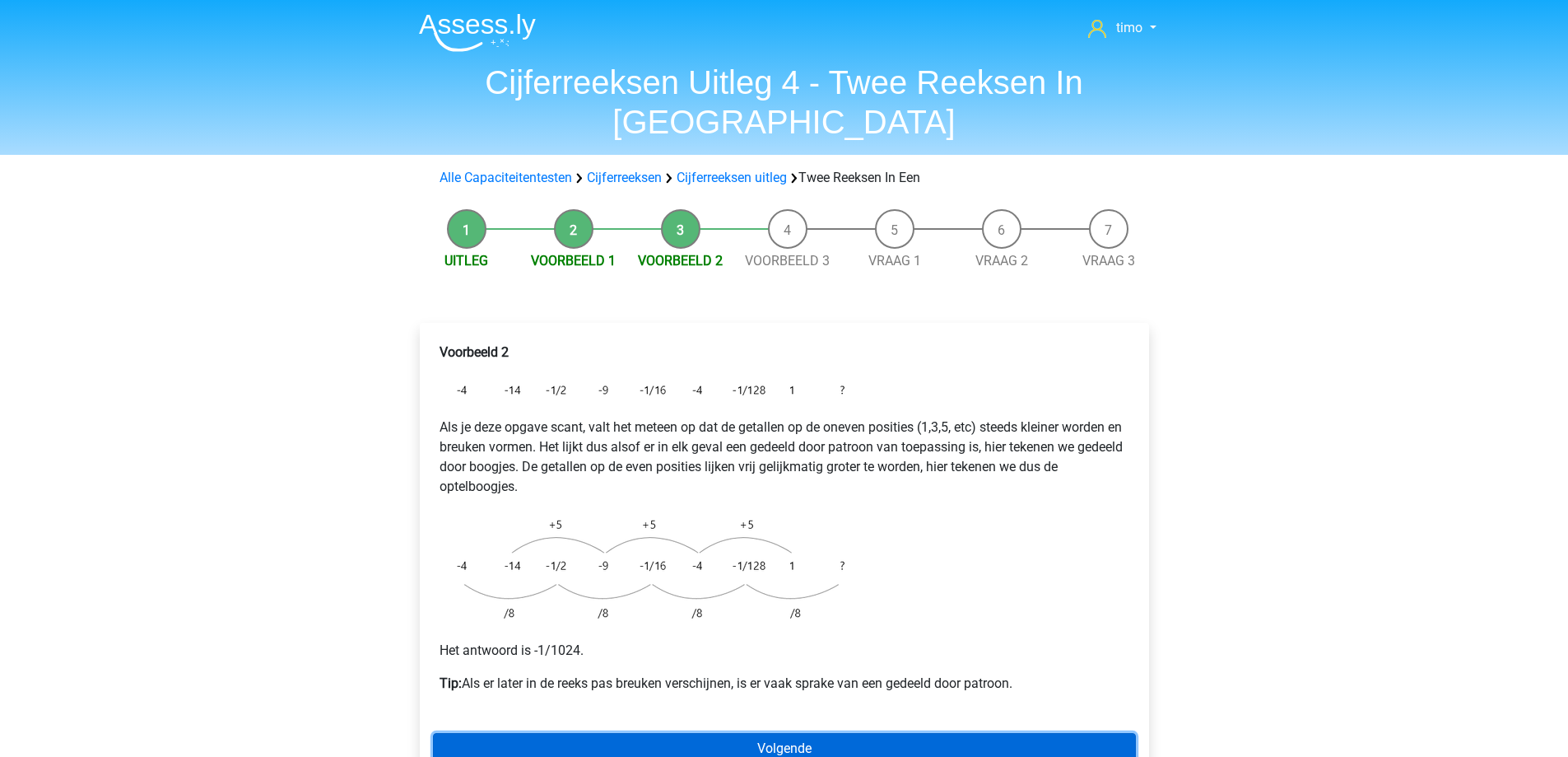
click at [603, 733] on link "Volgende" at bounding box center [784, 748] width 703 height 32
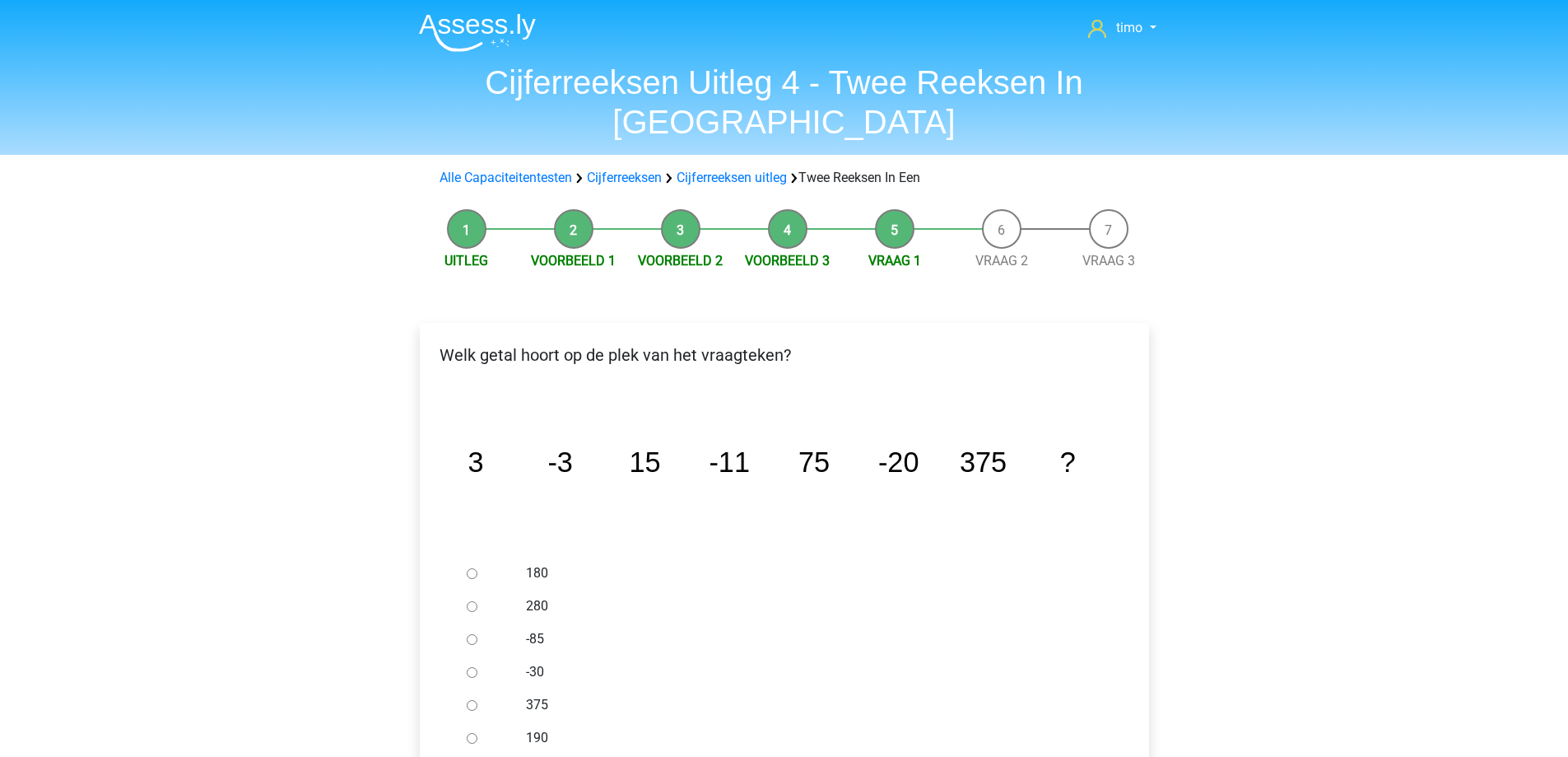
click at [471, 667] on input "-30" at bounding box center [471, 672] width 11 height 11
radio input "true"
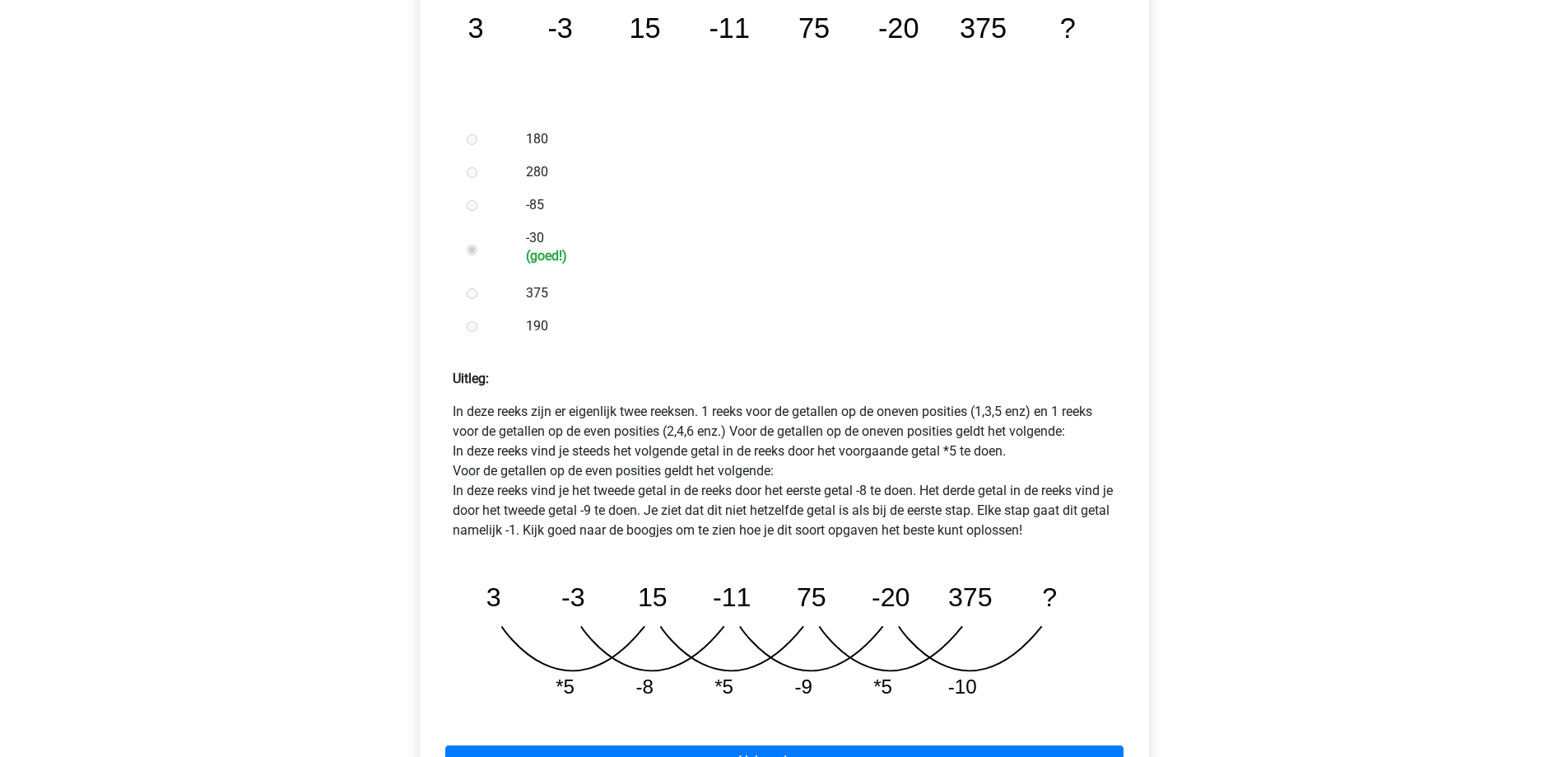
scroll to position [494, 0]
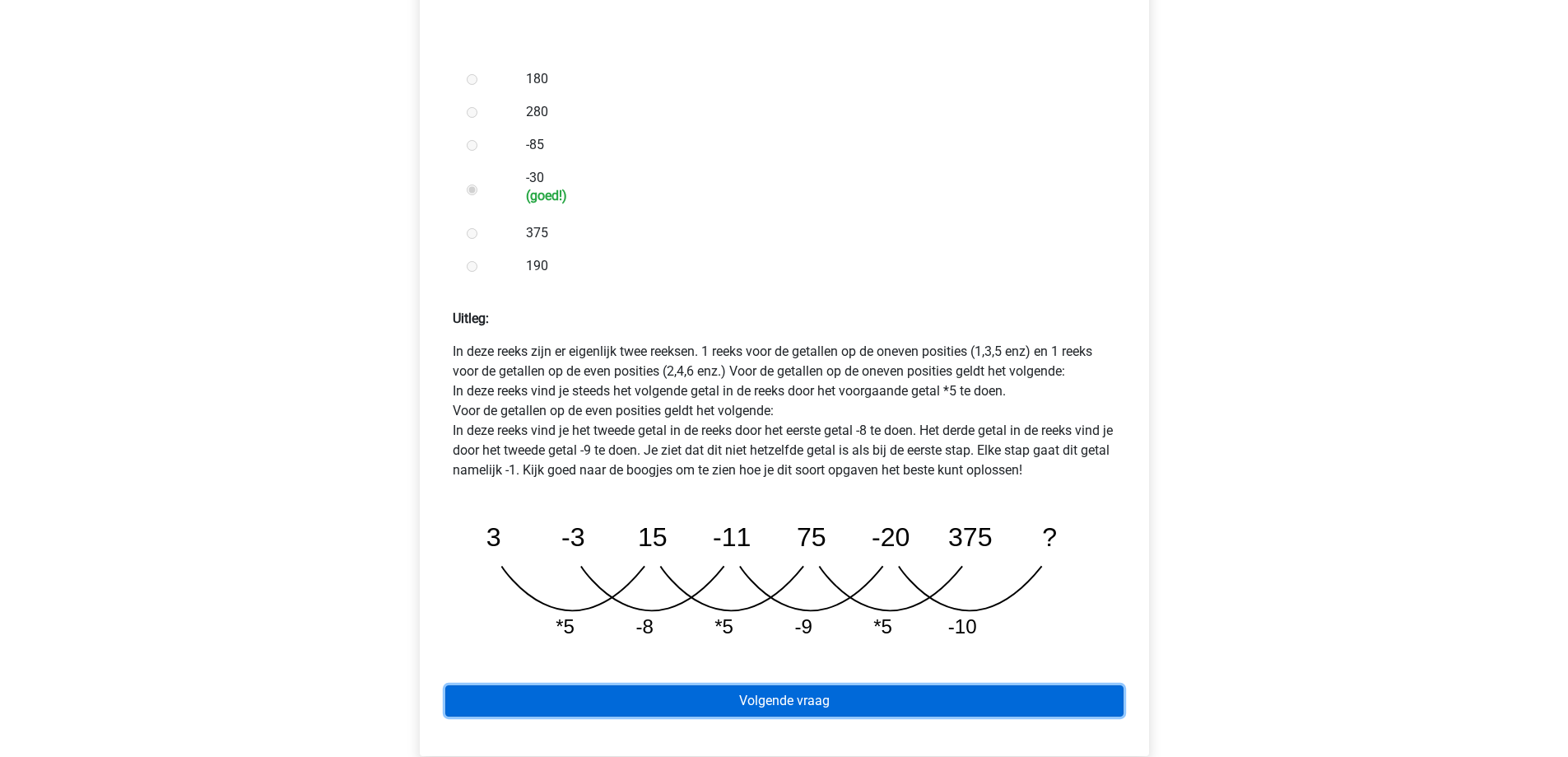
click at [609, 685] on link "Volgende vraag" at bounding box center [784, 700] width 678 height 32
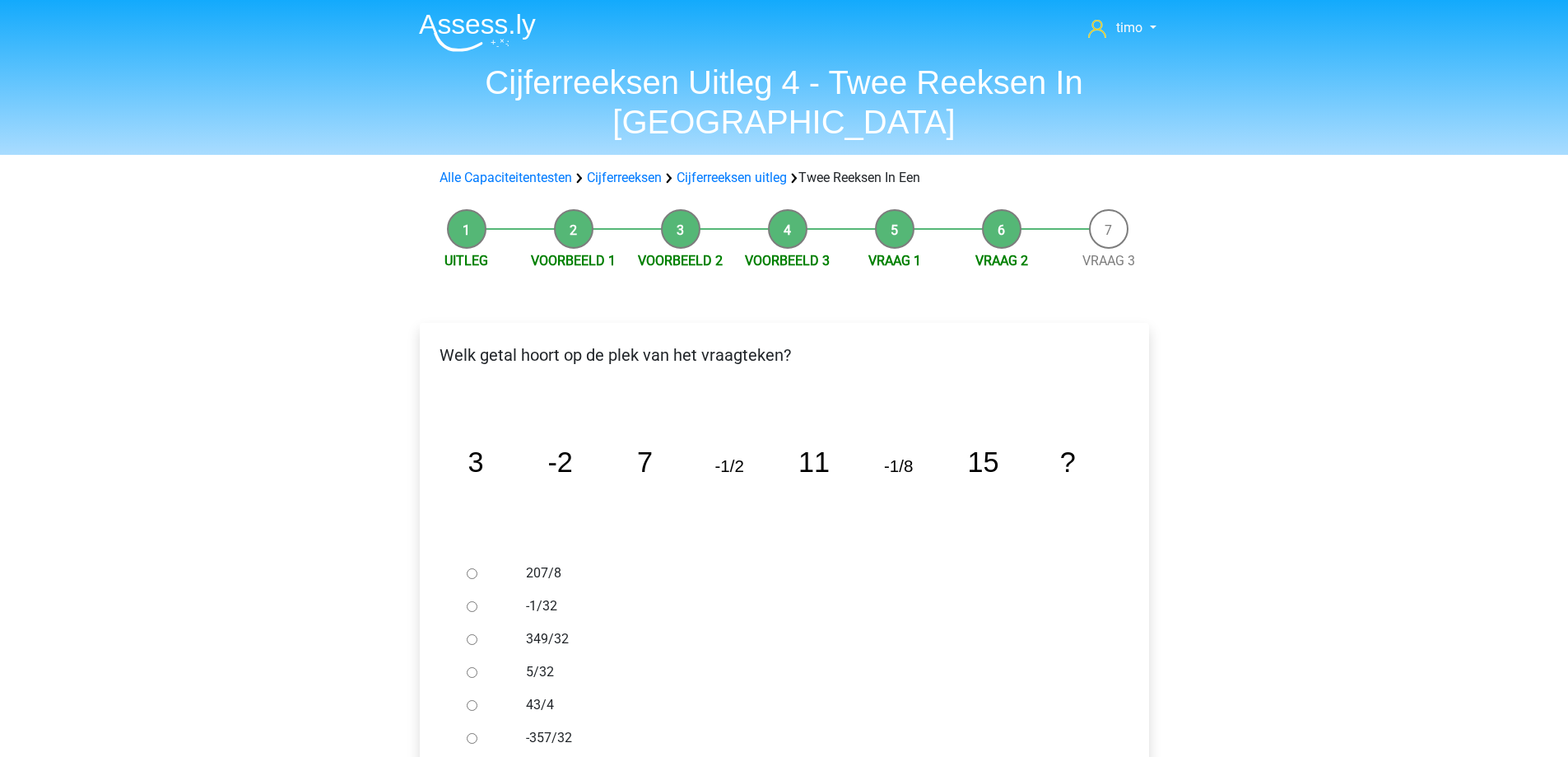
click at [475, 601] on input "-1/32" at bounding box center [471, 606] width 11 height 11
radio input "true"
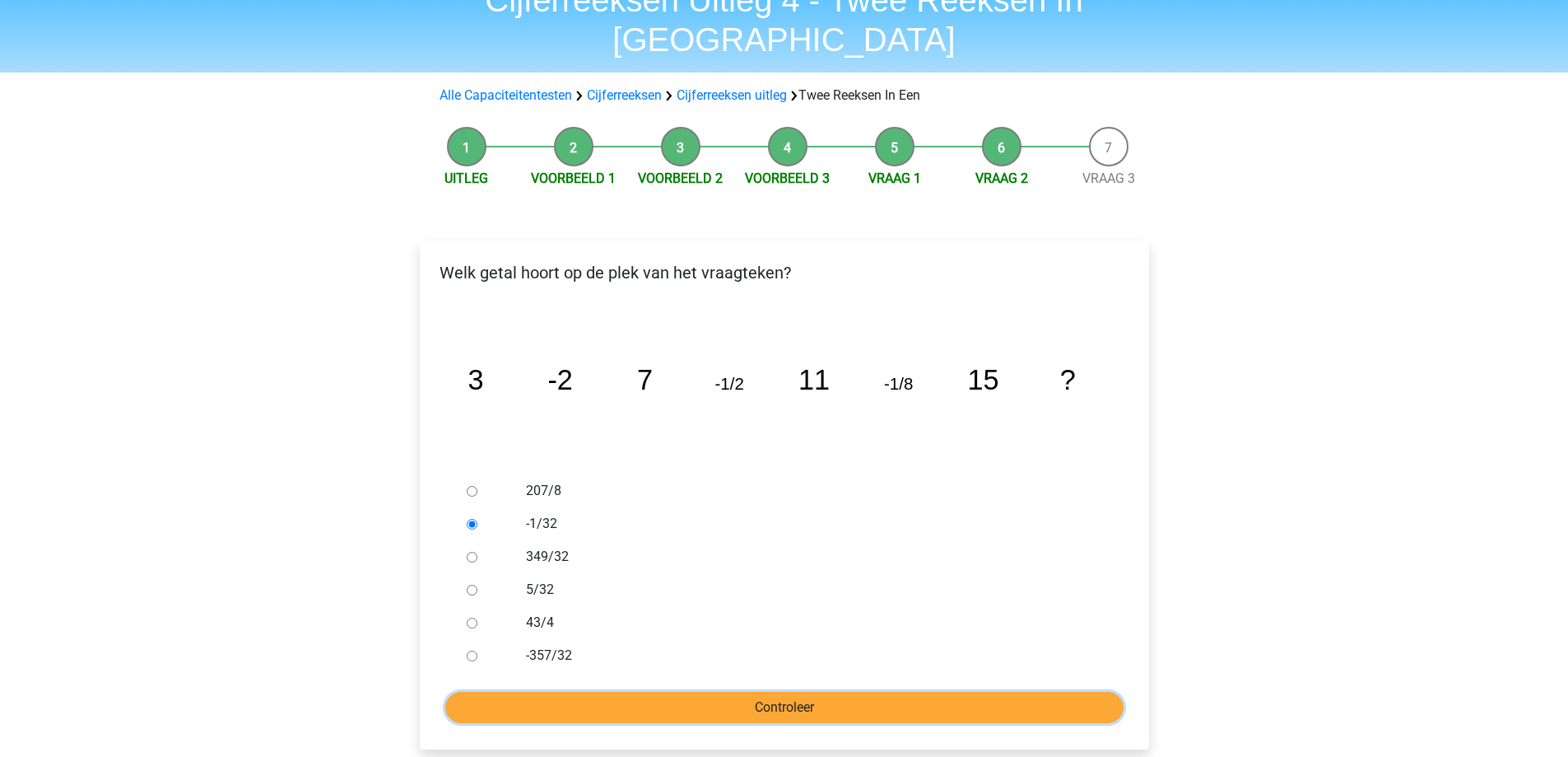
click at [550, 692] on input "Controleer" at bounding box center [784, 707] width 678 height 32
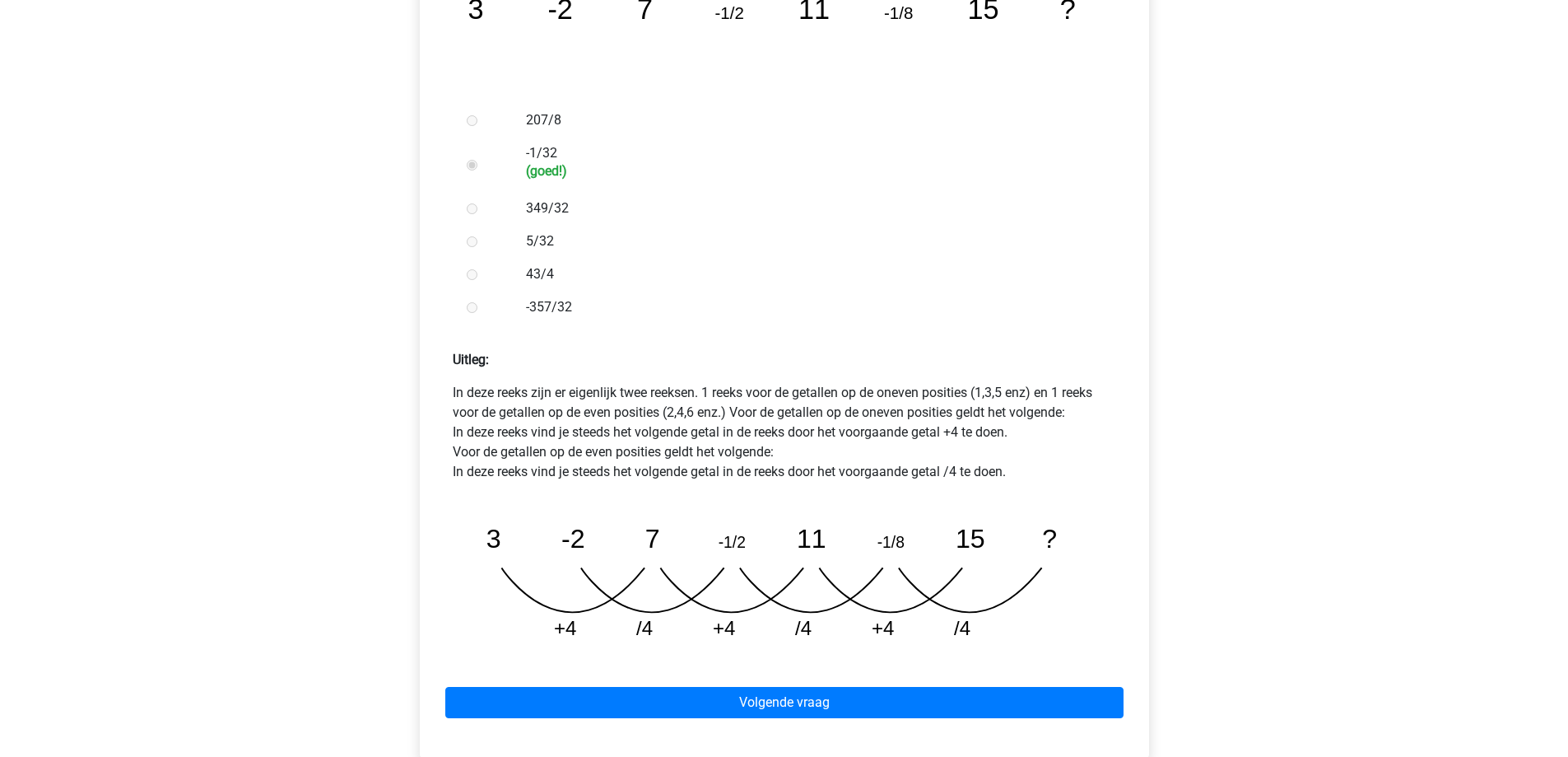
scroll to position [659, 0]
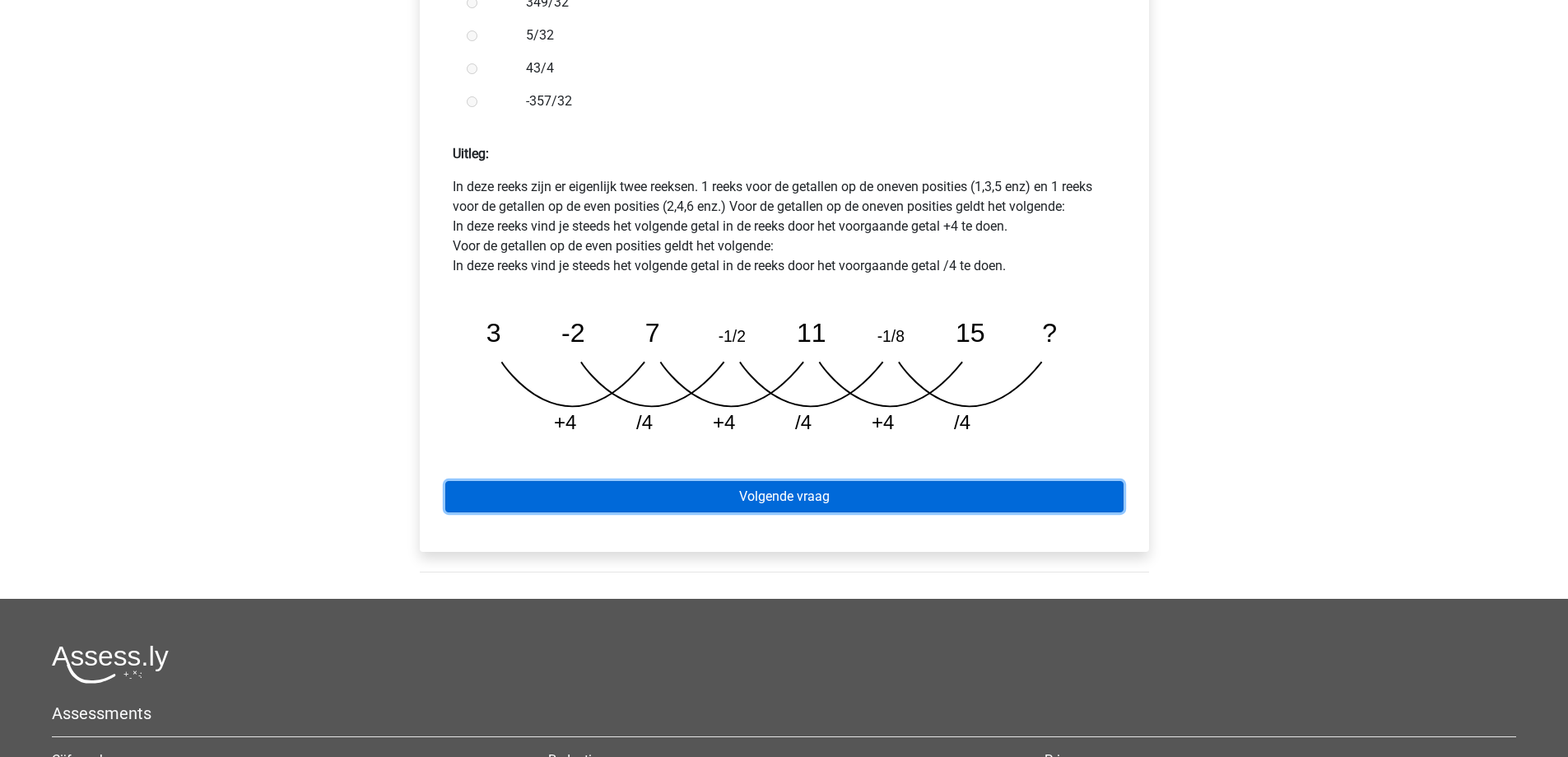
click at [666, 481] on link "Volgende vraag" at bounding box center [784, 497] width 678 height 32
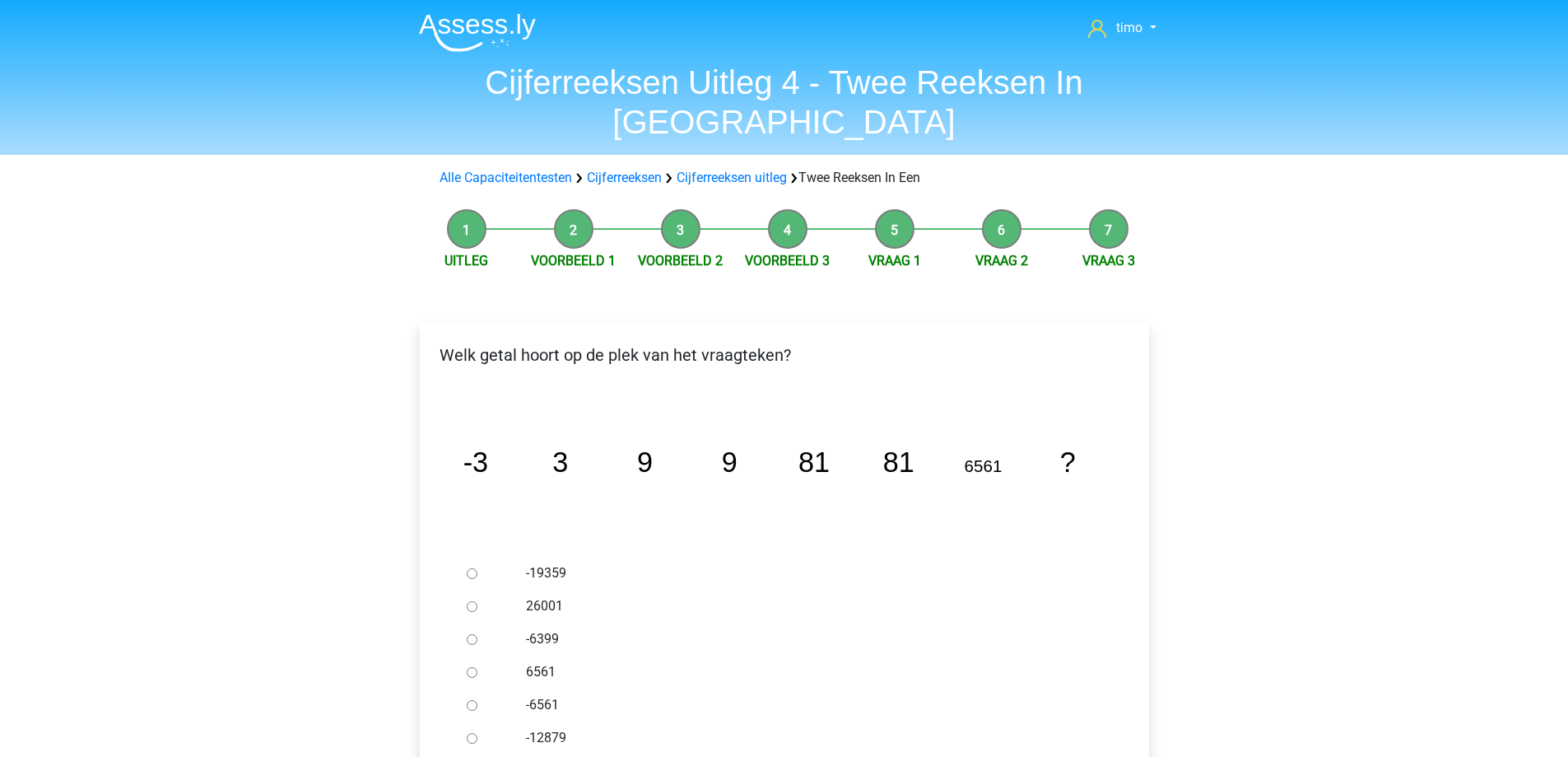
click at [467, 667] on input "6561" at bounding box center [471, 672] width 11 height 11
radio input "true"
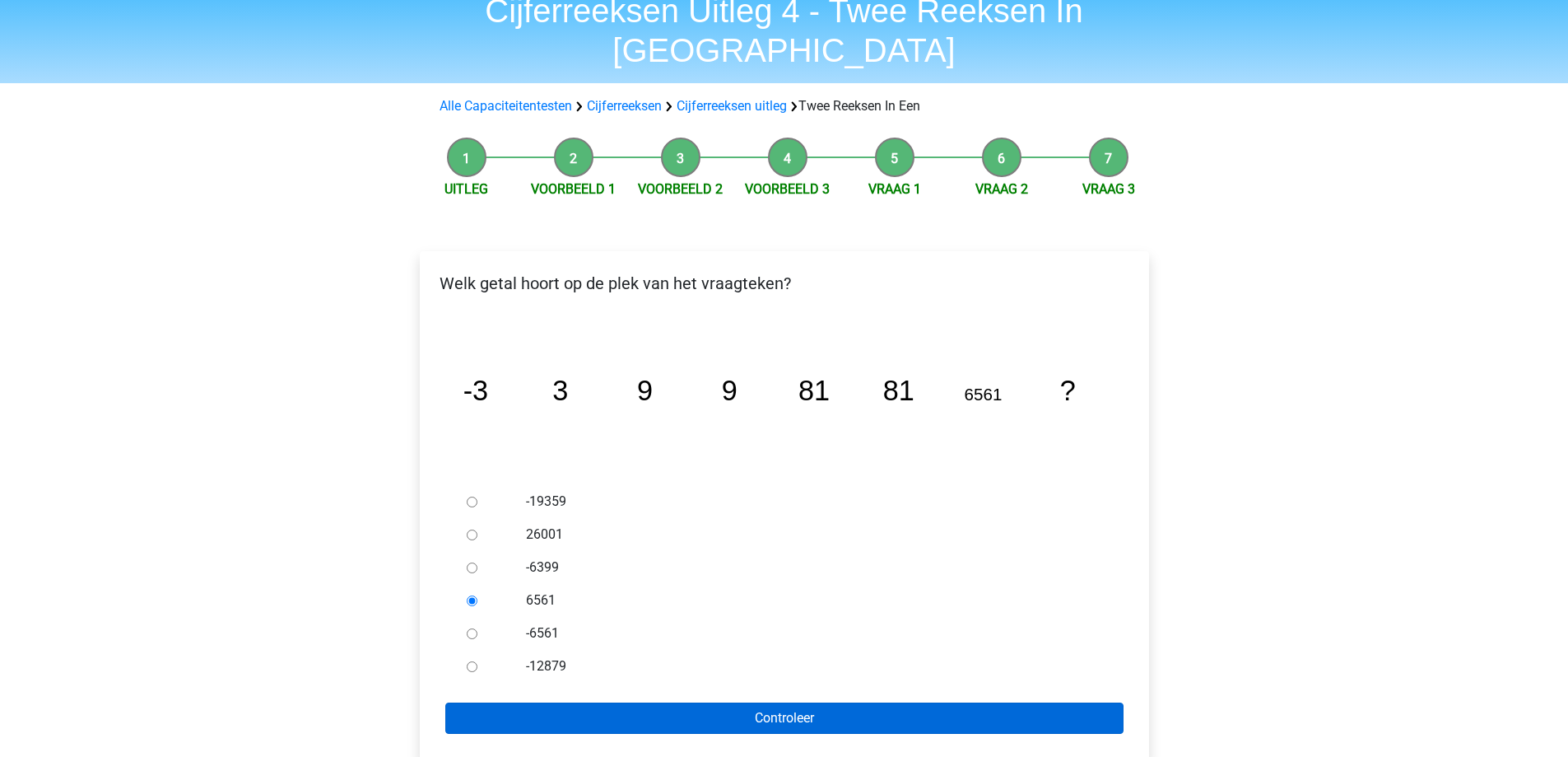
scroll to position [164, 0]
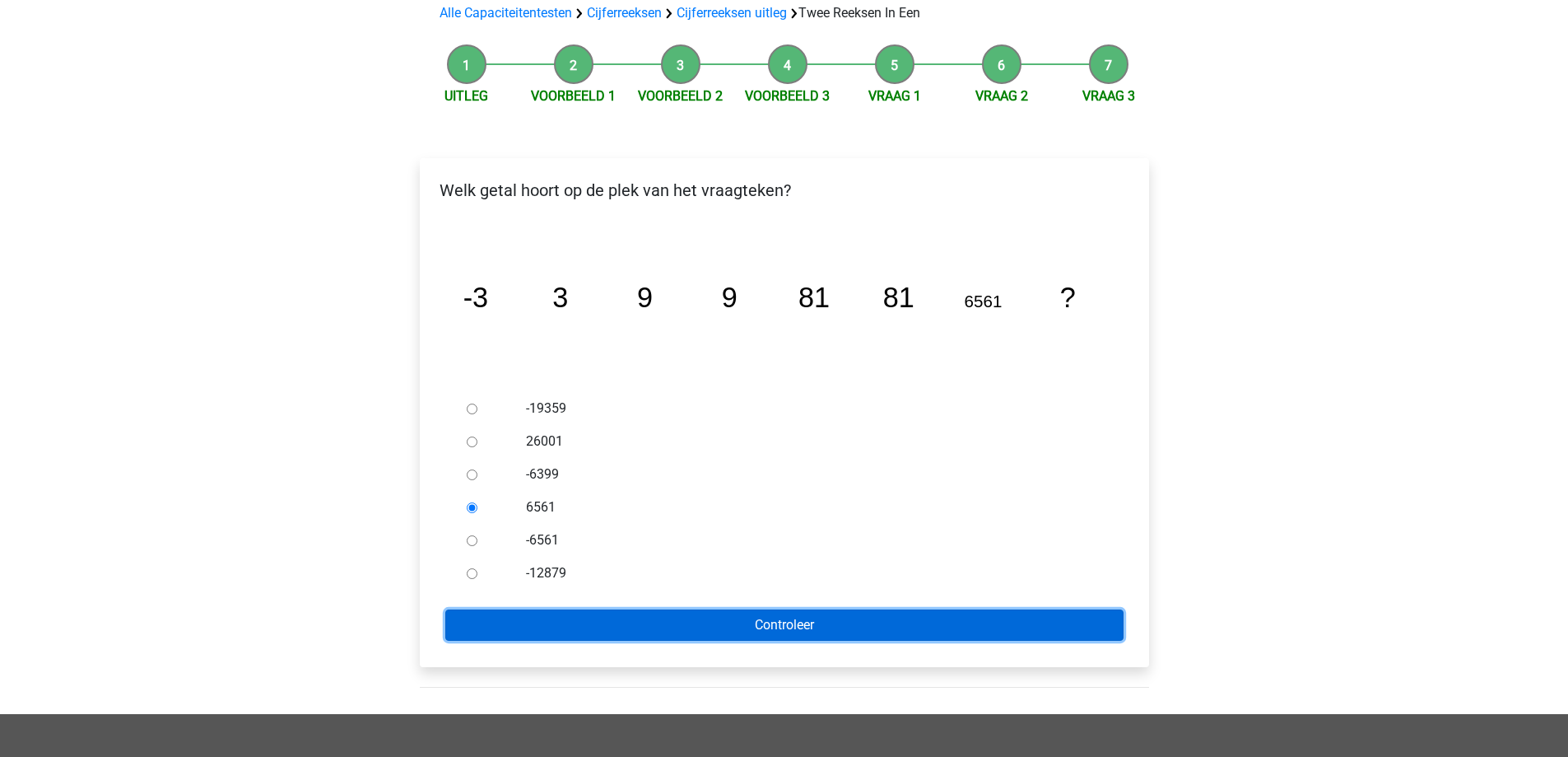
click at [536, 609] on input "Controleer" at bounding box center [784, 624] width 678 height 32
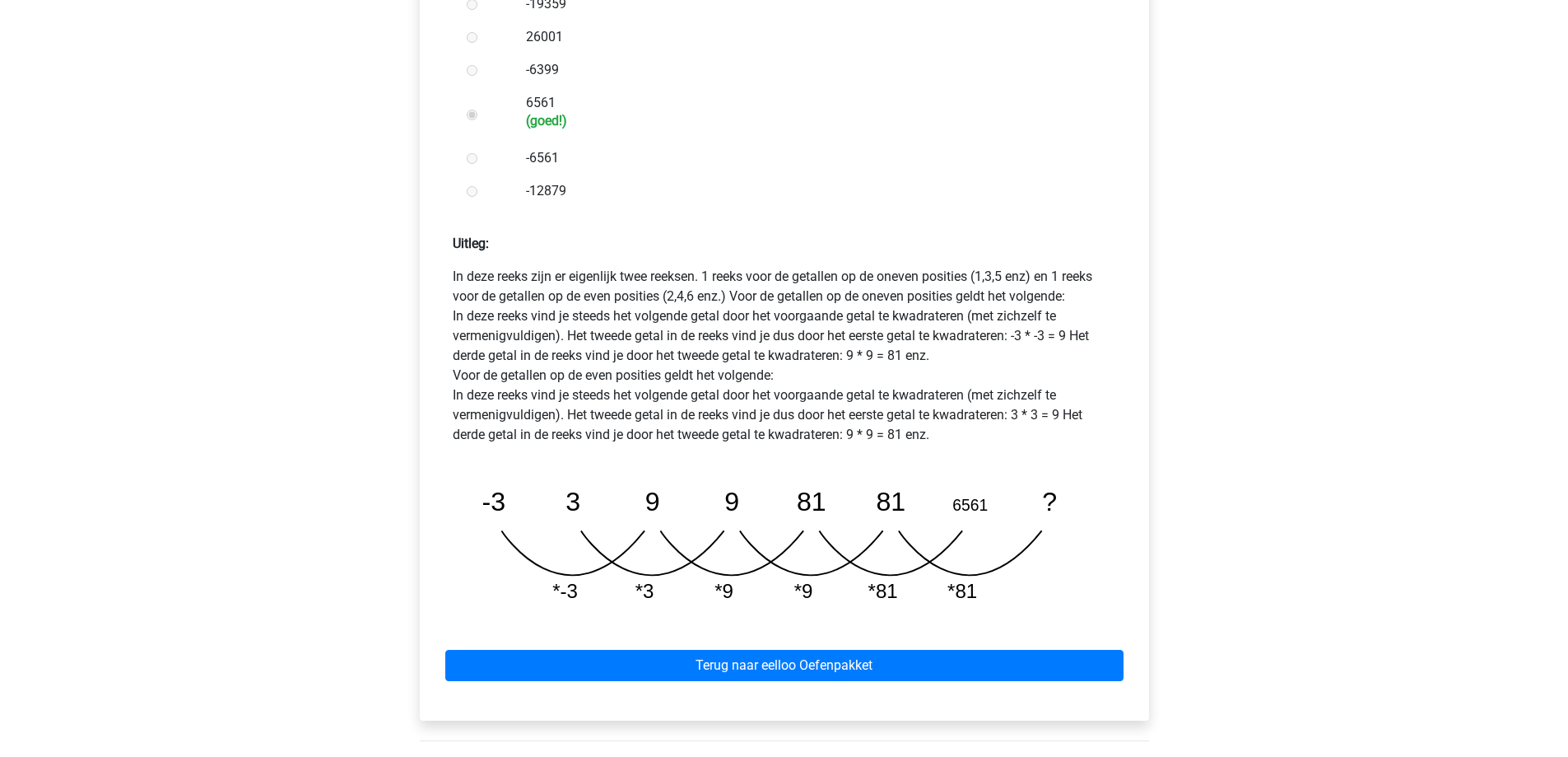
scroll to position [576, 0]
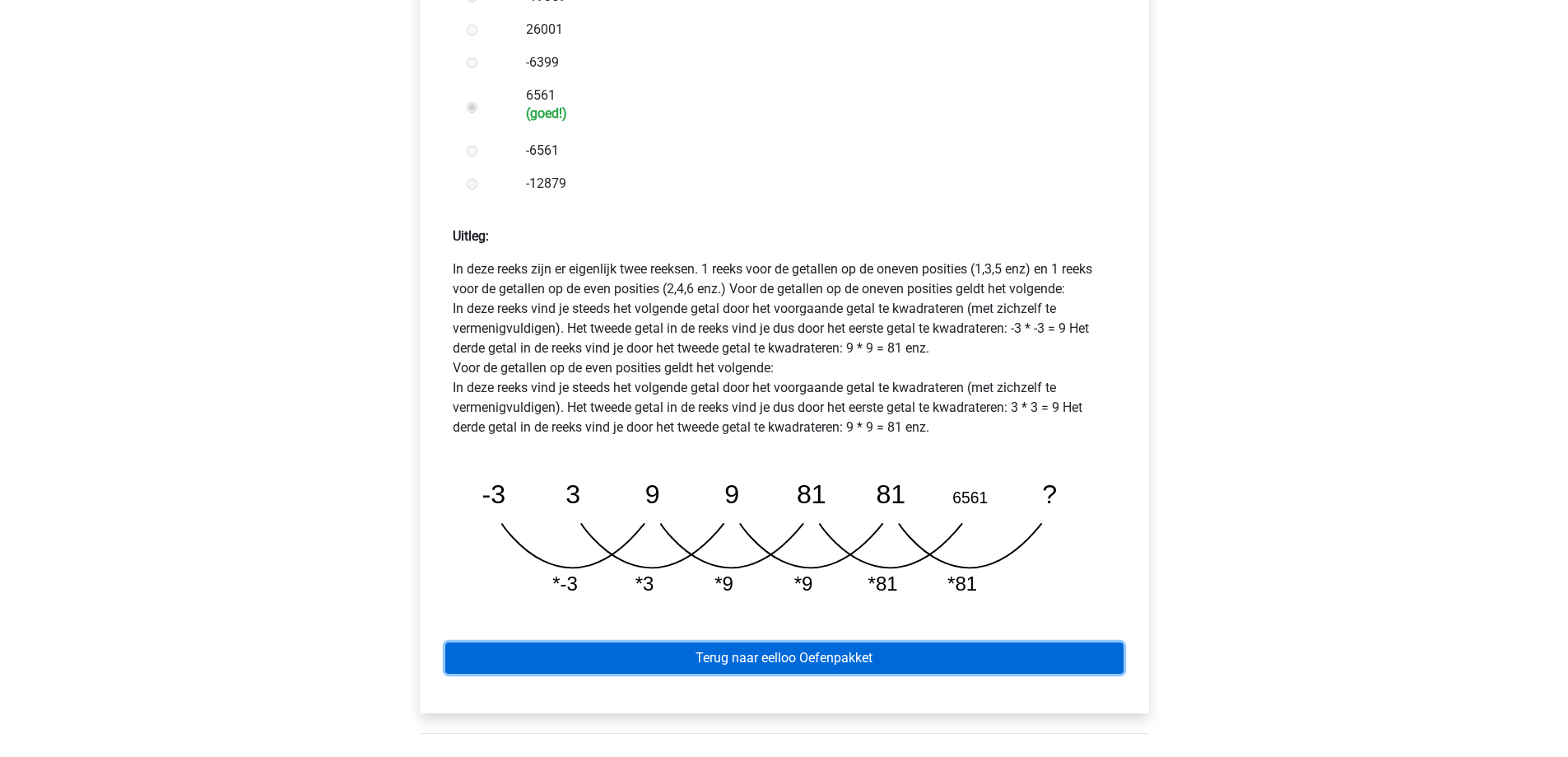
click at [728, 643] on link "Terug naar eelloo Oefenpakket" at bounding box center [784, 658] width 678 height 32
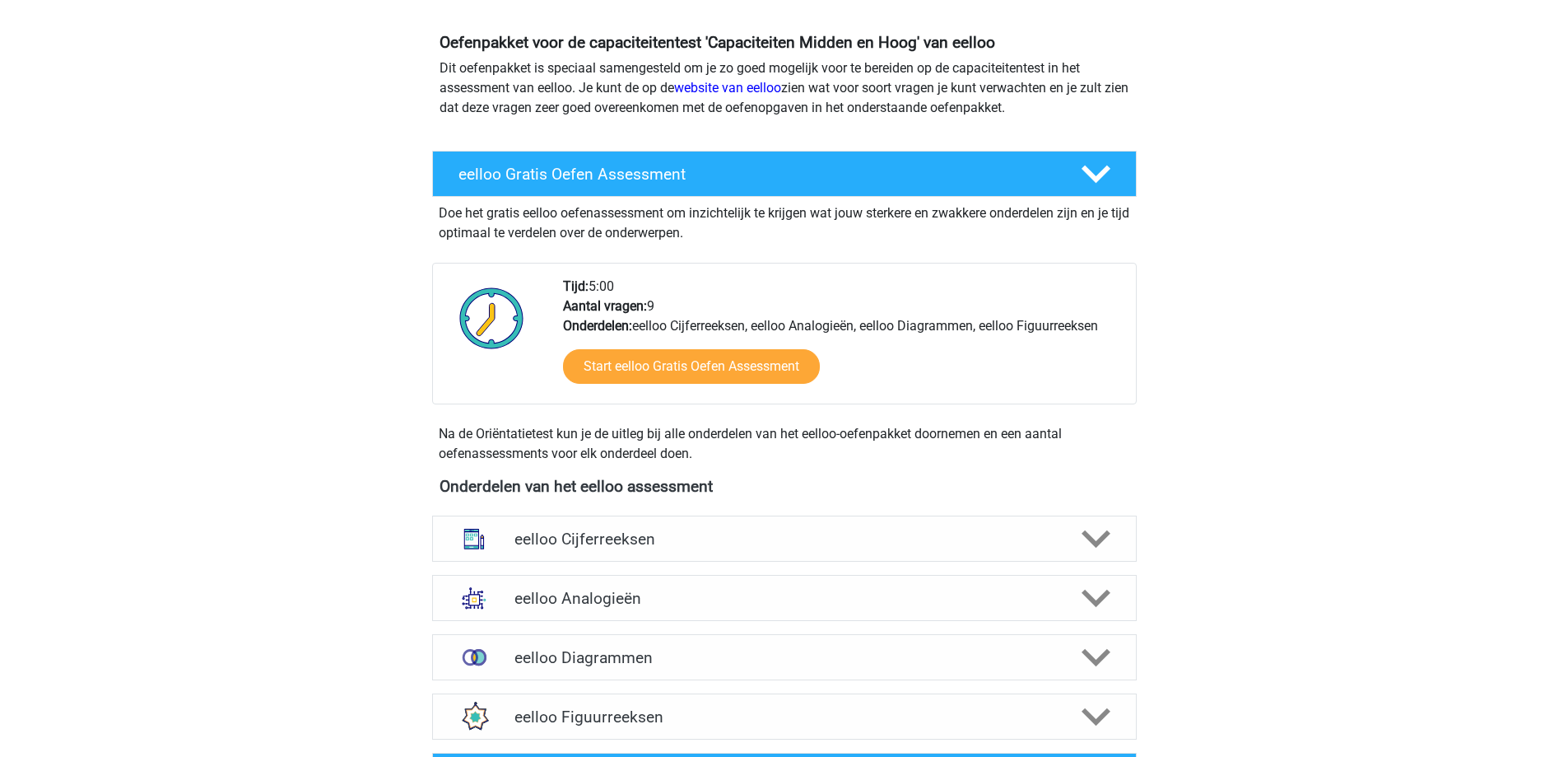
scroll to position [330, 0]
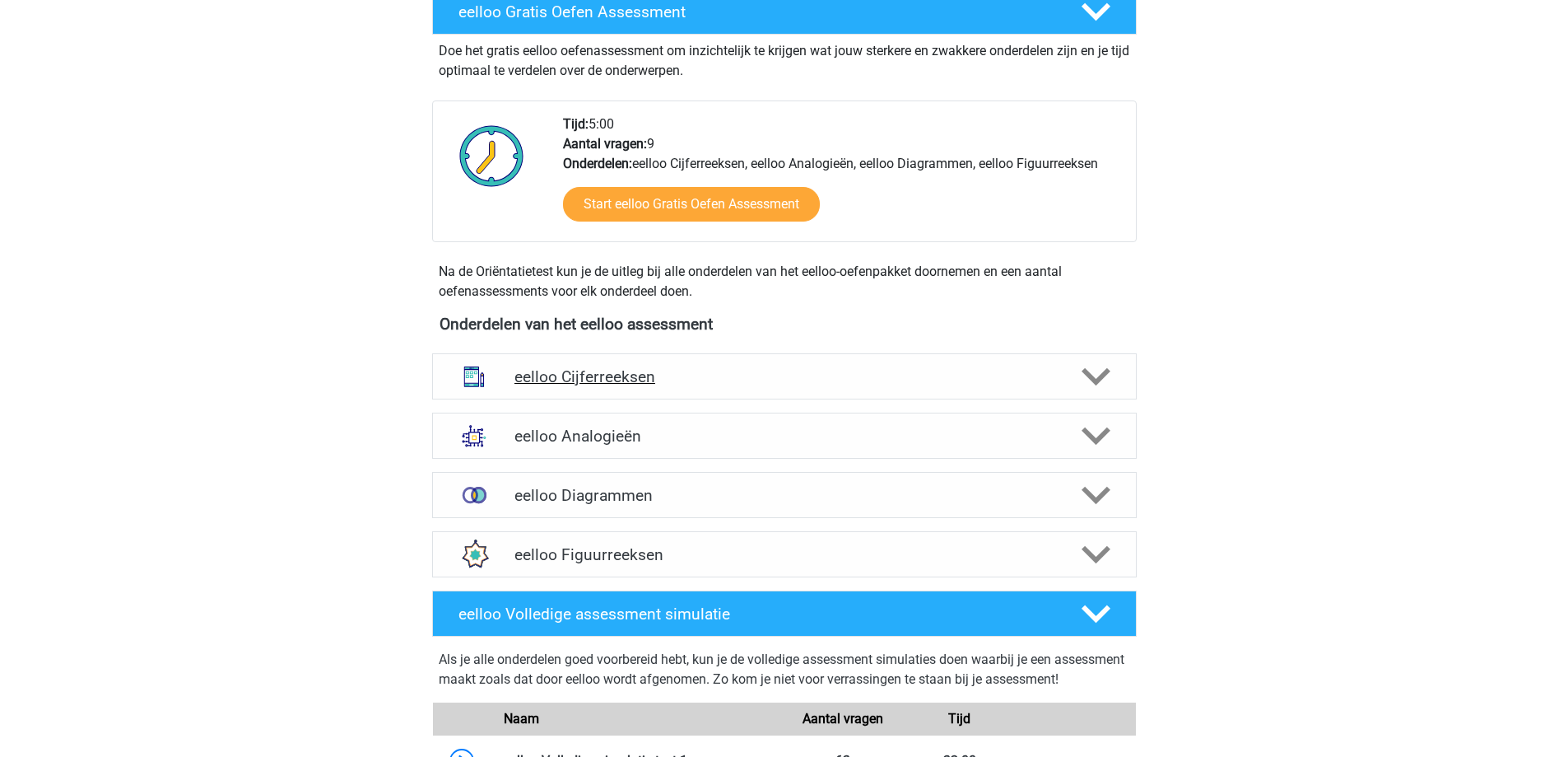
click at [640, 383] on h4 "eelloo Cijferreeksen" at bounding box center [784, 377] width 540 height 19
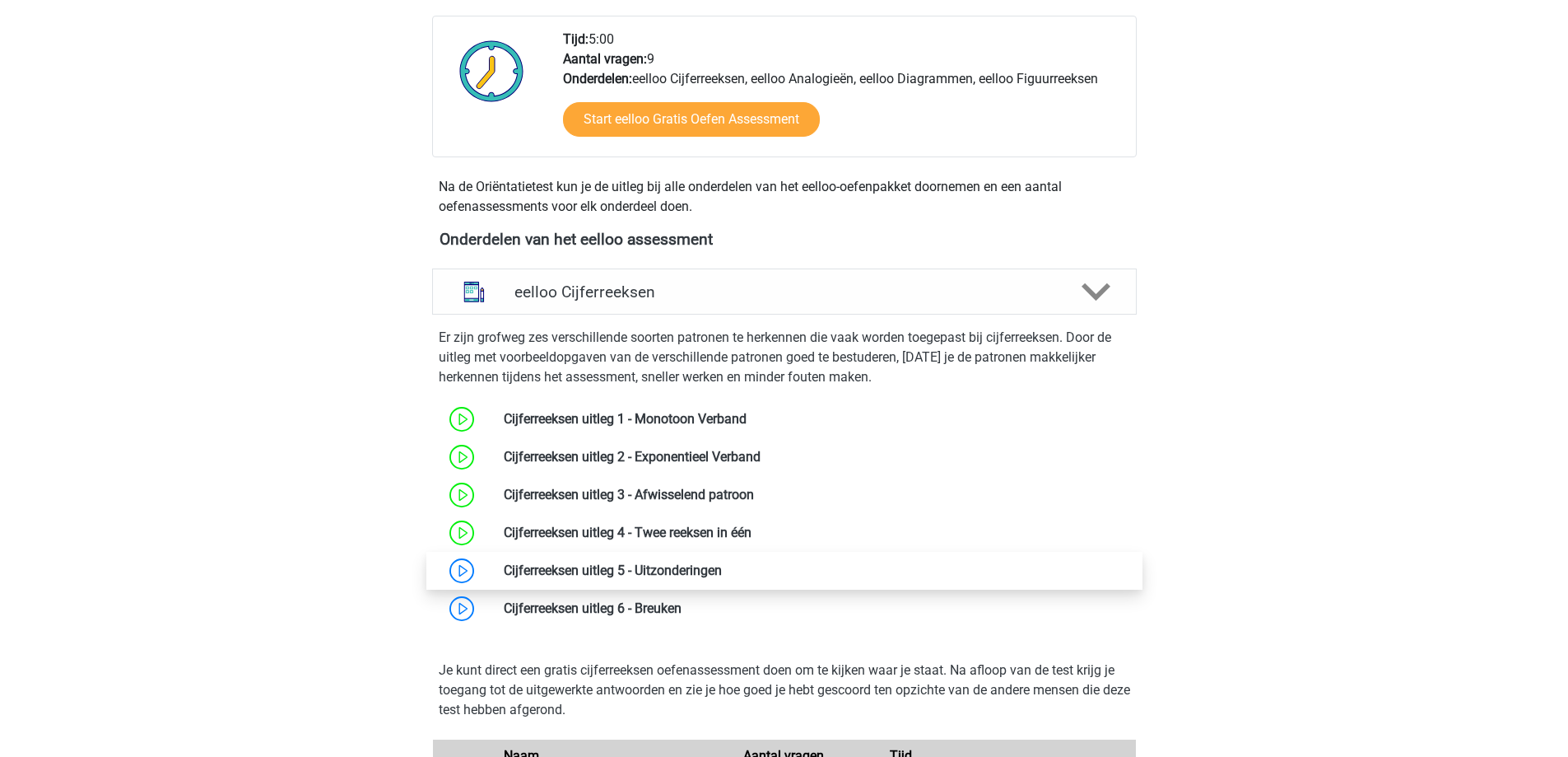
scroll to position [494, 0]
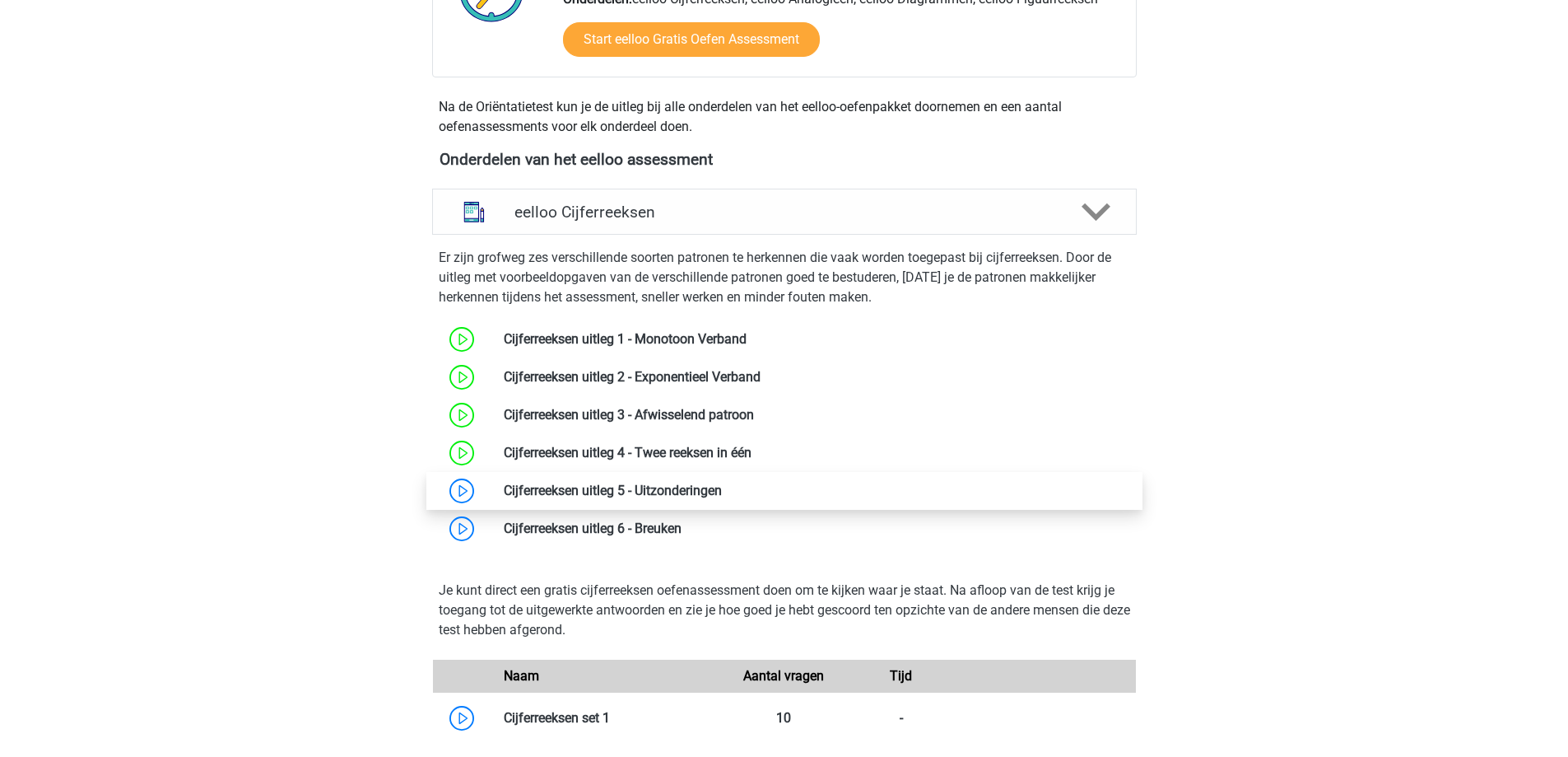
click at [722, 491] on link at bounding box center [722, 490] width 0 height 15
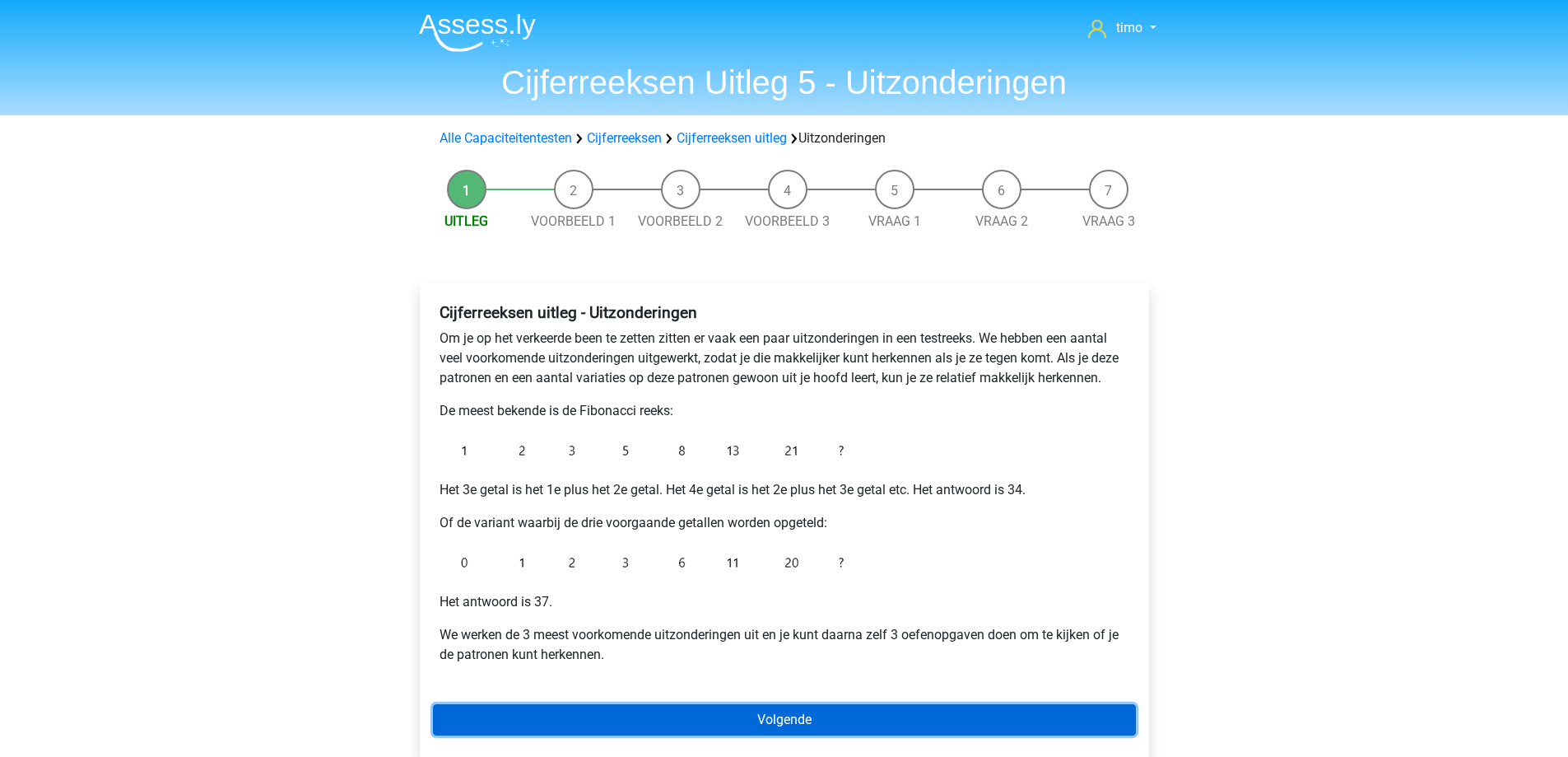
click at [796, 716] on link "Volgende" at bounding box center [784, 720] width 703 height 32
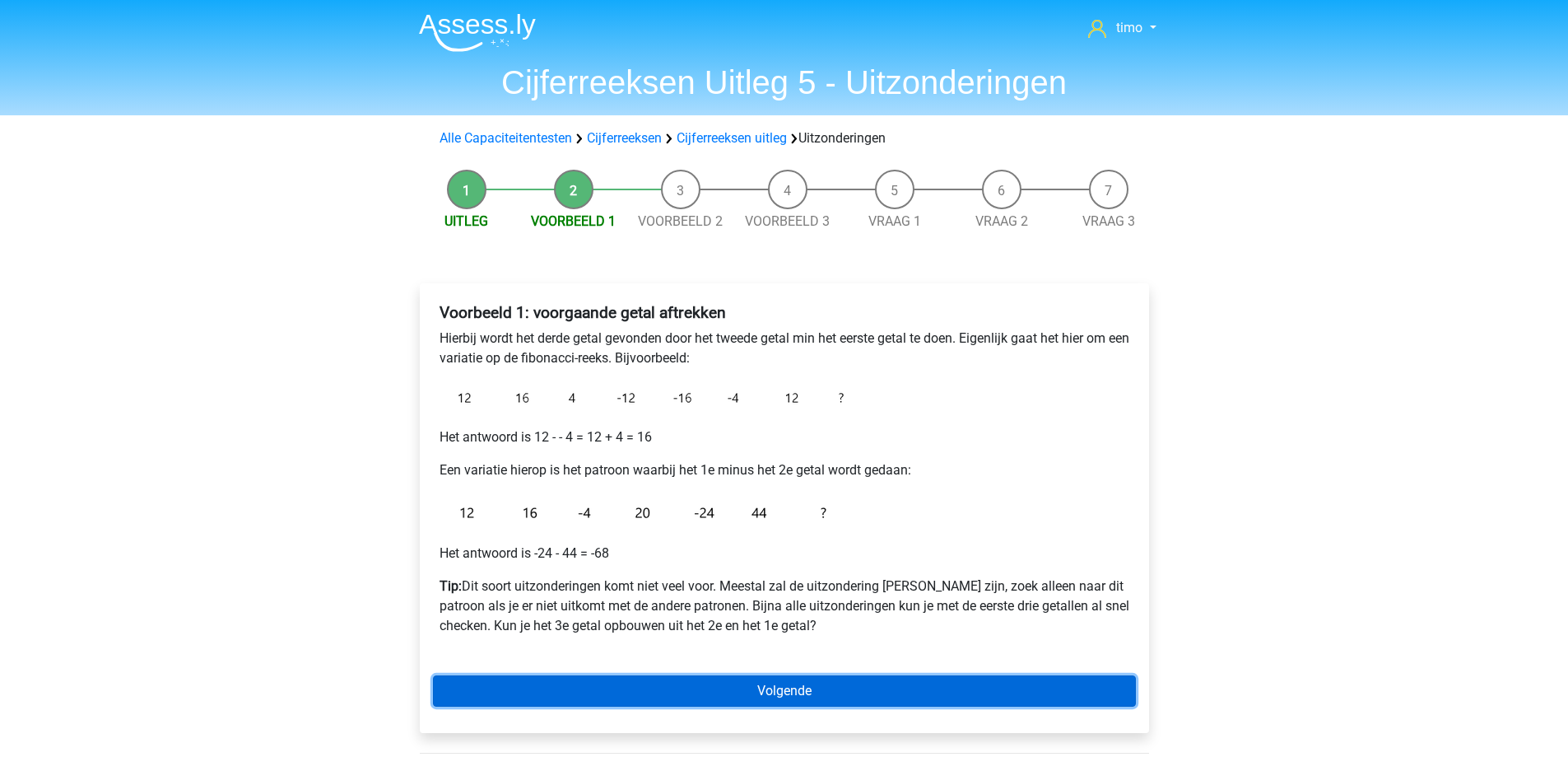
click at [672, 692] on link "Volgende" at bounding box center [784, 691] width 703 height 32
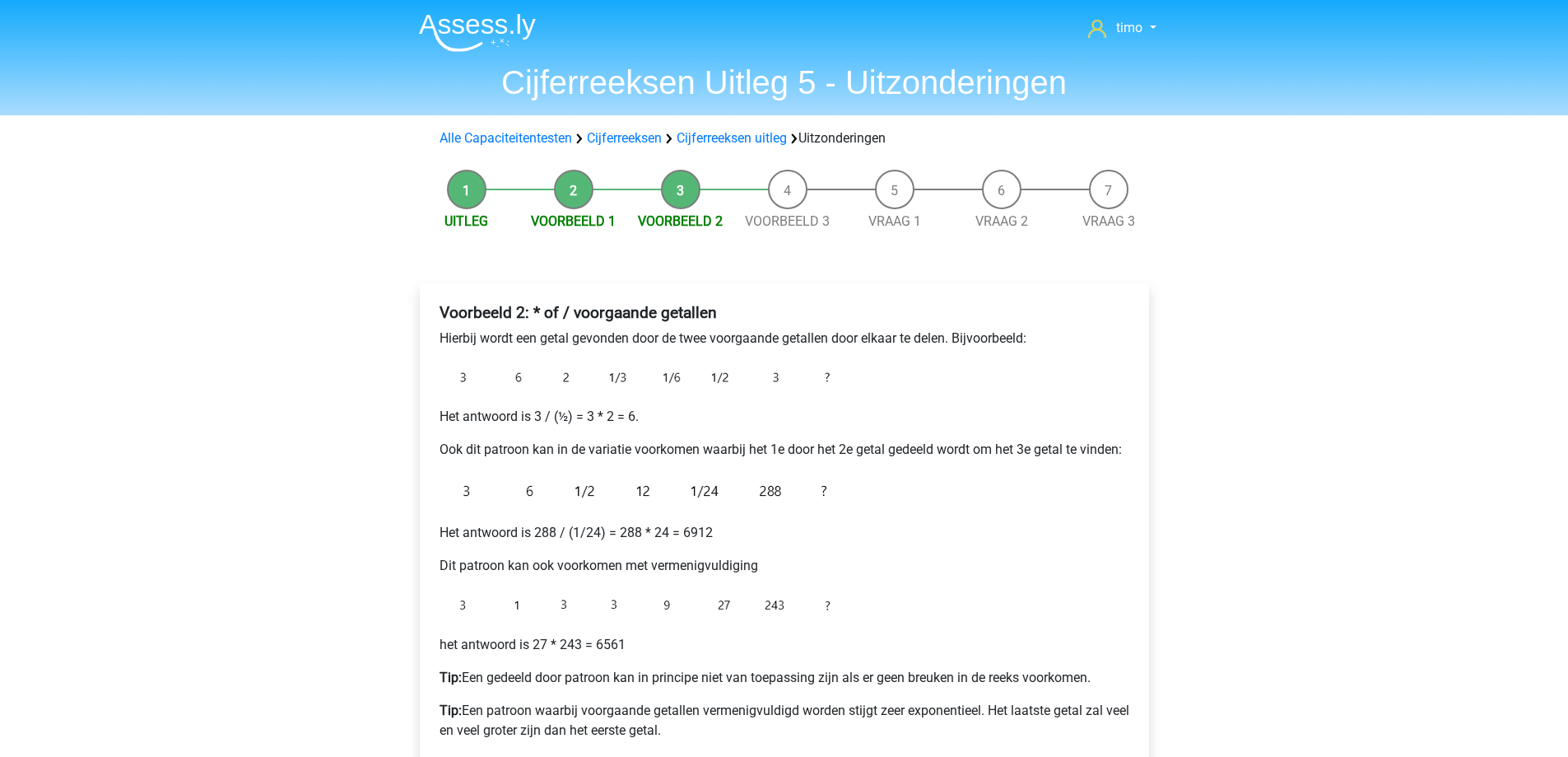
scroll to position [83, 0]
